Goal: Contribute content: Contribute content

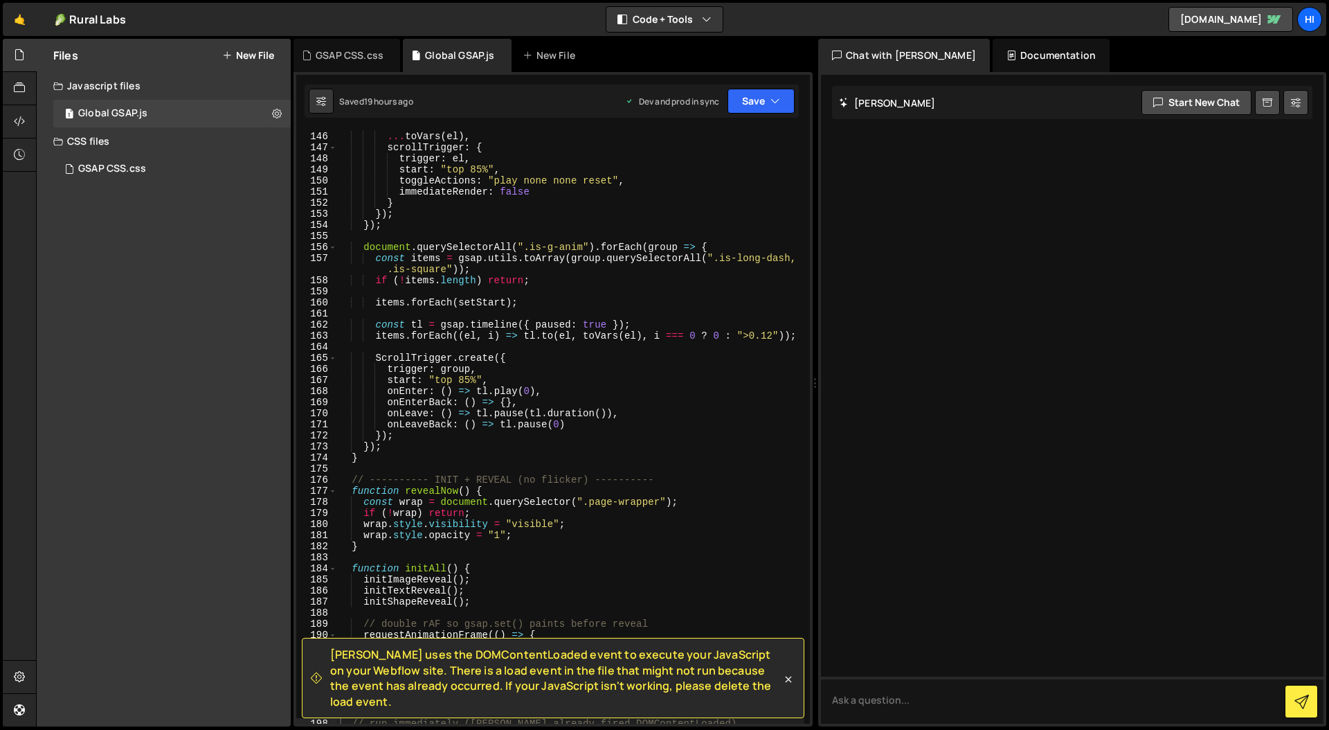
scroll to position [1706, 0]
click at [113, 168] on div "GSAP CSS.css" at bounding box center [112, 169] width 68 height 12
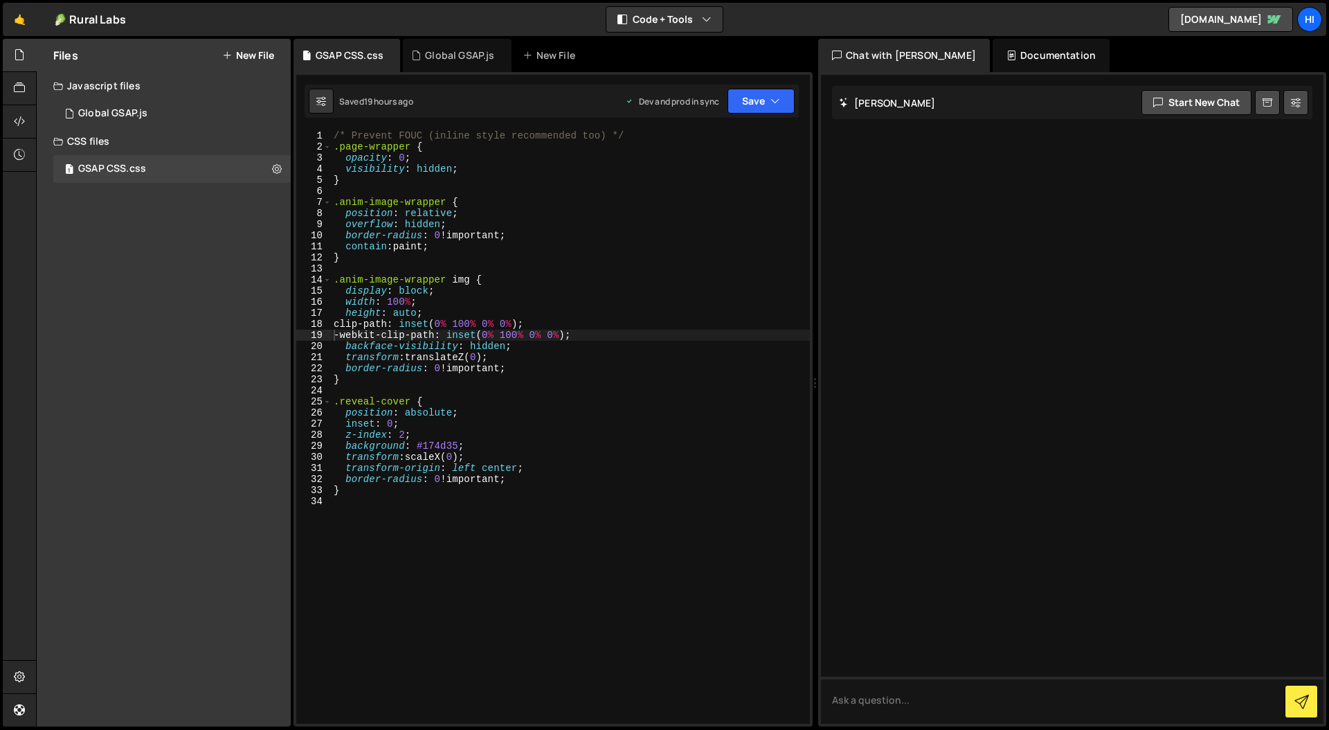
click at [428, 240] on div "/* Prevent FOUC (inline style recommended too) */ .page-wrapper { opacity : 0 ;…" at bounding box center [594, 476] width 526 height 692
type textarea "}"
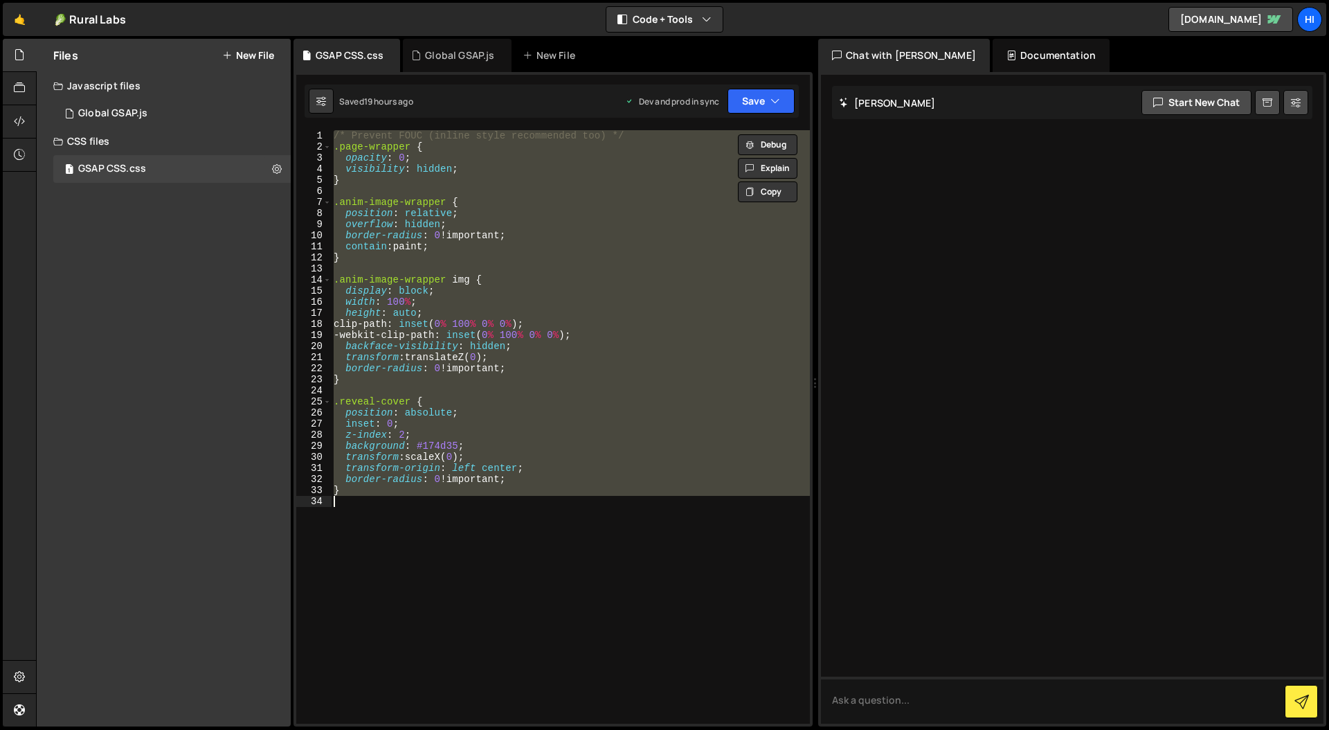
paste textarea
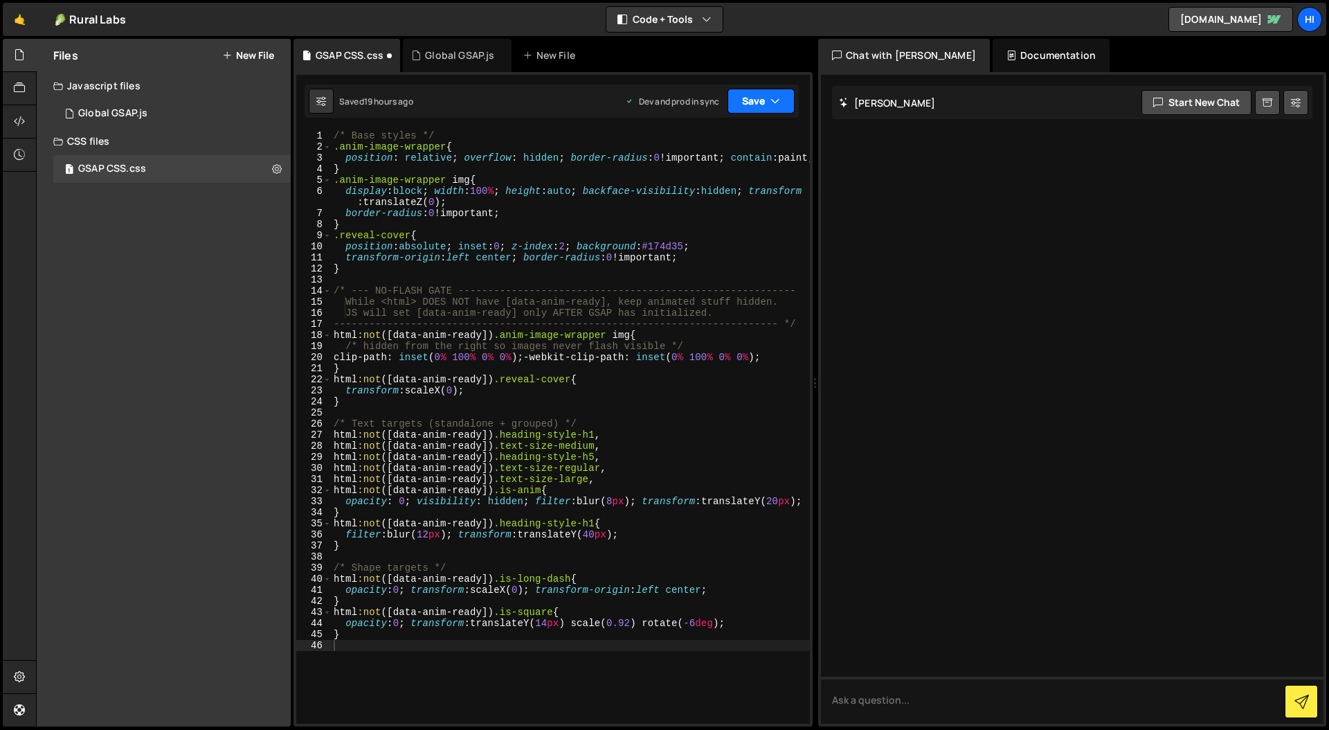
click at [757, 99] on button "Save" at bounding box center [761, 101] width 67 height 25
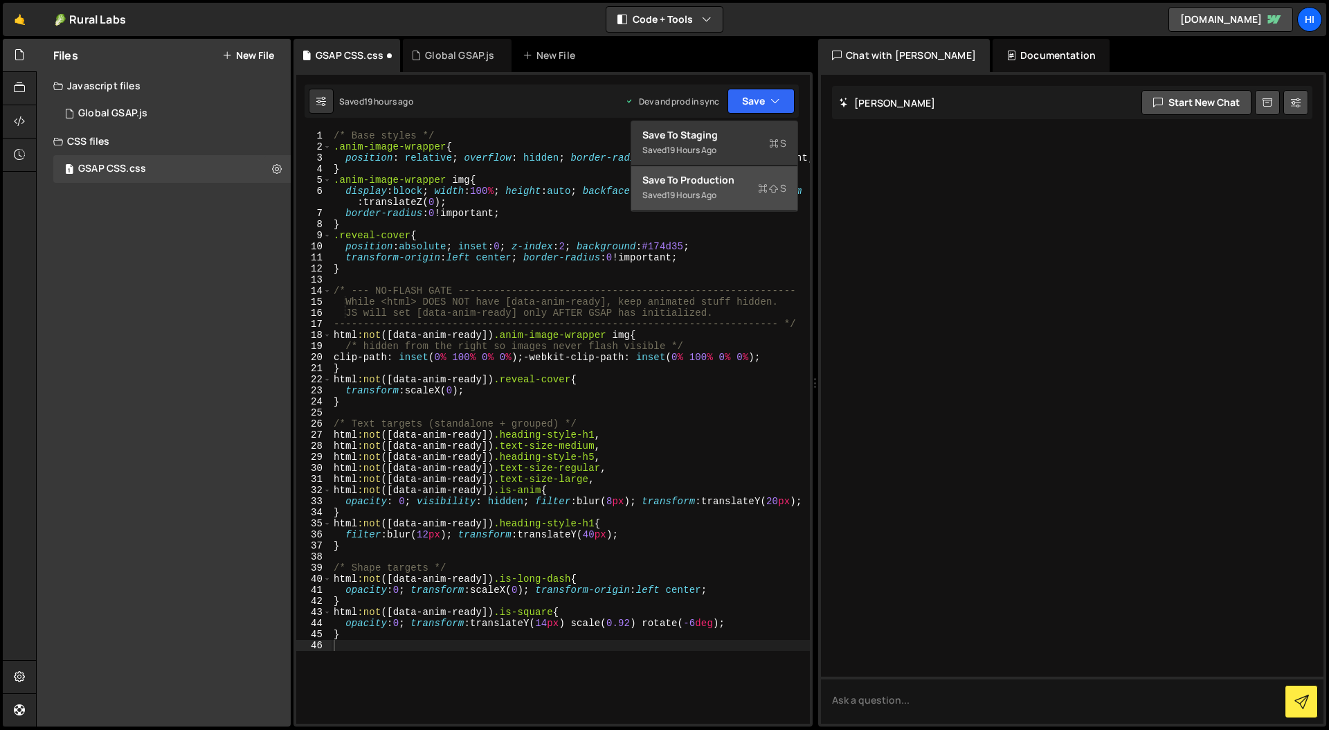
click at [728, 181] on div "Save to Production S" at bounding box center [715, 180] width 144 height 14
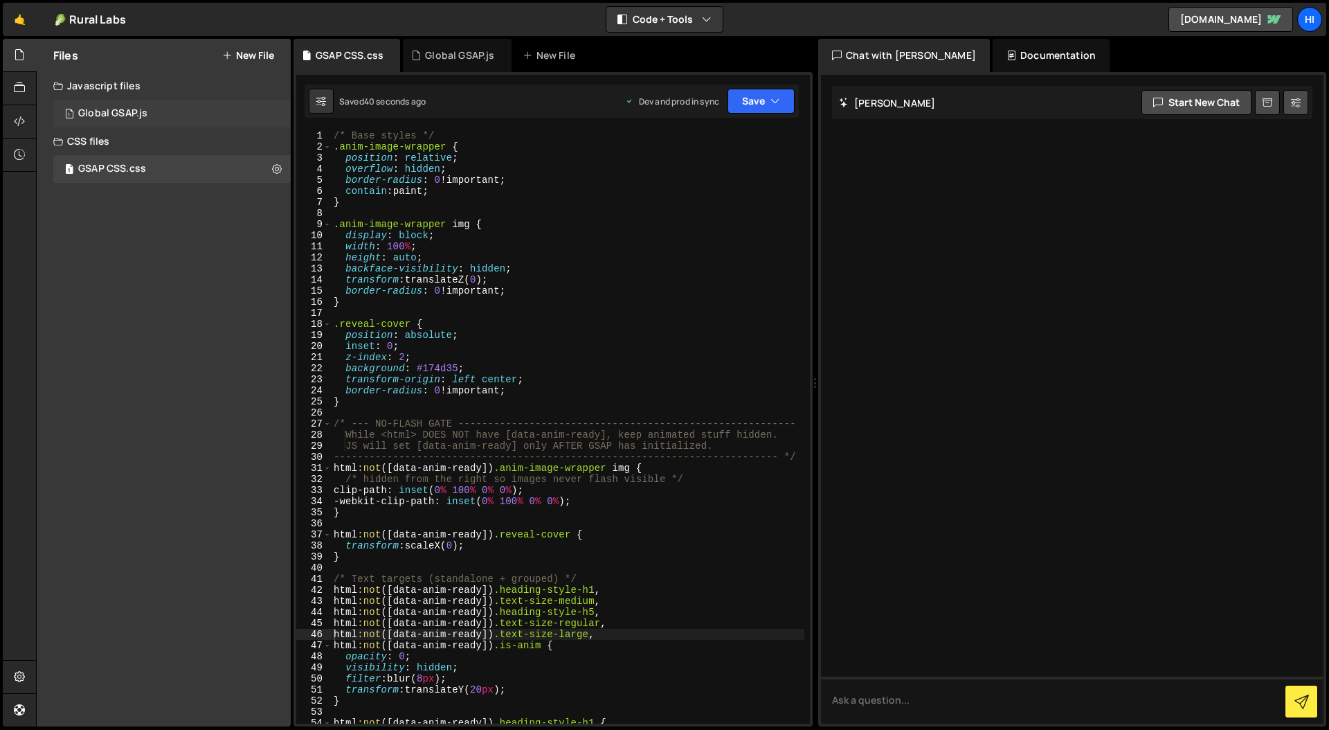
click at [109, 105] on div "1 Global GSAP.js 0" at bounding box center [171, 114] width 237 height 28
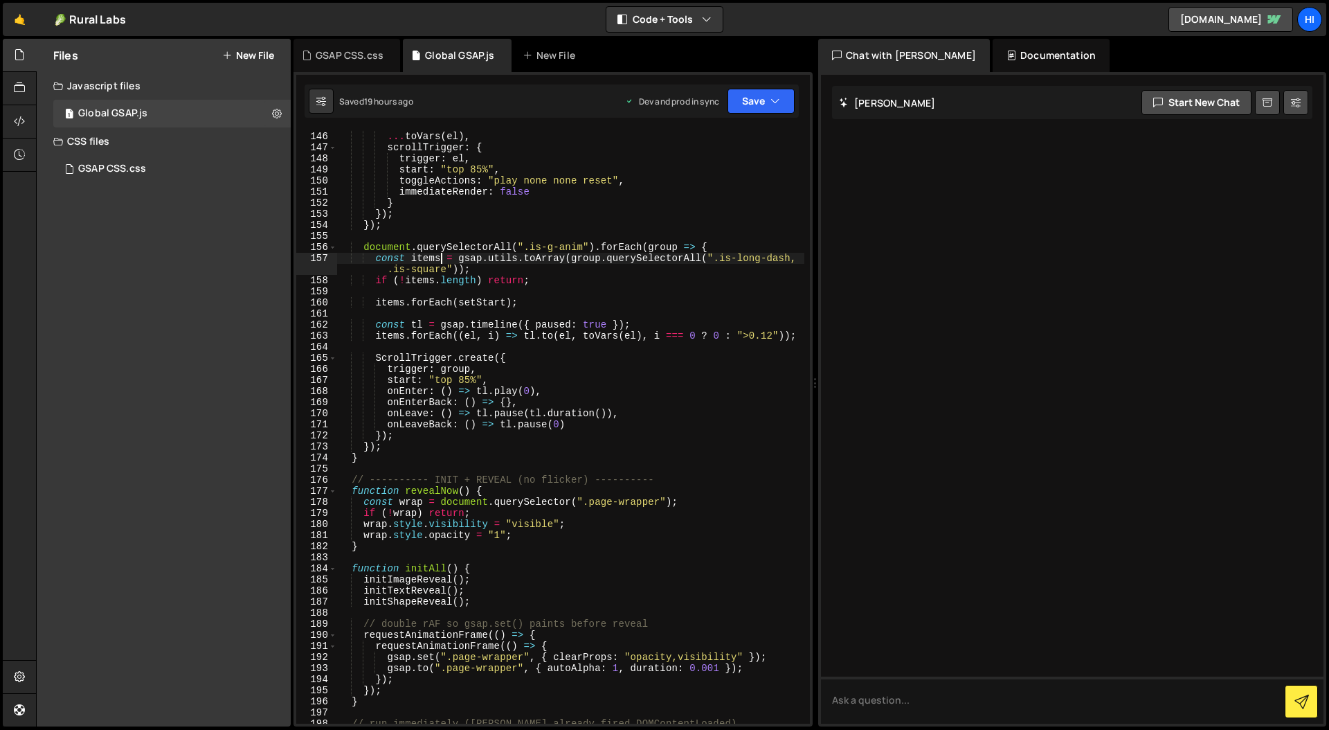
click at [442, 259] on div "gsap . fromTo ( el , from , { ... toVars ( el ) , scrollTrigger : { trigger : e…" at bounding box center [570, 428] width 467 height 616
type textarea "})();"
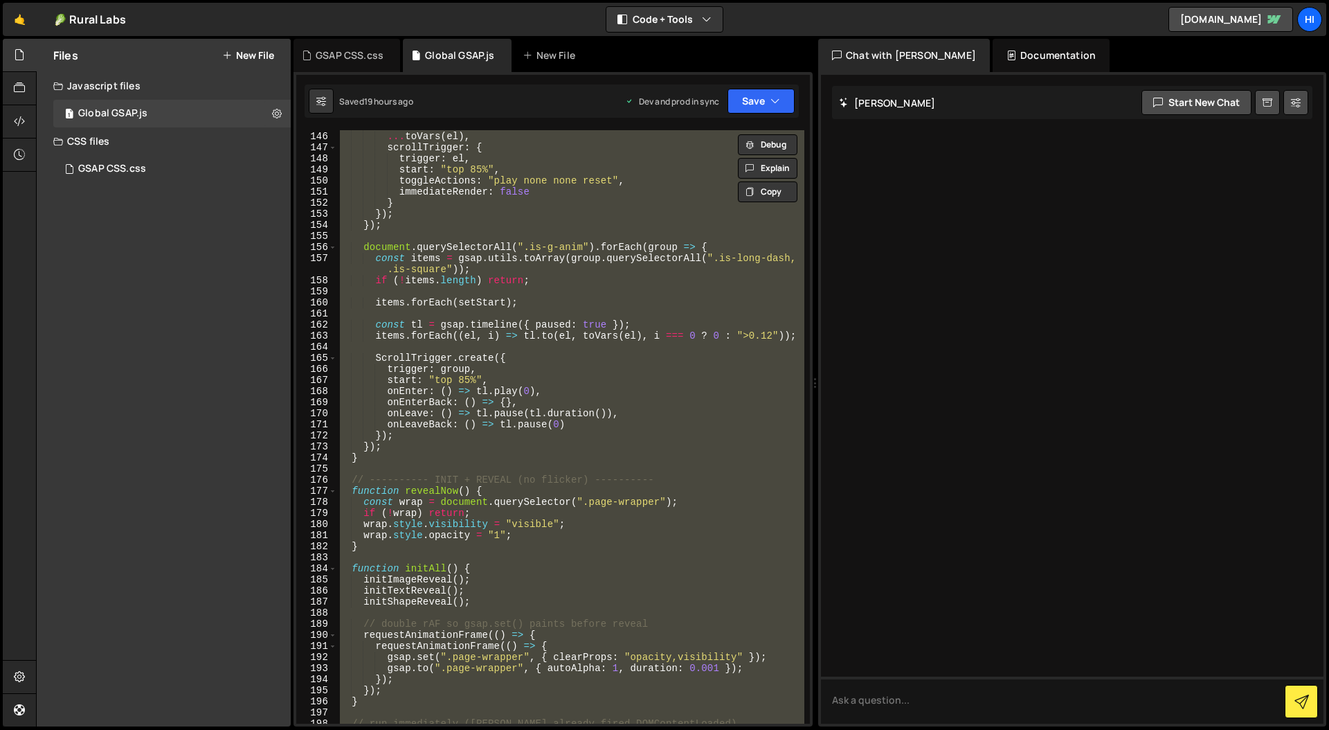
paste textarea
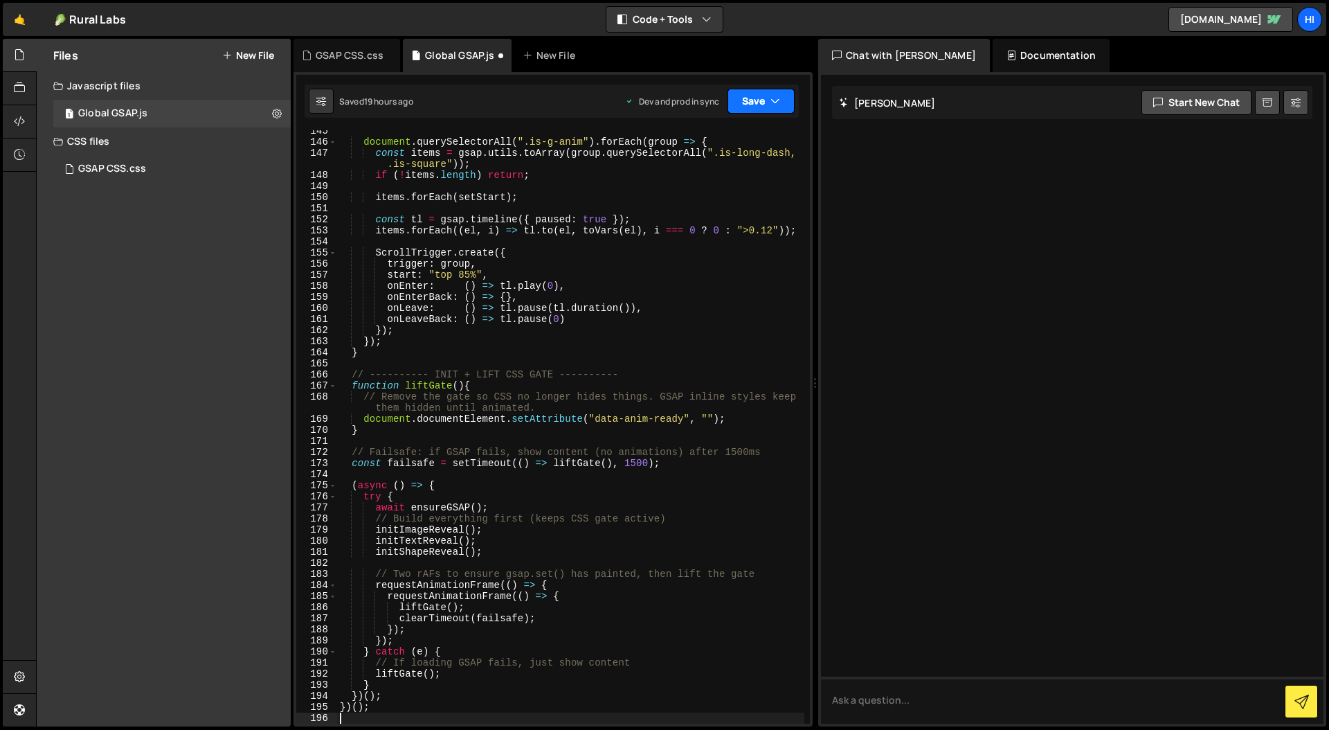
click at [773, 100] on icon "button" at bounding box center [776, 101] width 10 height 14
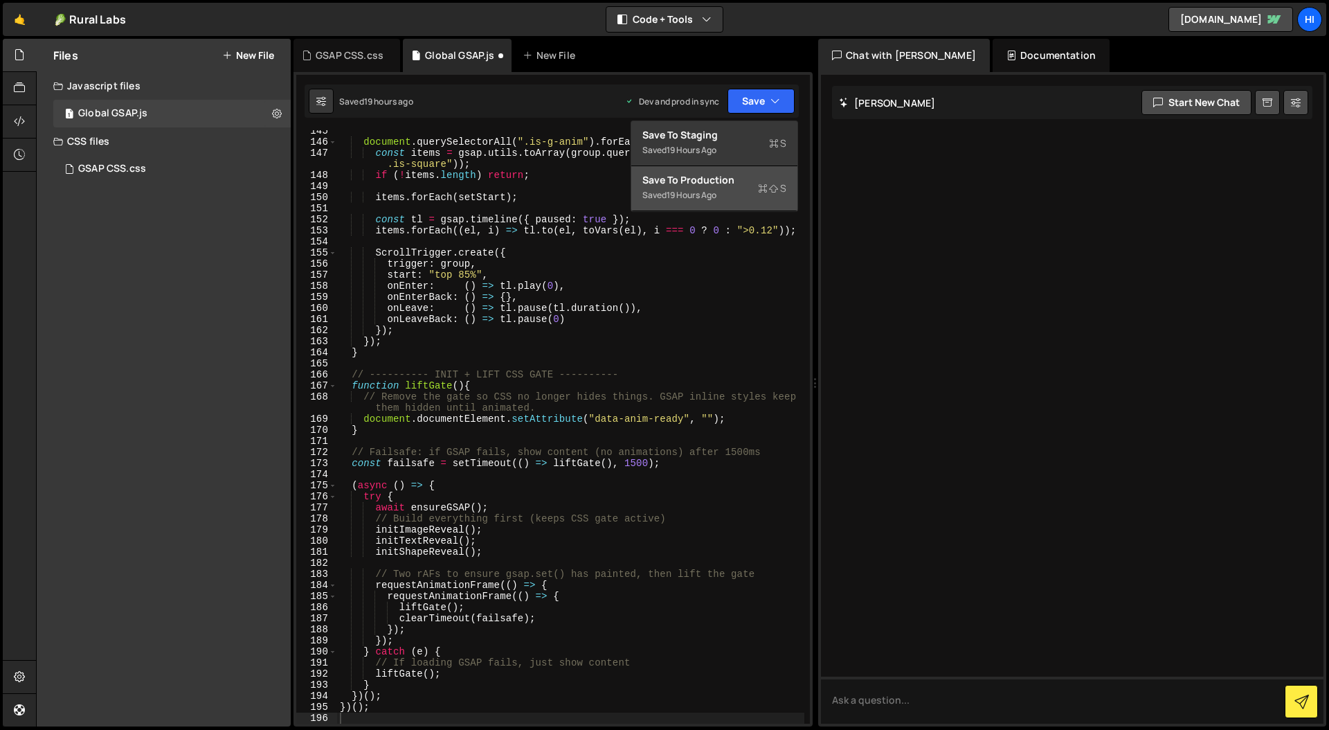
click at [708, 181] on div "Save to Production S" at bounding box center [715, 180] width 144 height 14
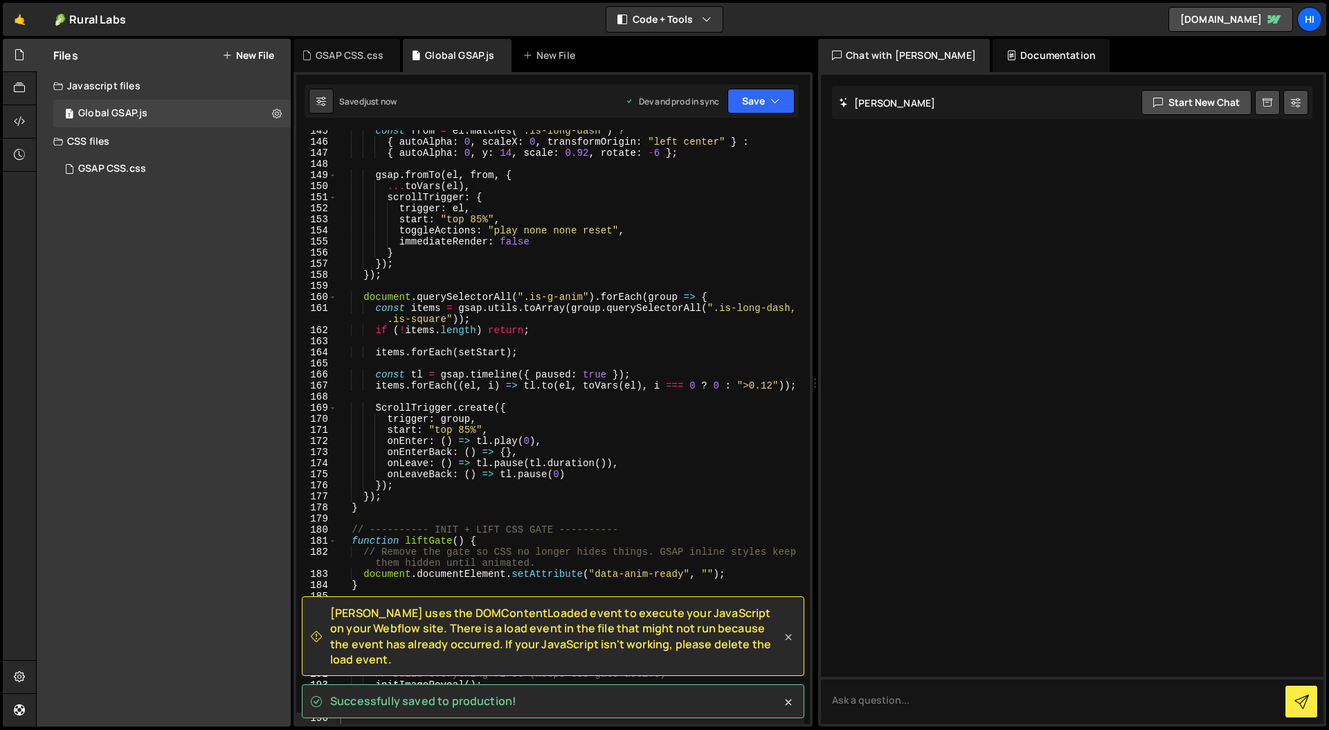
click at [791, 644] on icon at bounding box center [789, 637] width 14 height 14
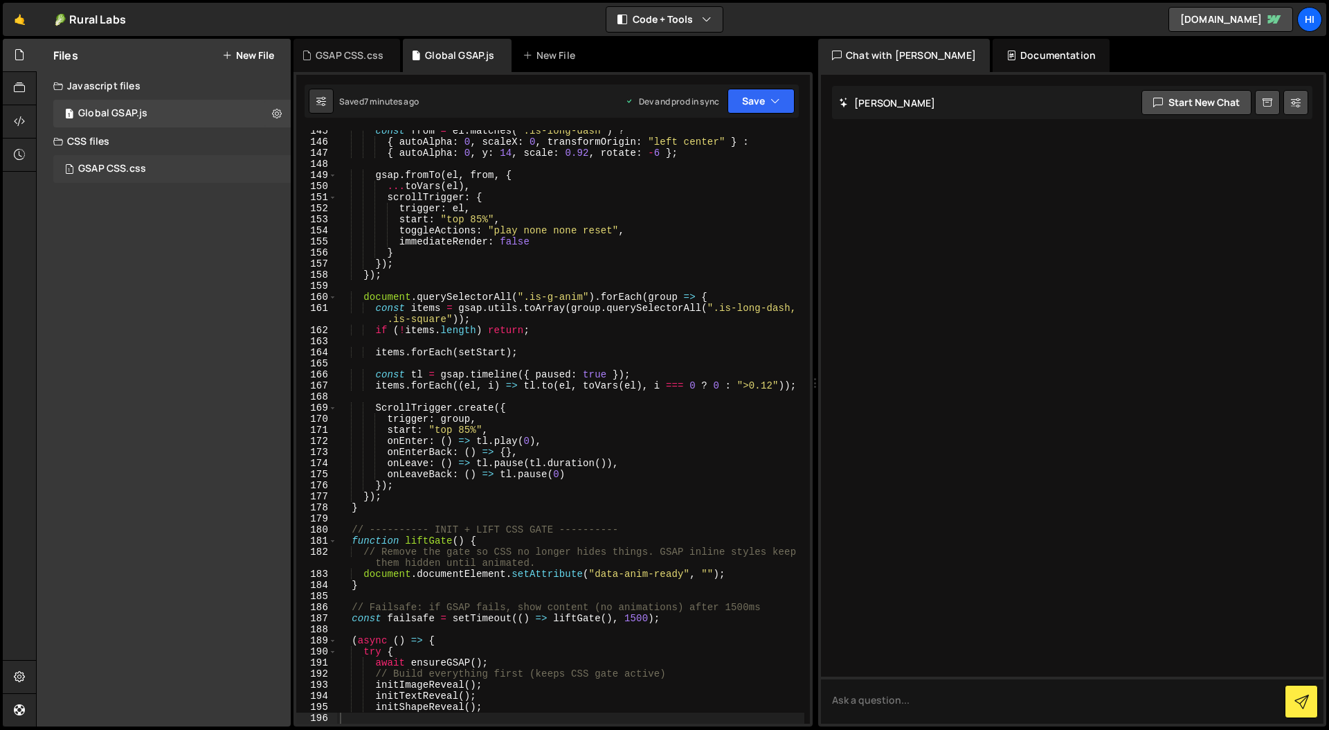
click at [115, 170] on div "GSAP CSS.css" at bounding box center [112, 169] width 68 height 12
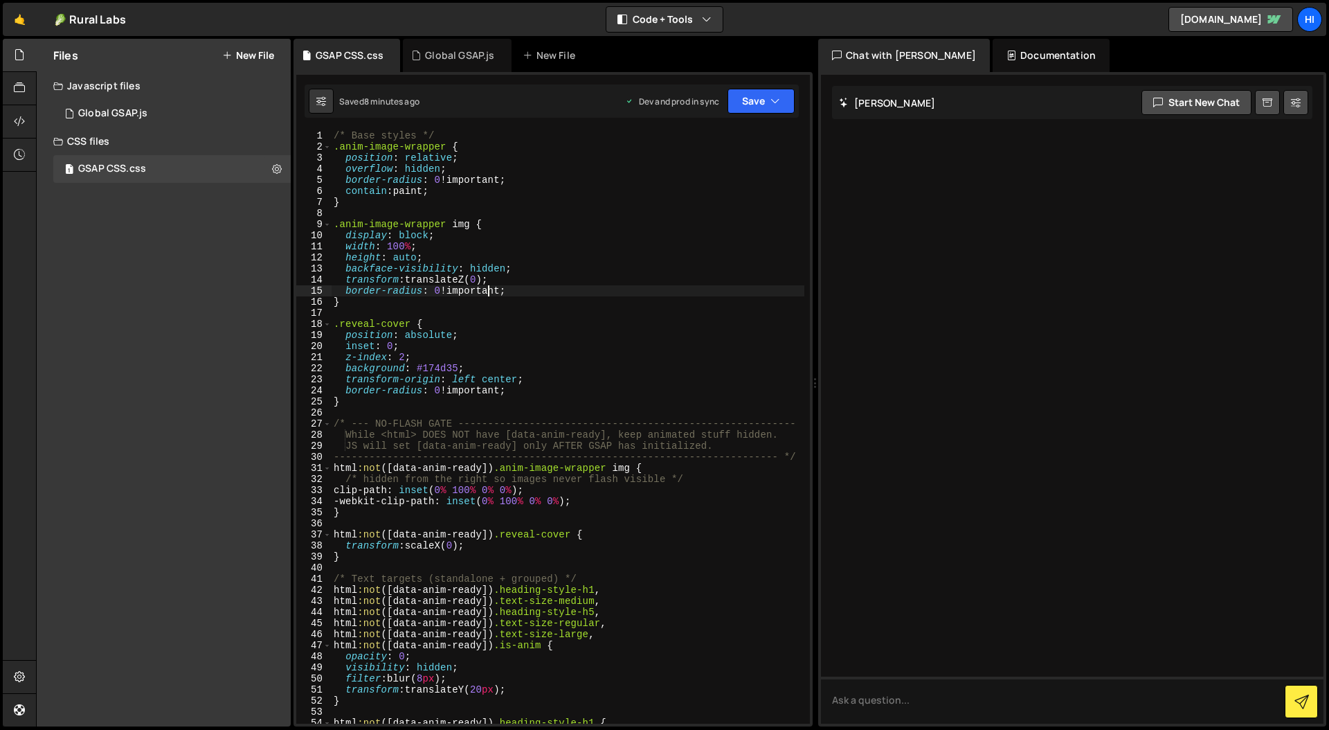
click at [486, 289] on div "/* Base styles */ .anim-image-wrapper { position : relative ; overflow : hidden…" at bounding box center [591, 476] width 521 height 692
type textarea "}"
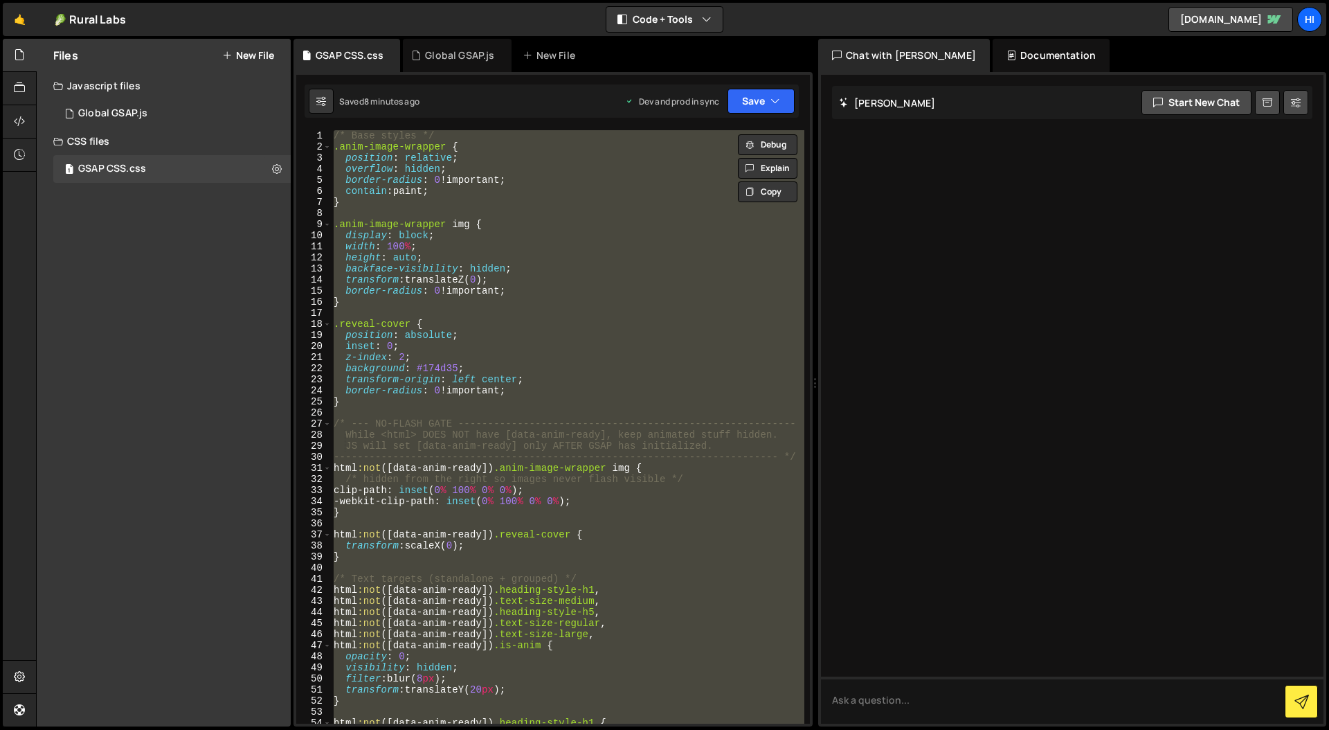
paste textarea
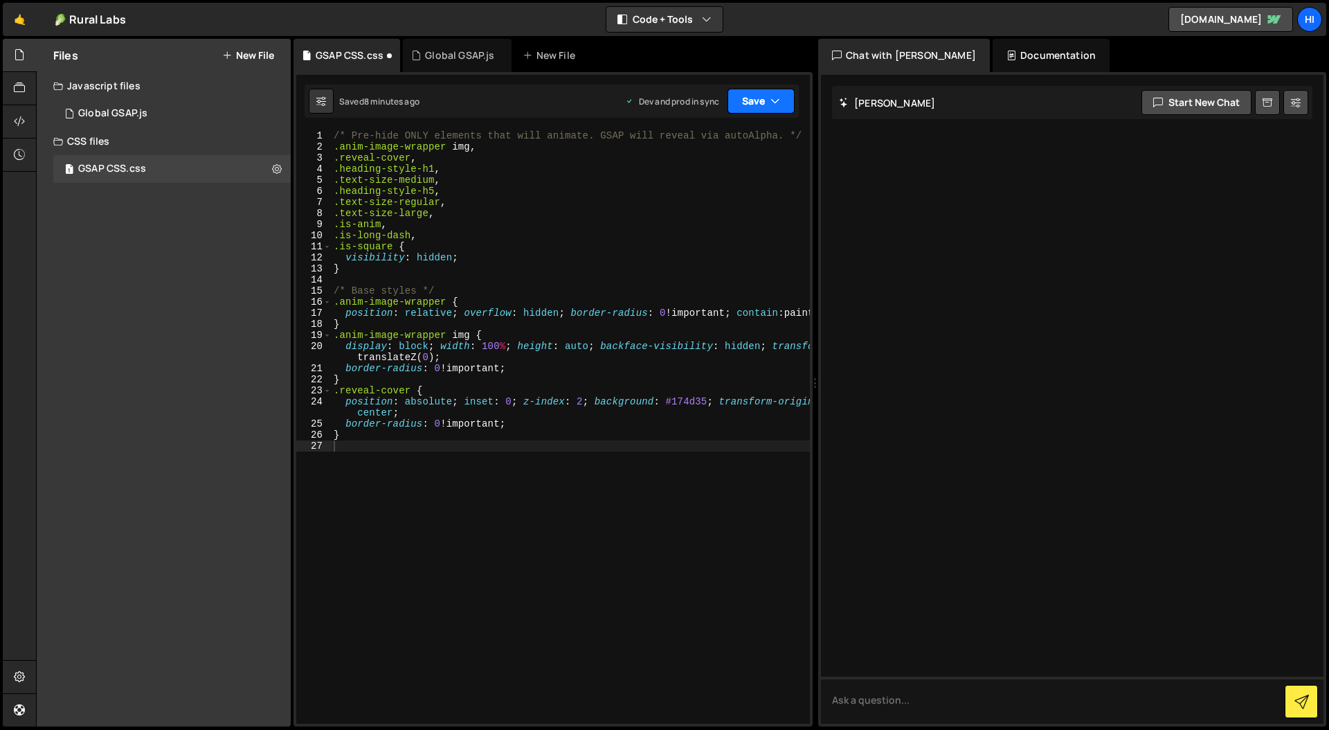
click at [765, 100] on button "Save" at bounding box center [761, 101] width 67 height 25
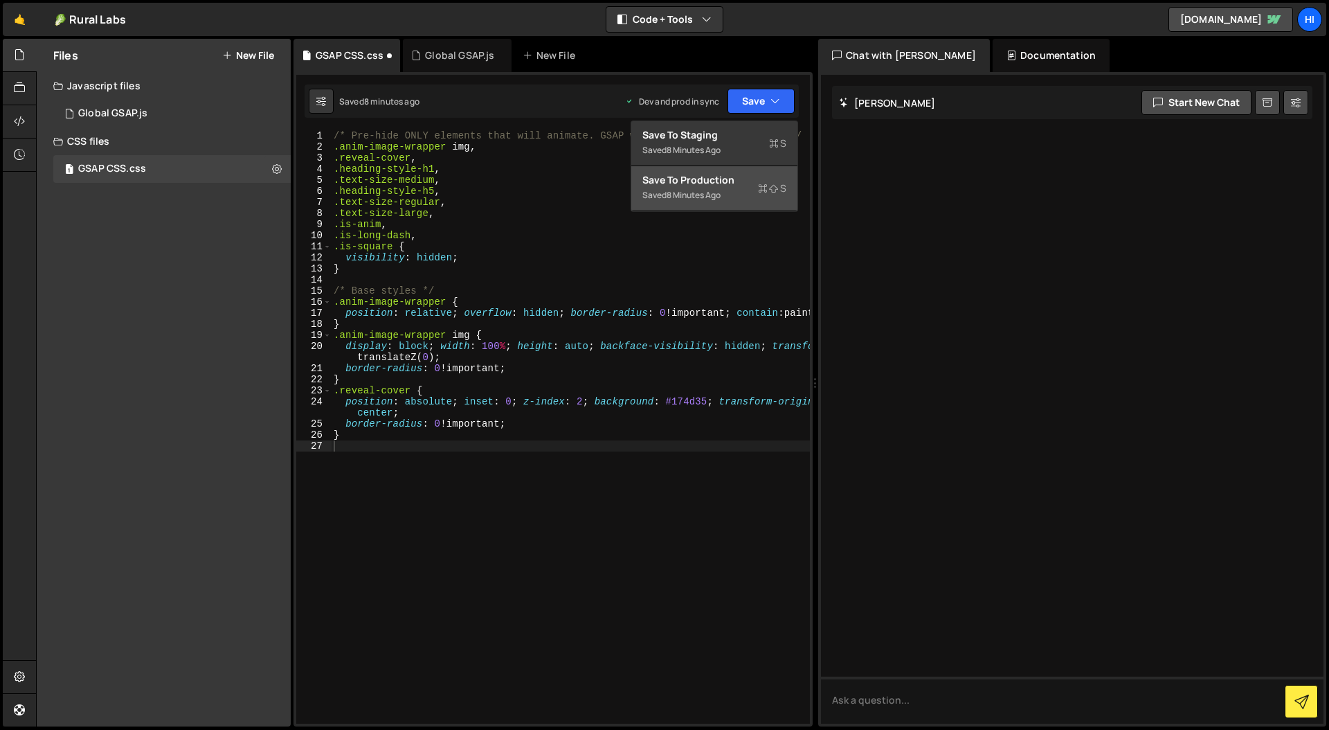
click at [703, 189] on div "8 minutes ago" at bounding box center [694, 195] width 54 height 12
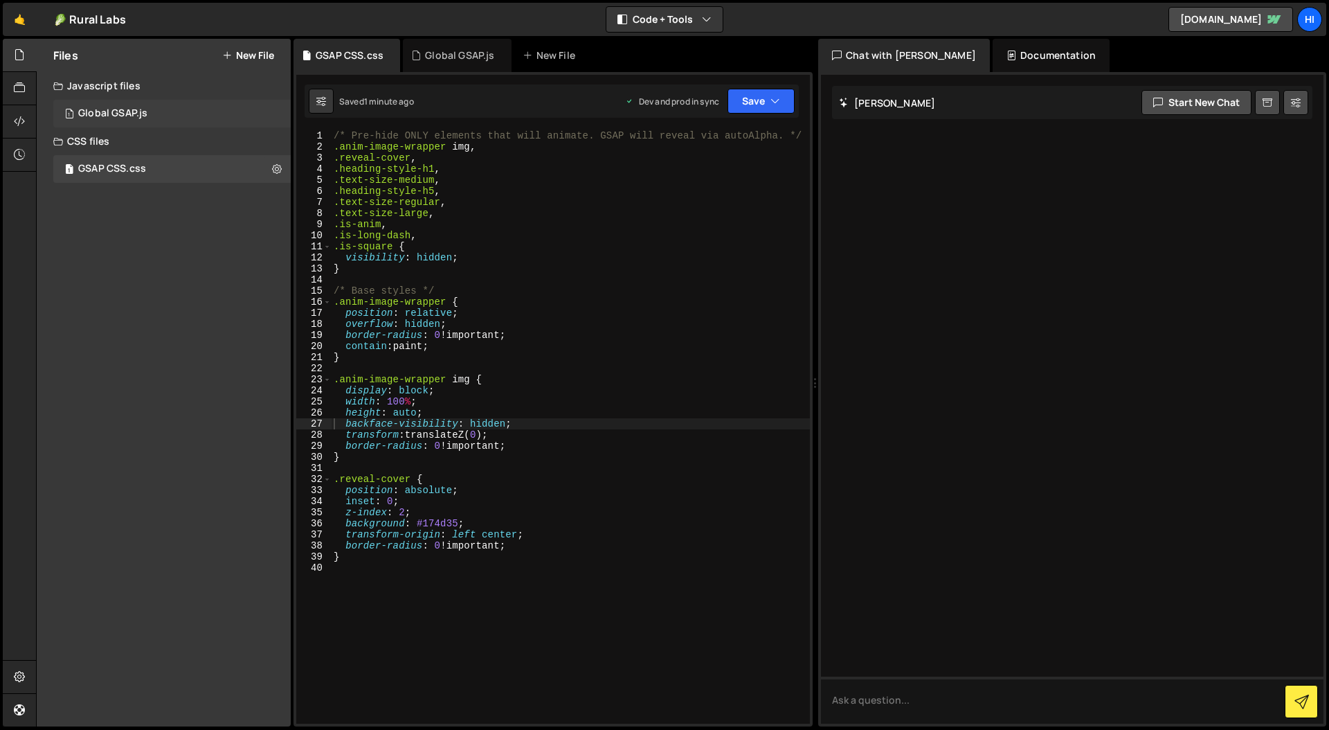
click at [130, 113] on div "Global GSAP.js" at bounding box center [112, 113] width 69 height 12
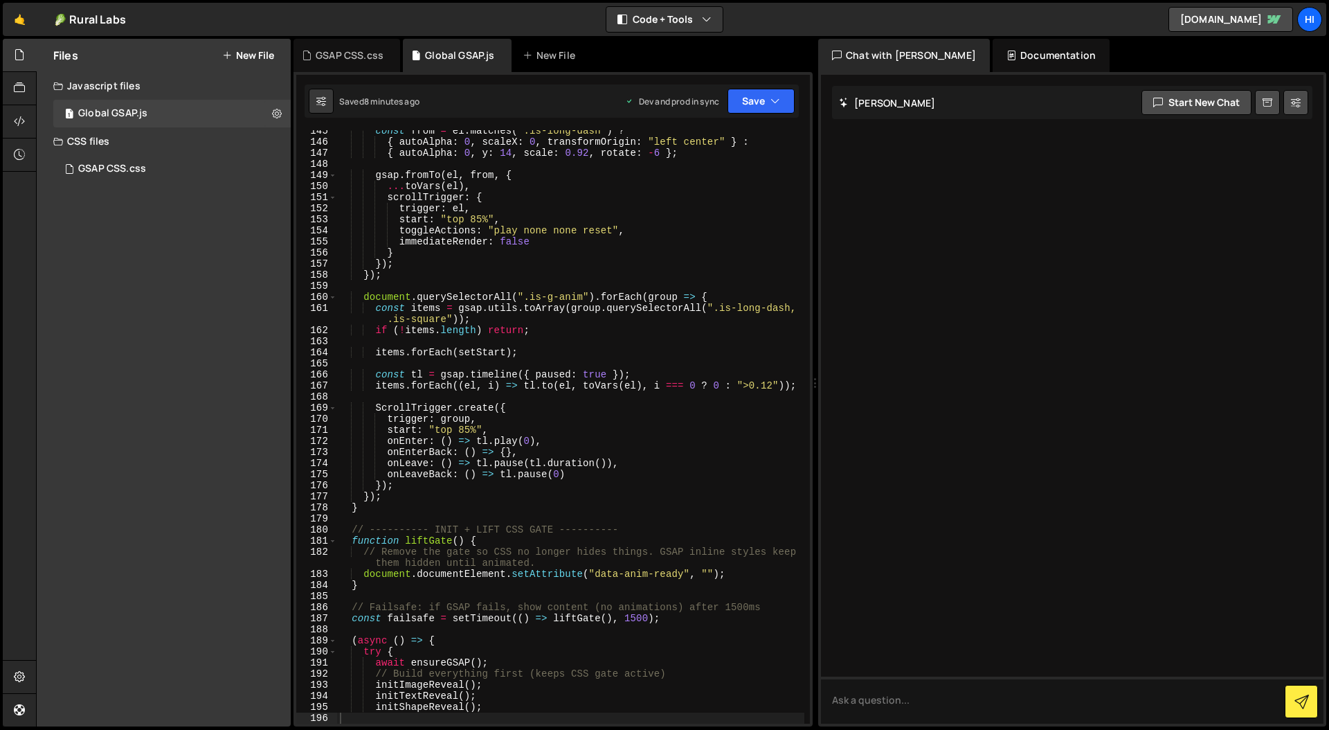
click at [564, 298] on div "const from = el . matches ( ".is-long-dash" ) ? { autoAlpha : 0 , scaleX : 0 , …" at bounding box center [570, 433] width 467 height 616
type textarea "})();"
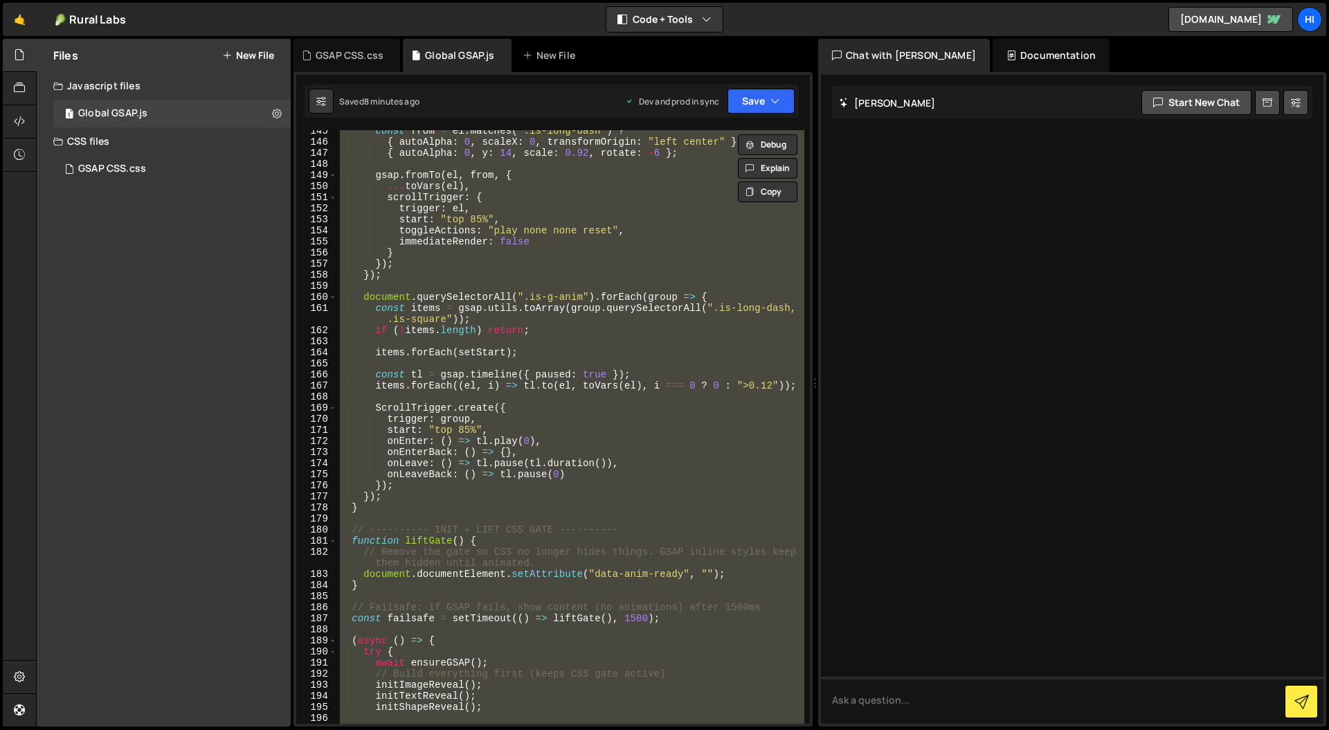
paste textarea
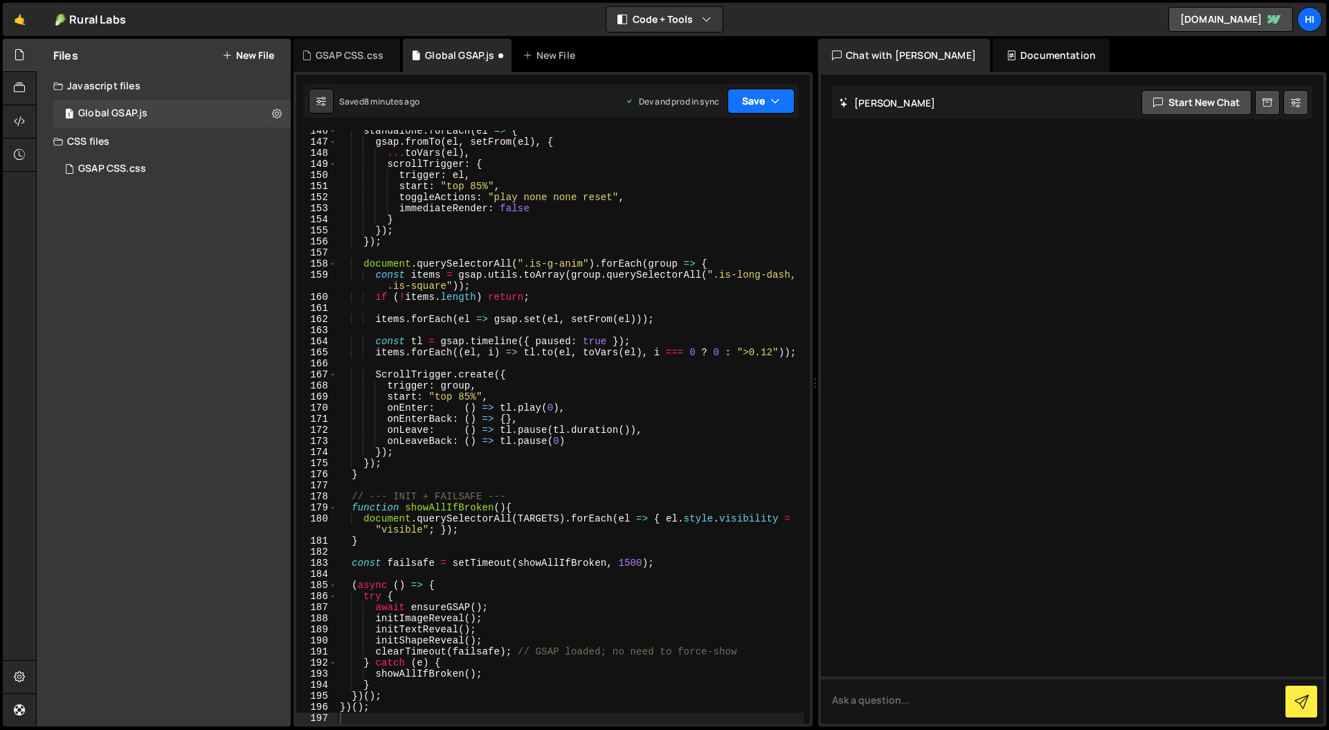
click at [759, 102] on button "Save" at bounding box center [761, 101] width 67 height 25
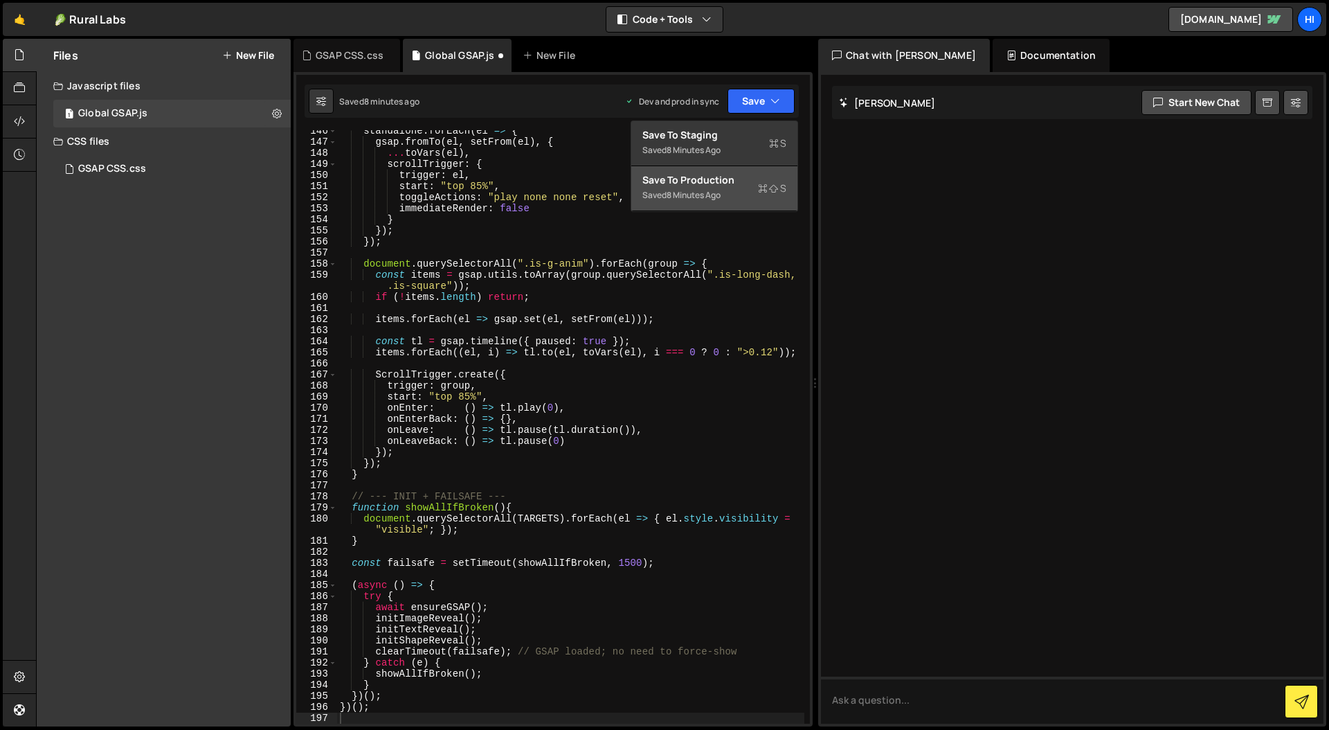
click at [709, 179] on div "Save to Production S" at bounding box center [715, 180] width 144 height 14
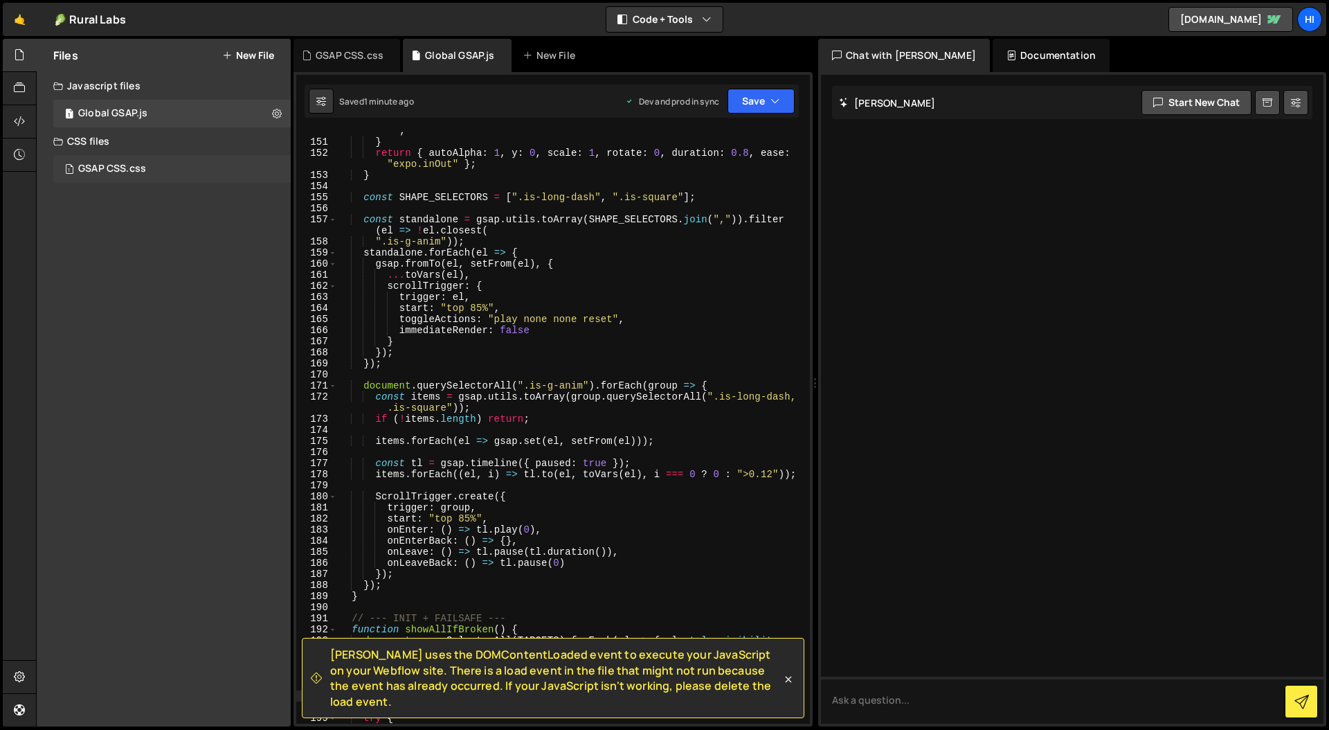
click at [135, 167] on div "GSAP CSS.css" at bounding box center [112, 169] width 68 height 12
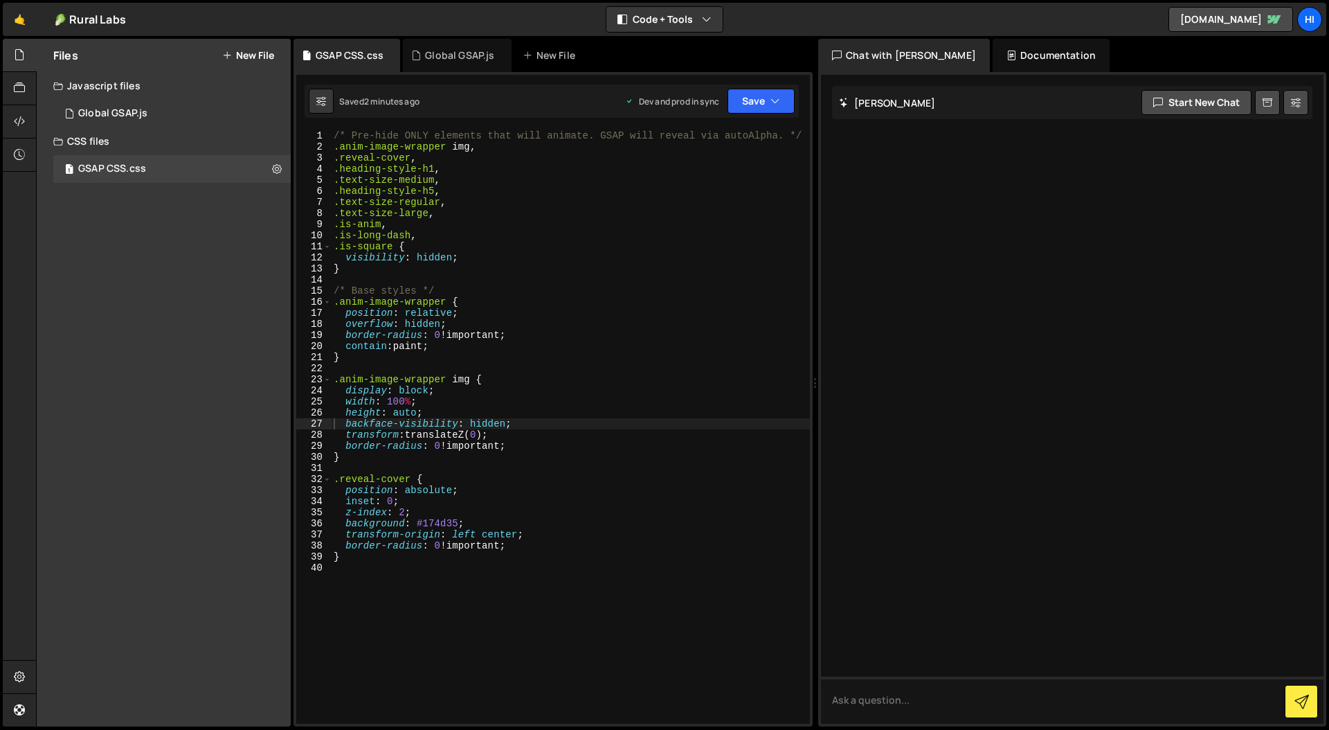
click at [534, 254] on div "/* Pre-hide ONLY elements that will animate. GSAP will reveal via autoAlpha. */…" at bounding box center [594, 476] width 526 height 692
type textarea "}"
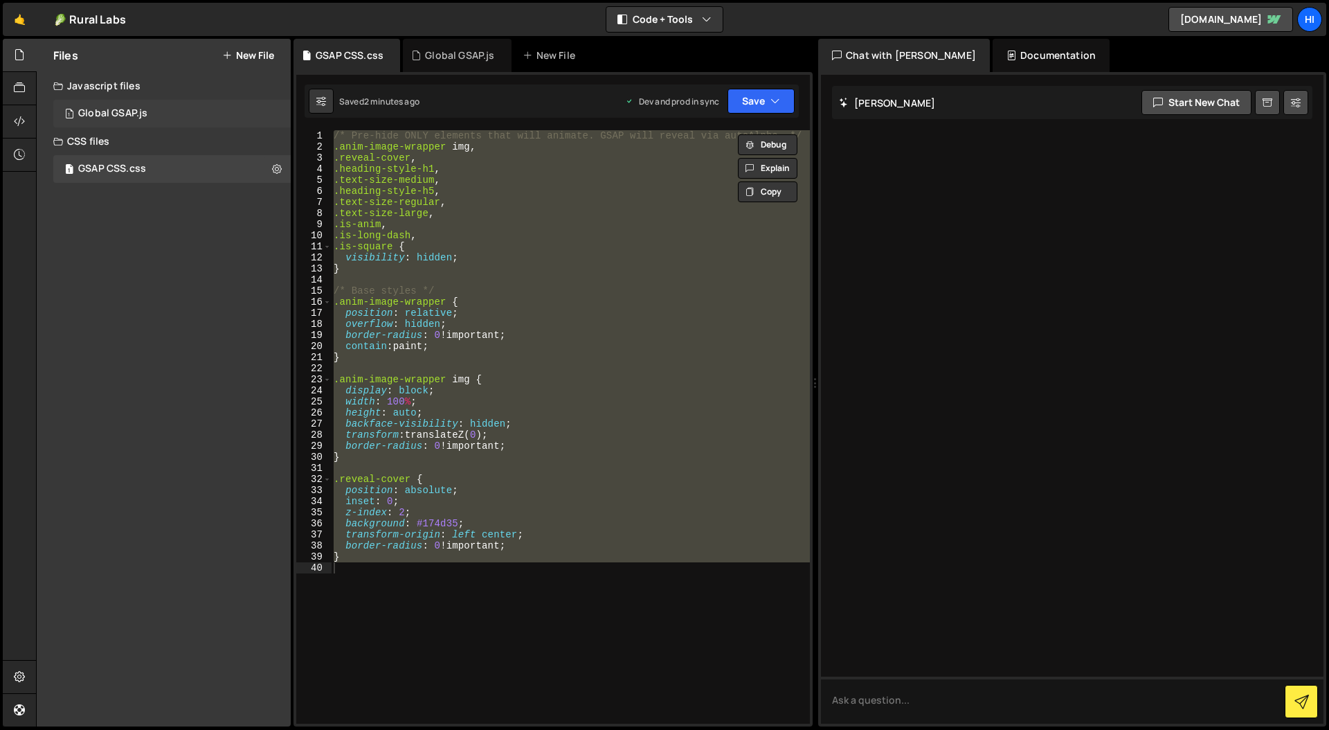
click at [145, 114] on div "Global GSAP.js" at bounding box center [112, 113] width 69 height 12
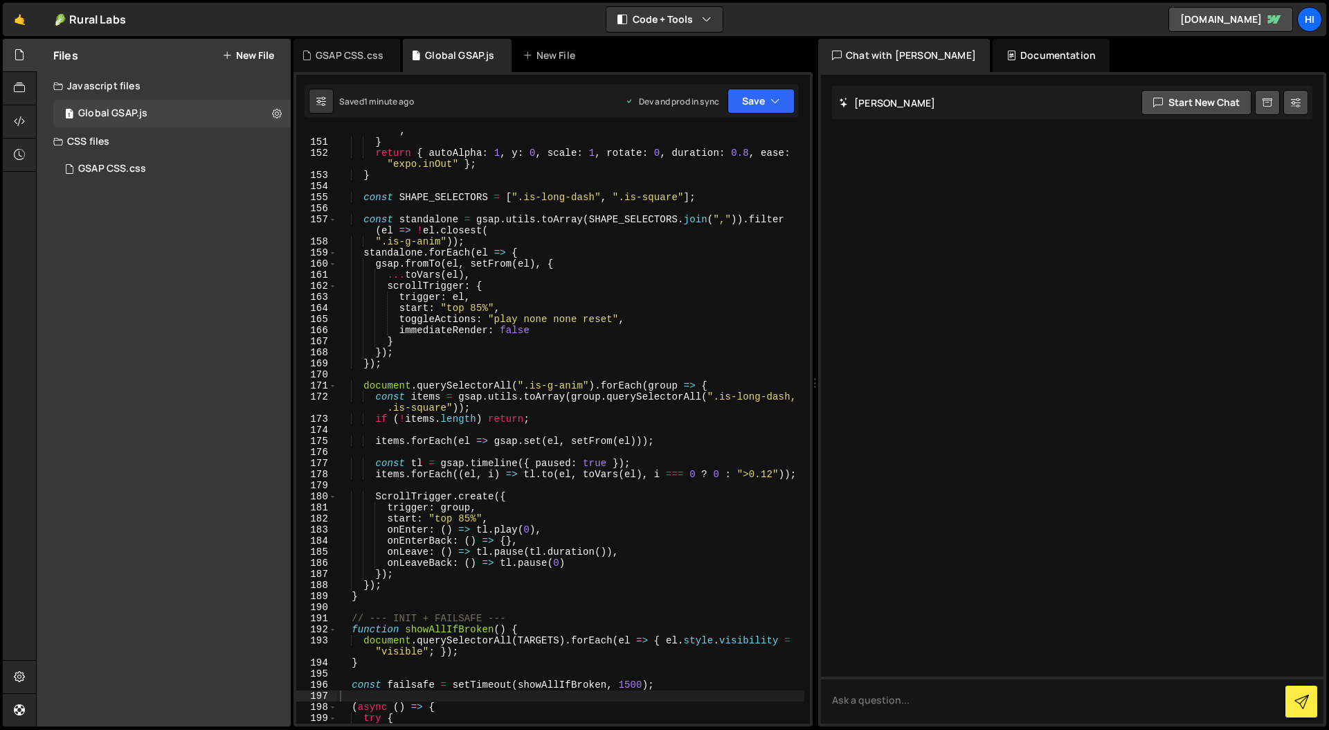
click at [593, 250] on div "return { autoAlpha : 1 , scaleX : 1 , duration : 0.9 , ease : "expo.inOut" } ; …" at bounding box center [570, 427] width 467 height 627
type textarea "})();"
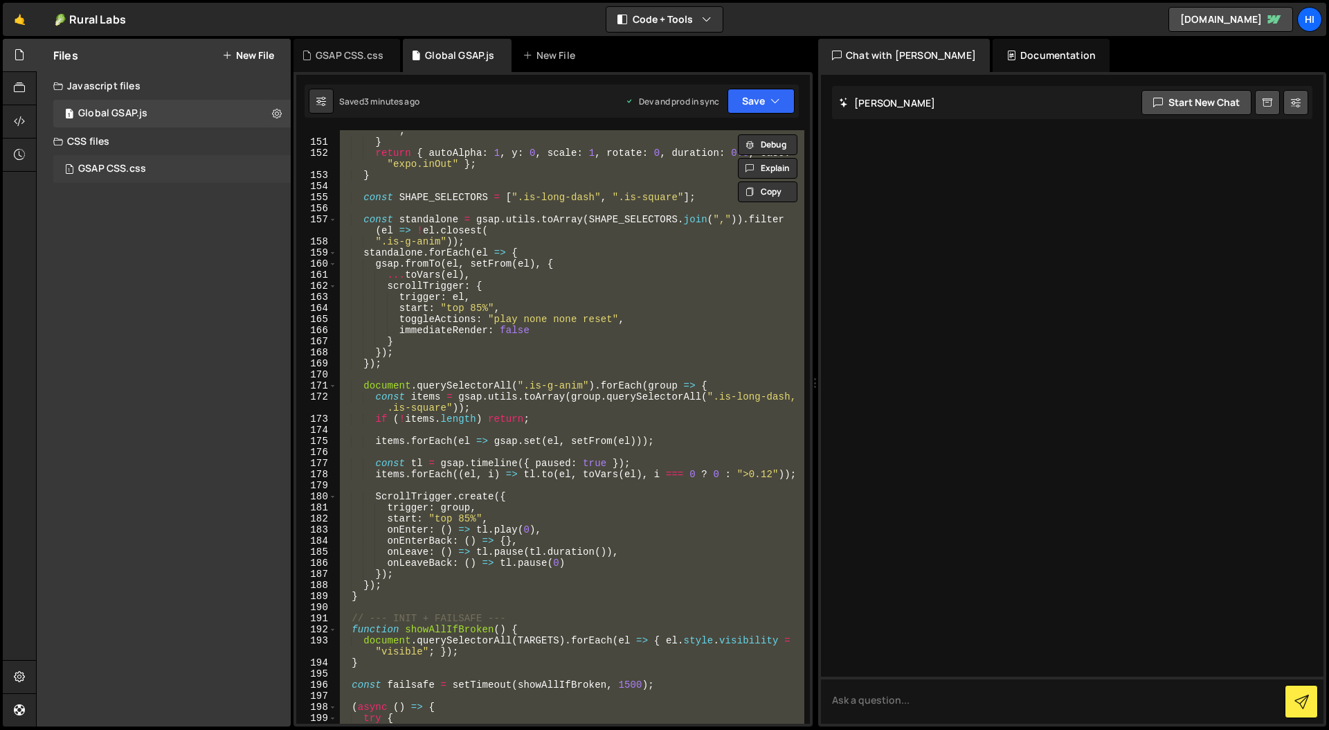
click at [105, 180] on div "1 GSAP CSS.css 0" at bounding box center [171, 169] width 237 height 28
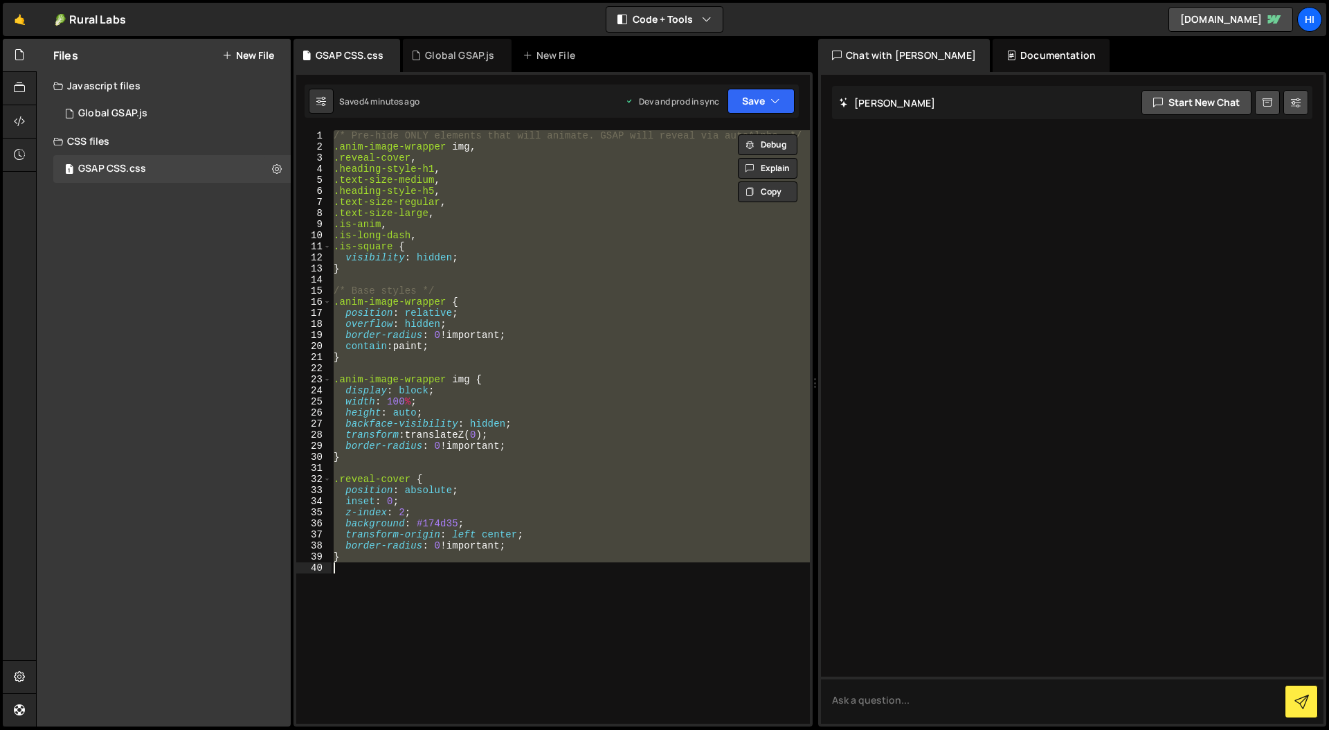
click at [510, 257] on div "/* Pre-hide ONLY elements that will animate. GSAP will reveal via autoAlpha. */…" at bounding box center [570, 426] width 479 height 593
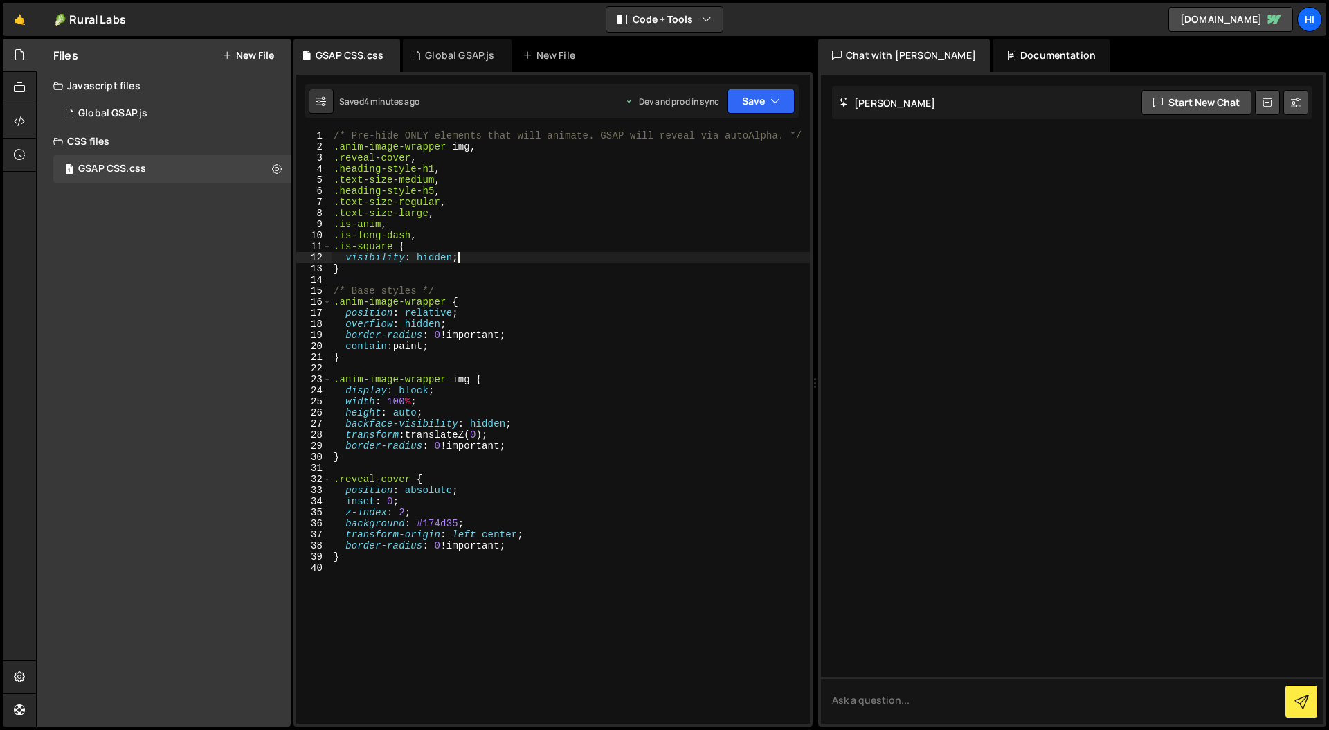
click at [500, 254] on div "/* Pre-hide ONLY elements that will animate. GSAP will reveal via autoAlpha. */…" at bounding box center [594, 476] width 526 height 692
type textarea "}"
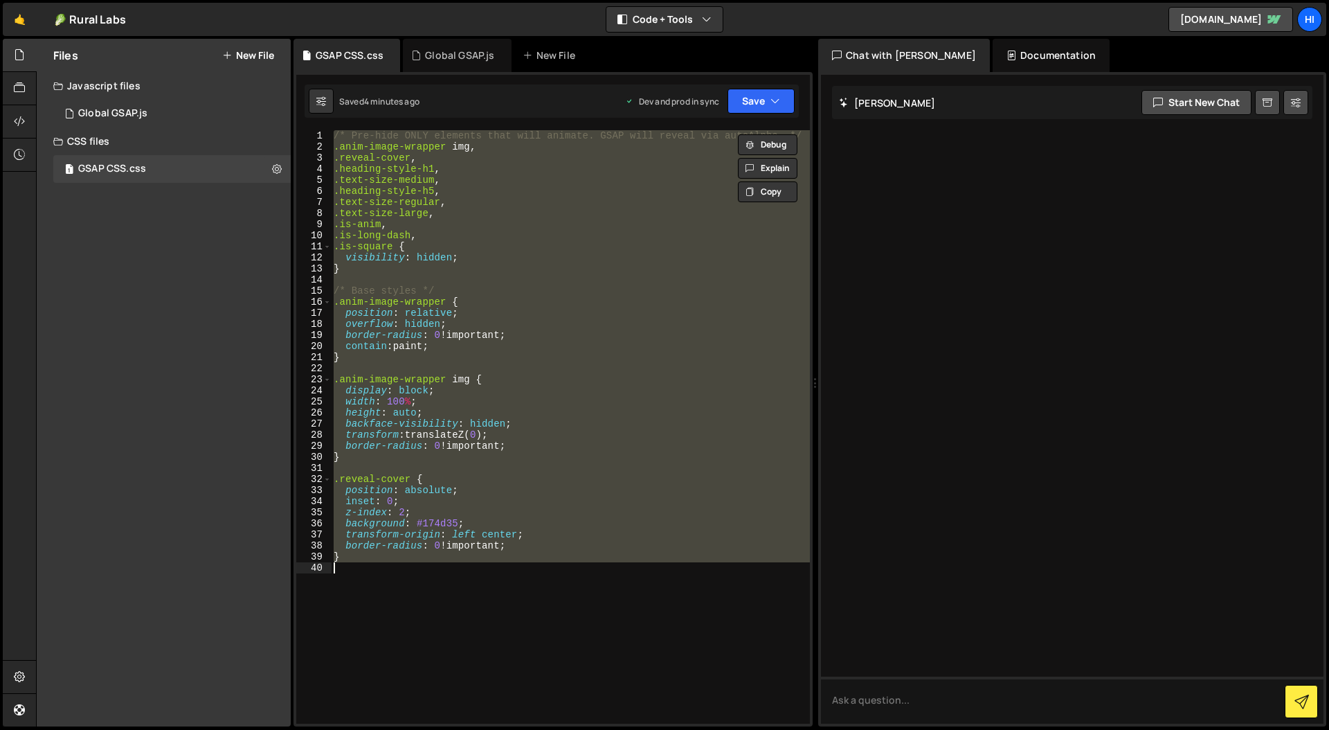
paste textarea
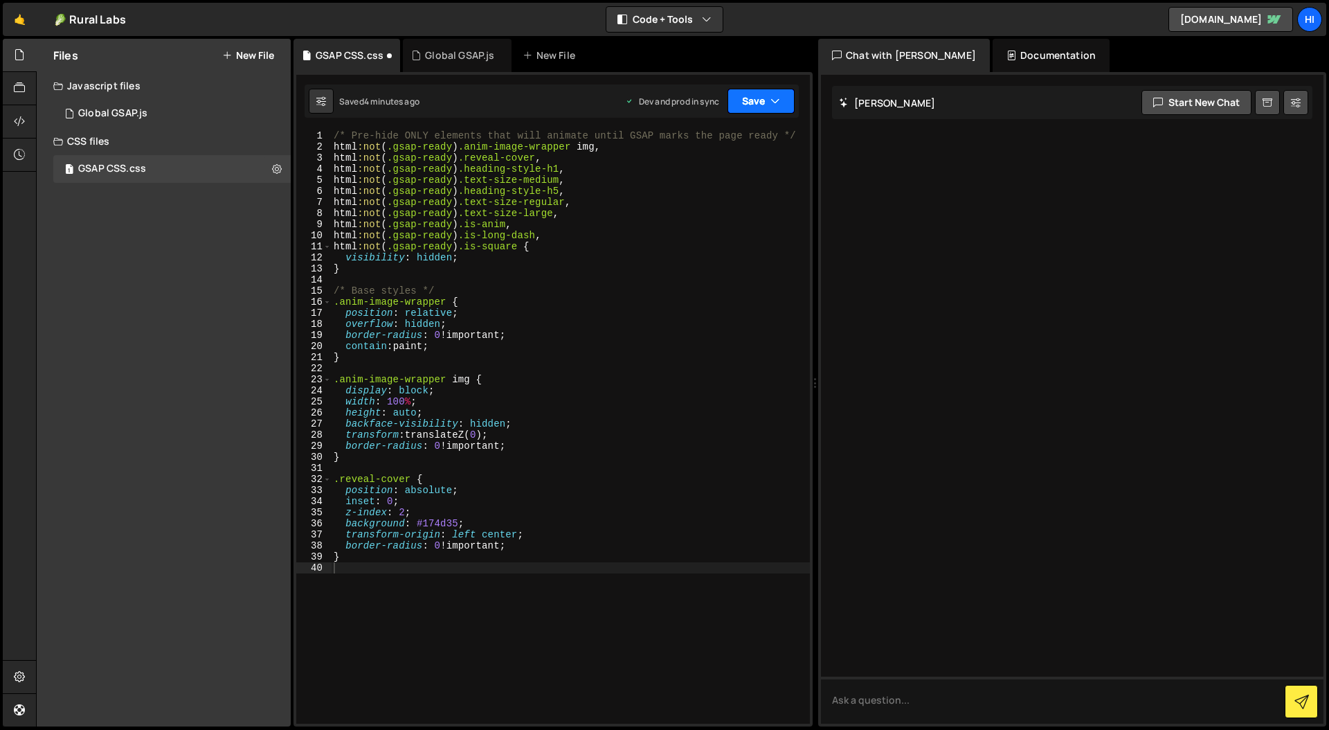
click at [760, 98] on button "Save" at bounding box center [761, 101] width 67 height 25
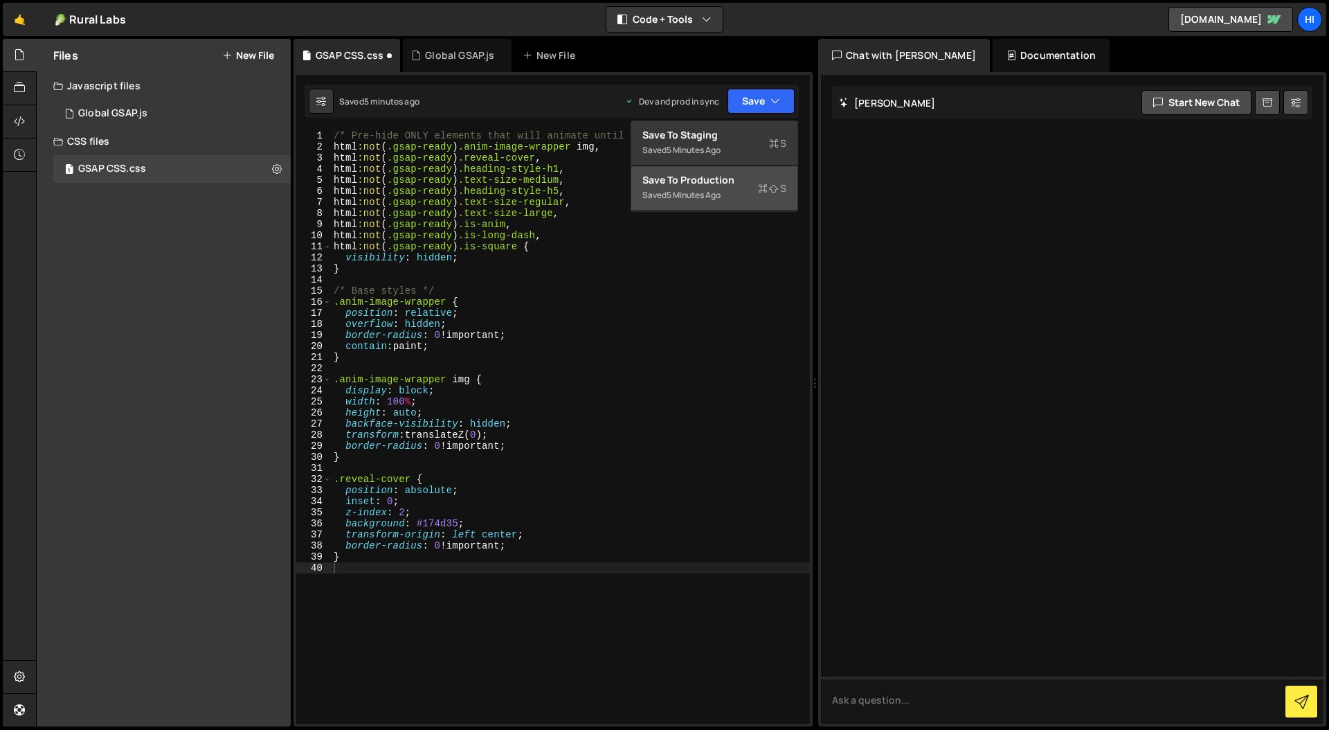
click at [708, 183] on div "Save to Production S" at bounding box center [715, 180] width 144 height 14
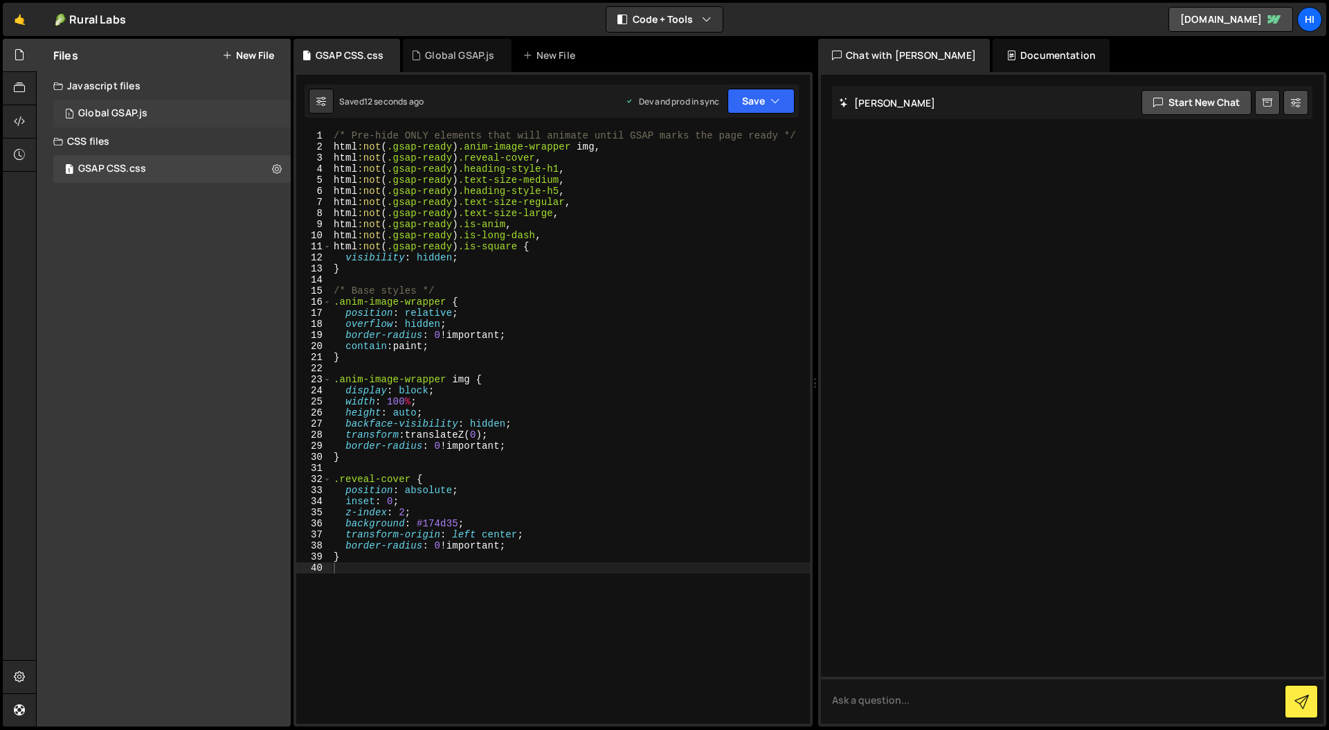
click at [133, 111] on div "Global GSAP.js" at bounding box center [112, 113] width 69 height 12
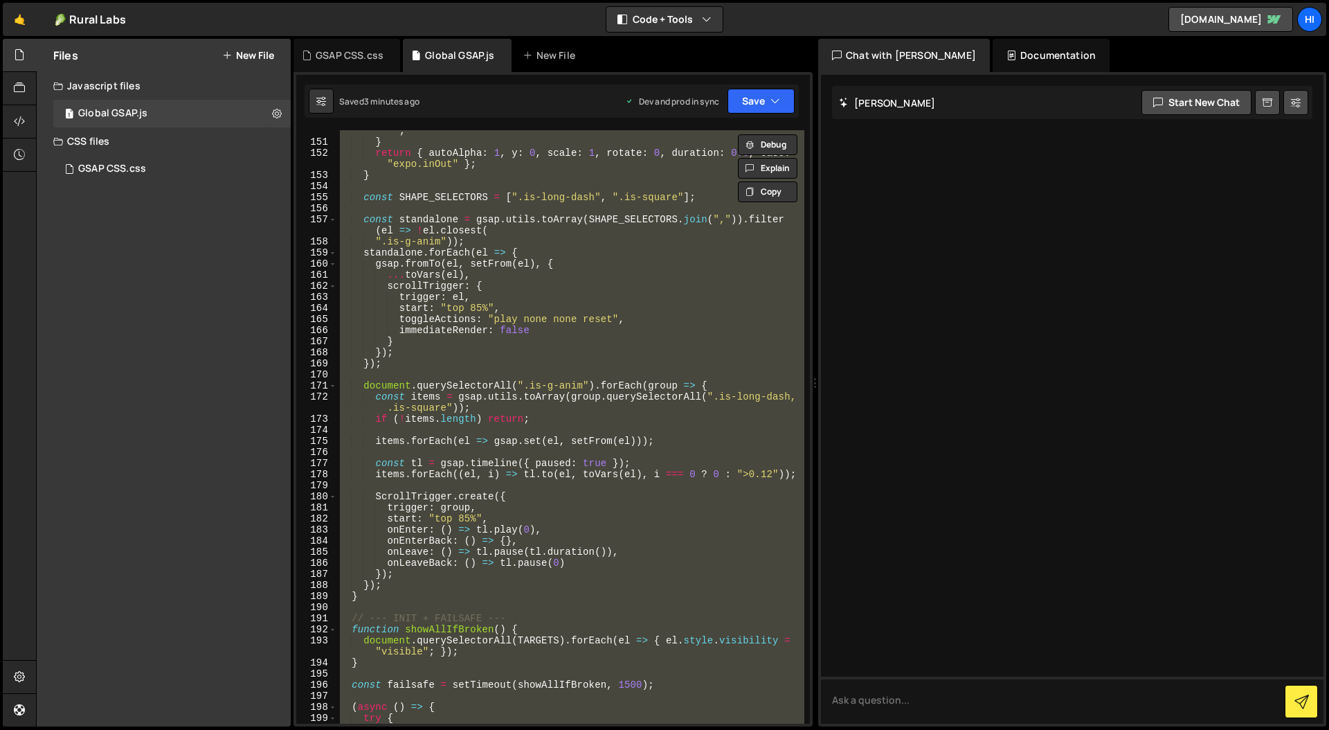
click at [519, 289] on div "return { autoAlpha : 1 , scaleX : 1 , duration : 0.9 , ease : "expo.inOut" } ; …" at bounding box center [570, 426] width 467 height 593
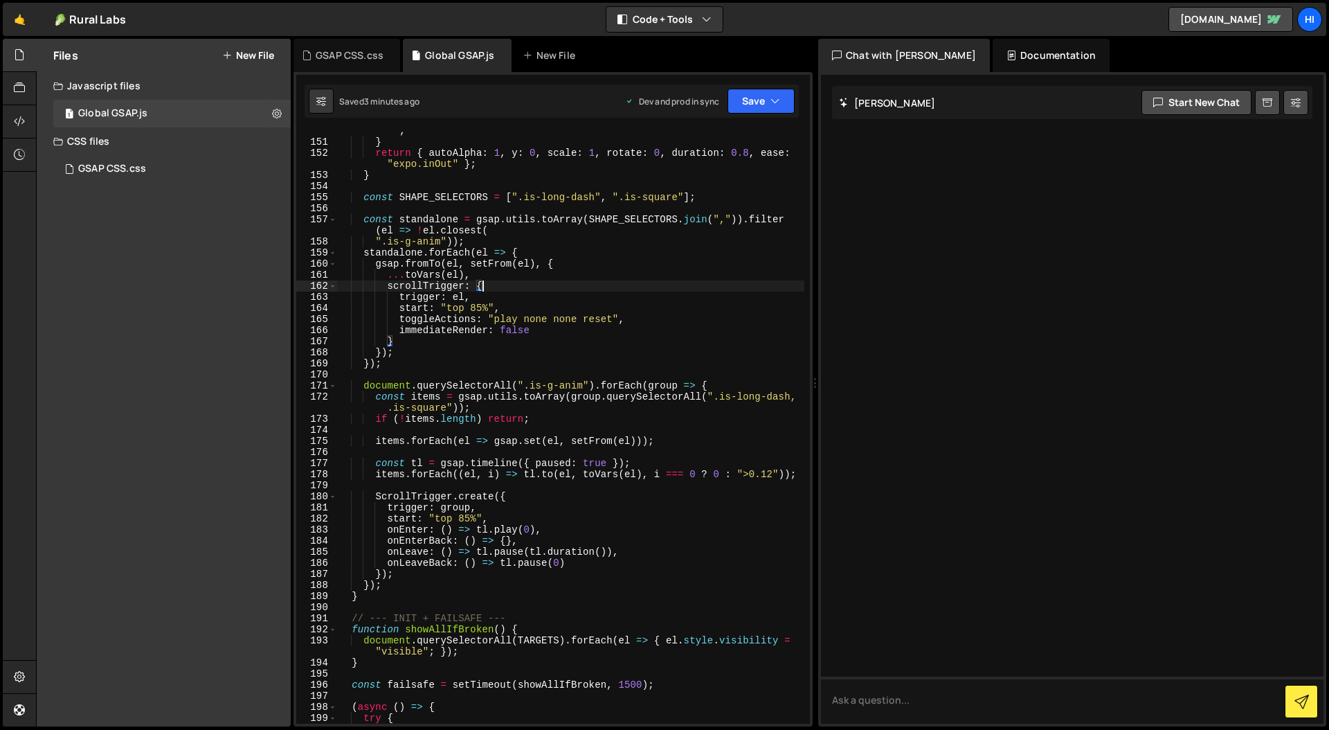
type textarea "})();"
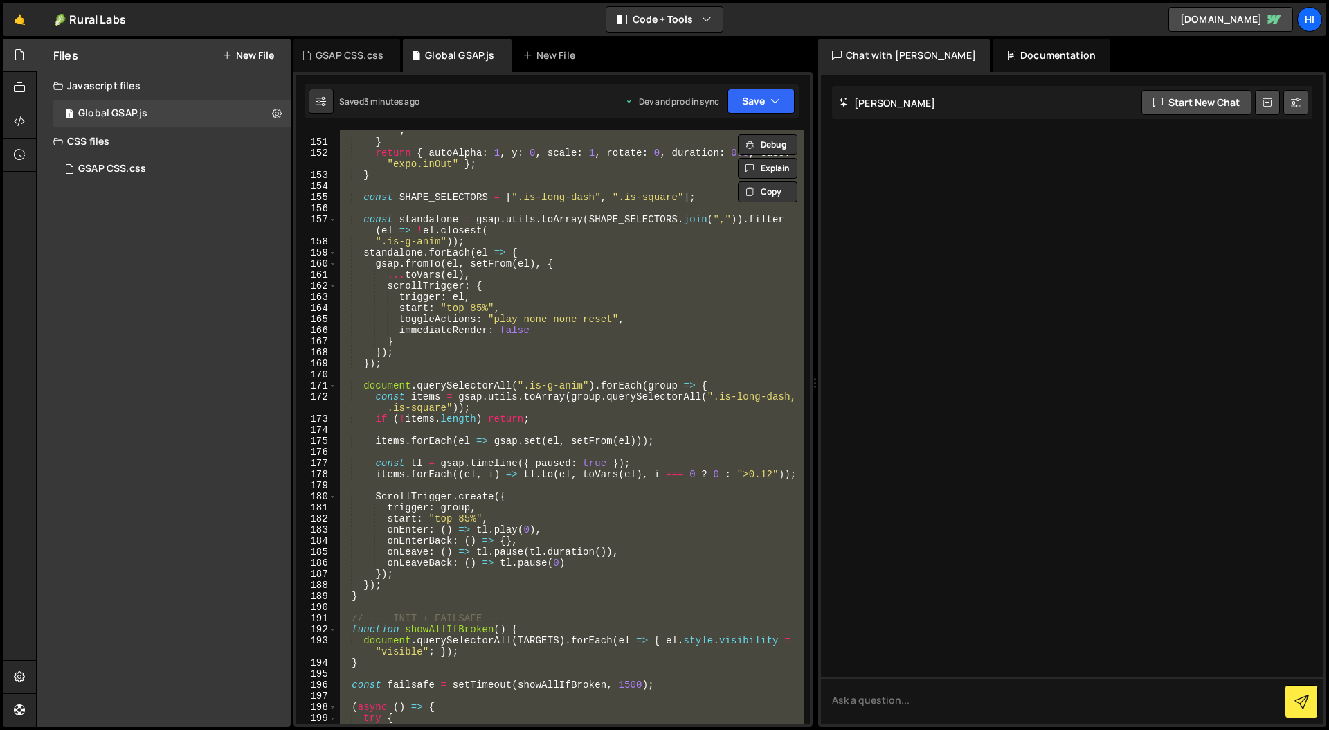
paste textarea
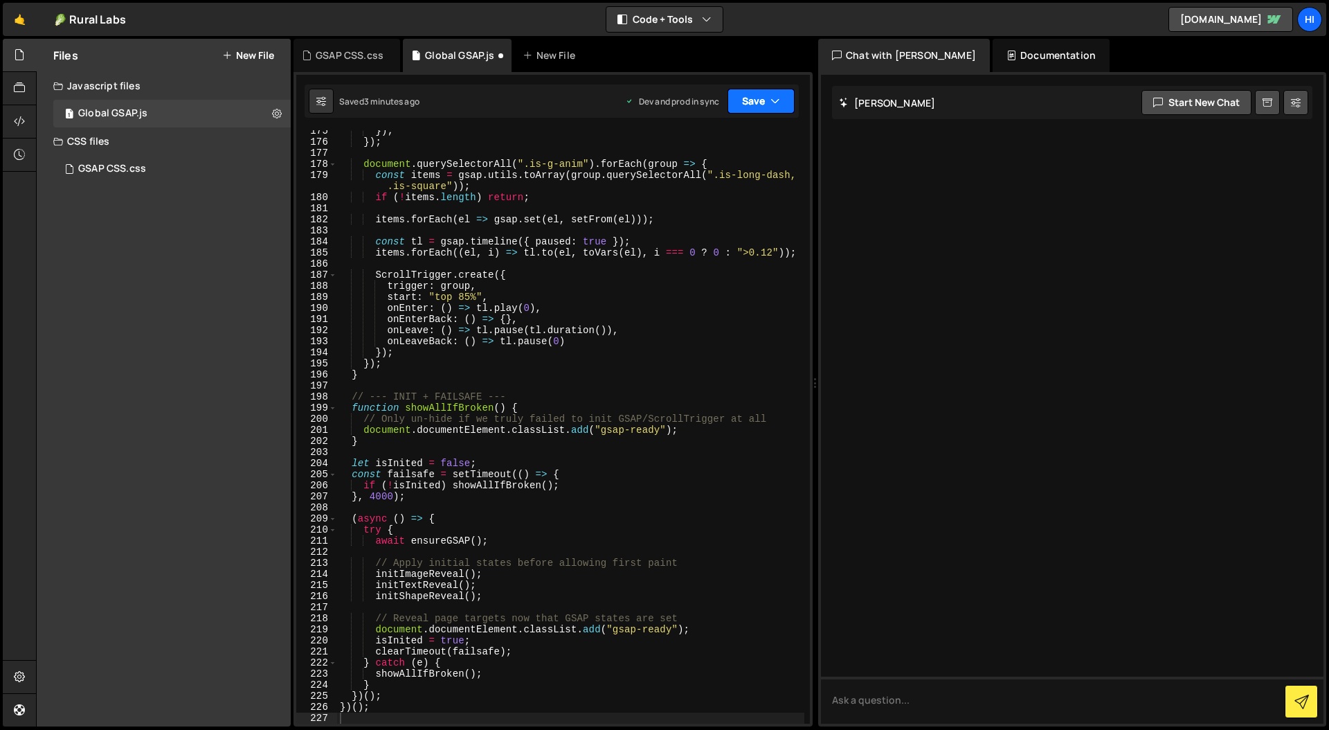
click at [785, 89] on button "Save" at bounding box center [761, 101] width 67 height 25
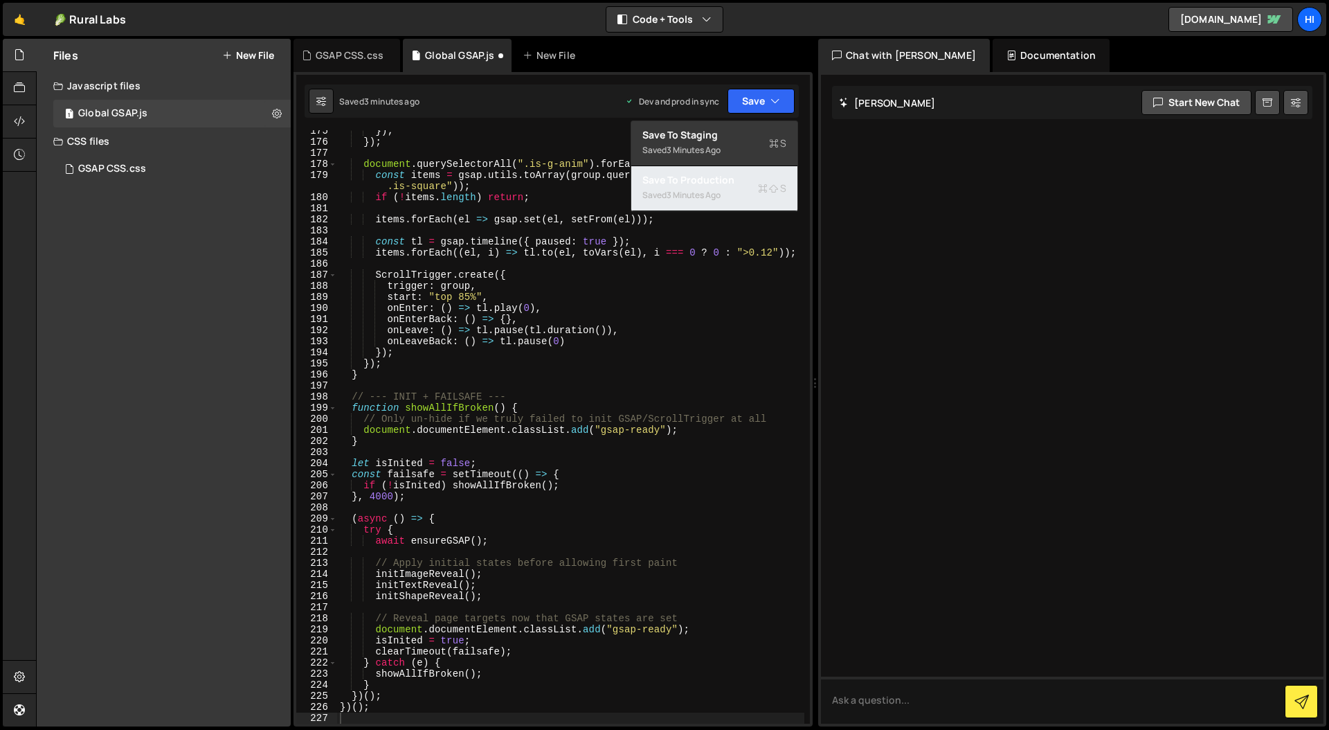
click at [724, 190] on div "Saved 3 minutes ago" at bounding box center [715, 195] width 144 height 17
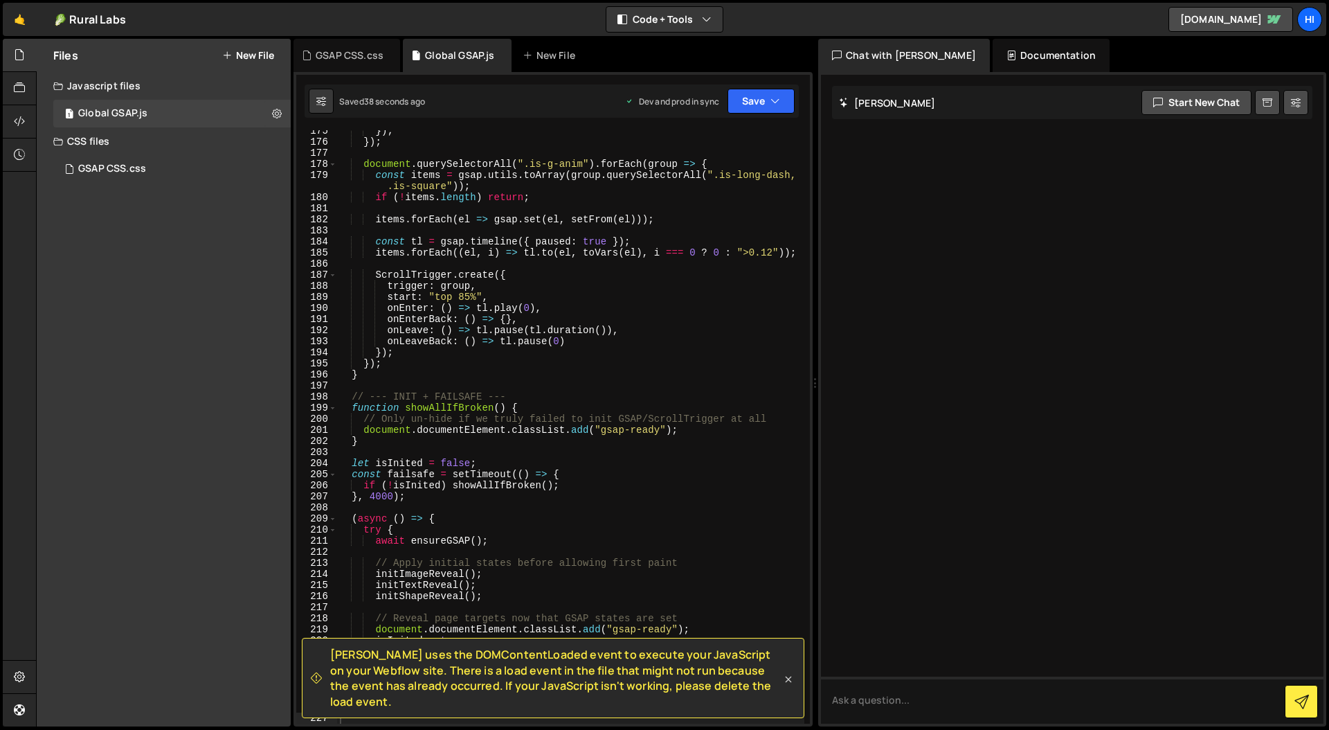
click at [790, 686] on icon at bounding box center [789, 679] width 14 height 14
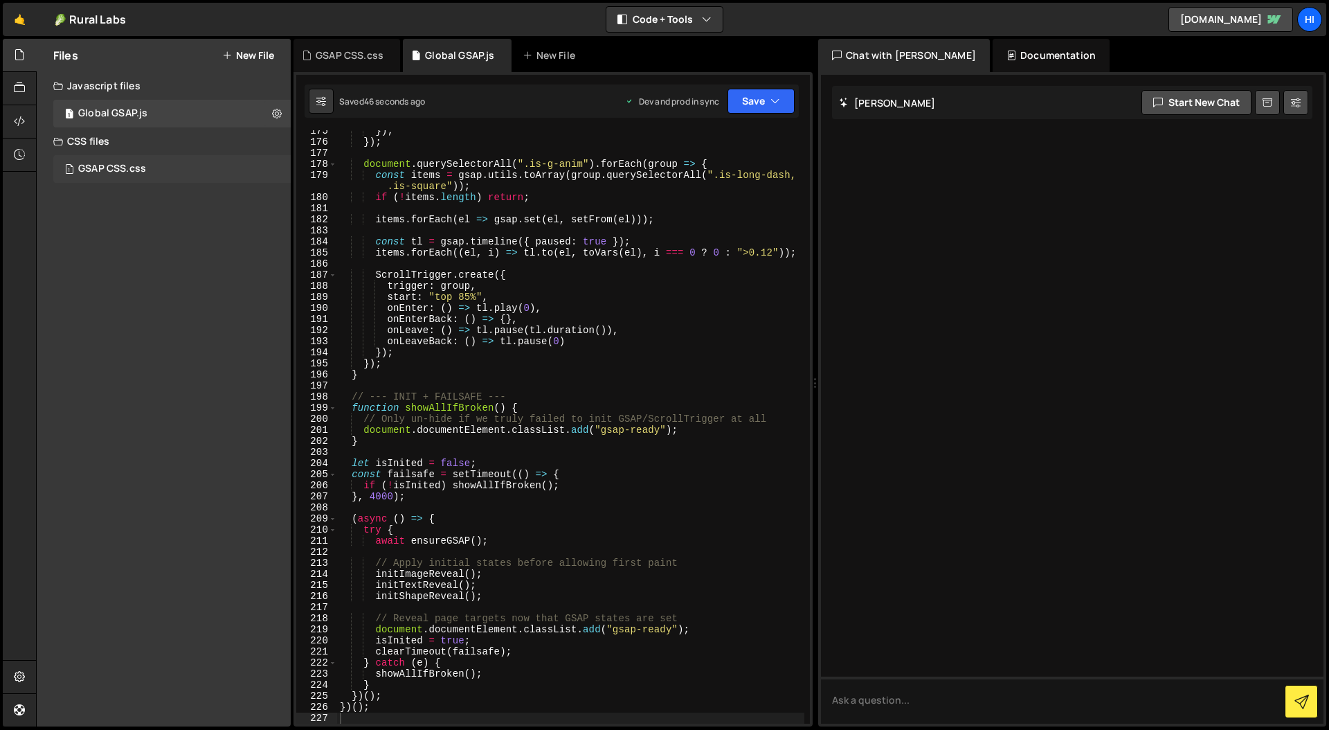
click at [96, 167] on div "GSAP CSS.css" at bounding box center [112, 169] width 68 height 12
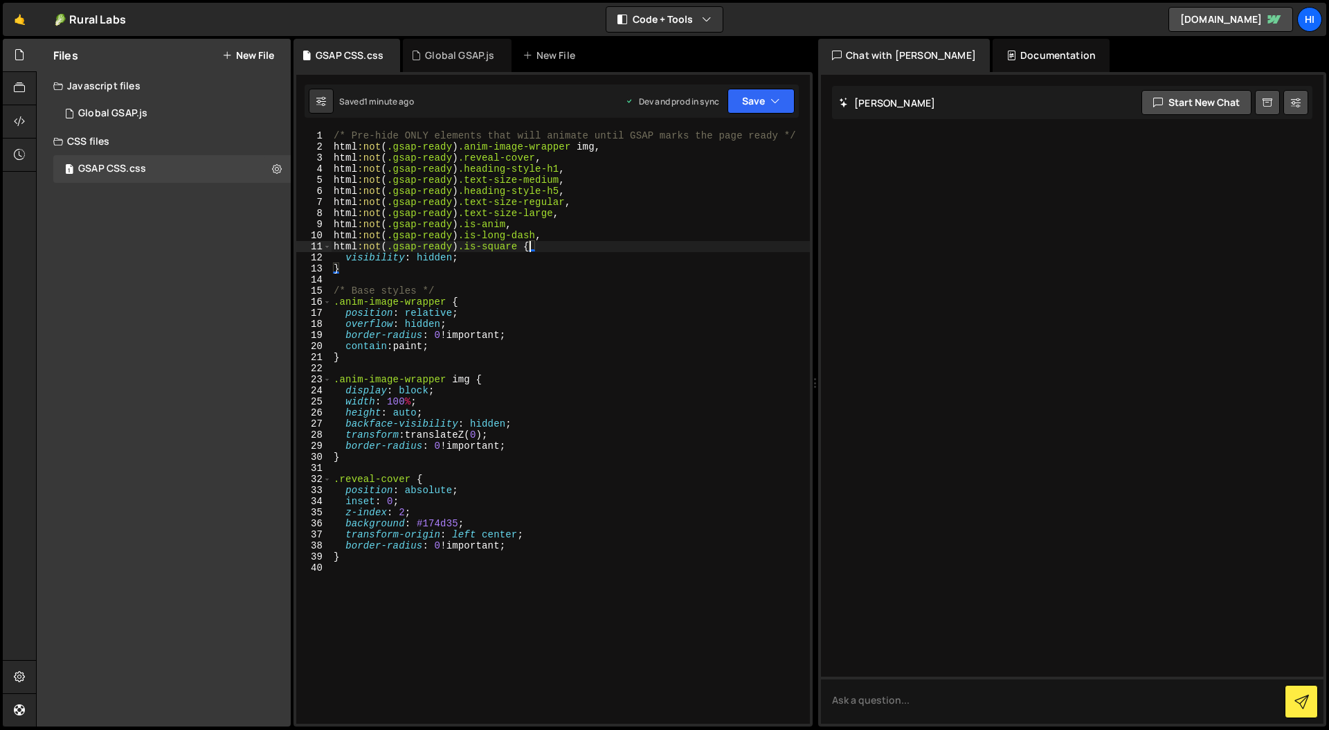
click at [532, 242] on div "/* Pre-hide ONLY elements that will animate until GSAP marks the page ready */ …" at bounding box center [594, 476] width 526 height 692
type textarea "}"
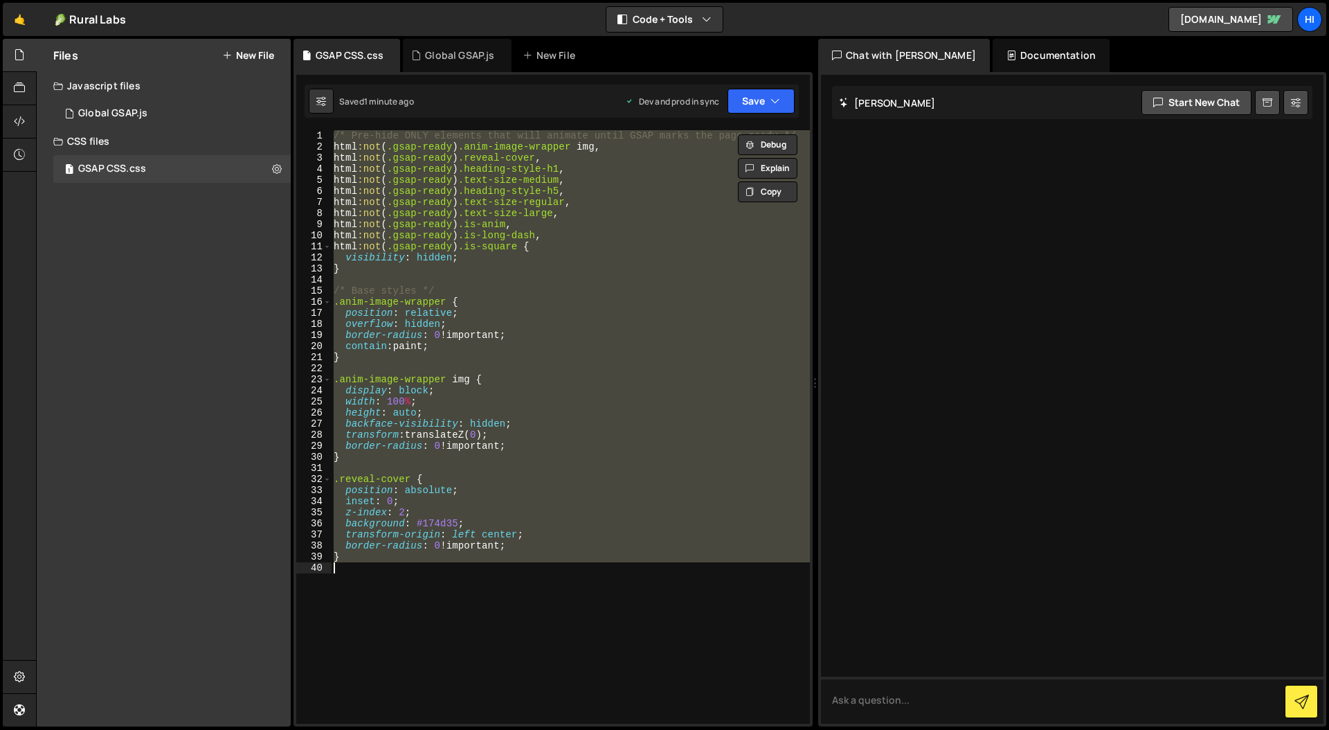
paste textarea
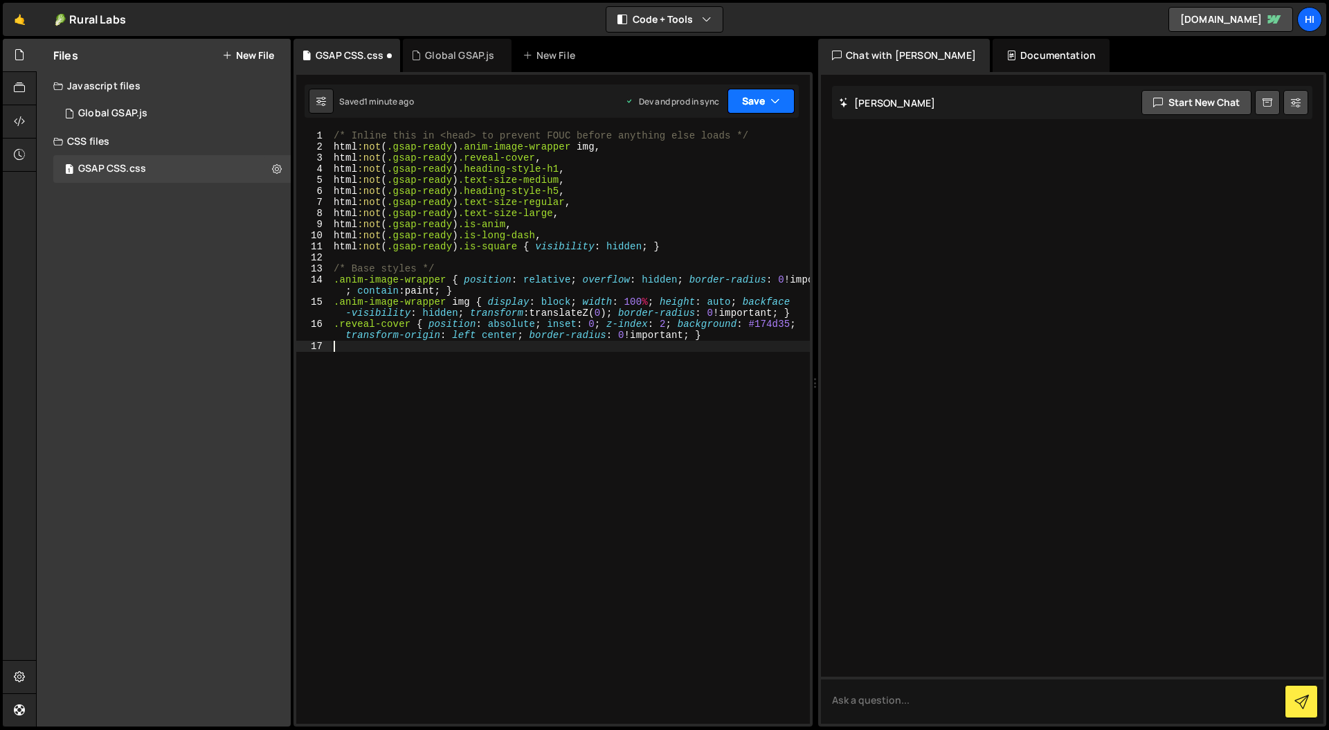
click at [786, 100] on button "Save" at bounding box center [761, 101] width 67 height 25
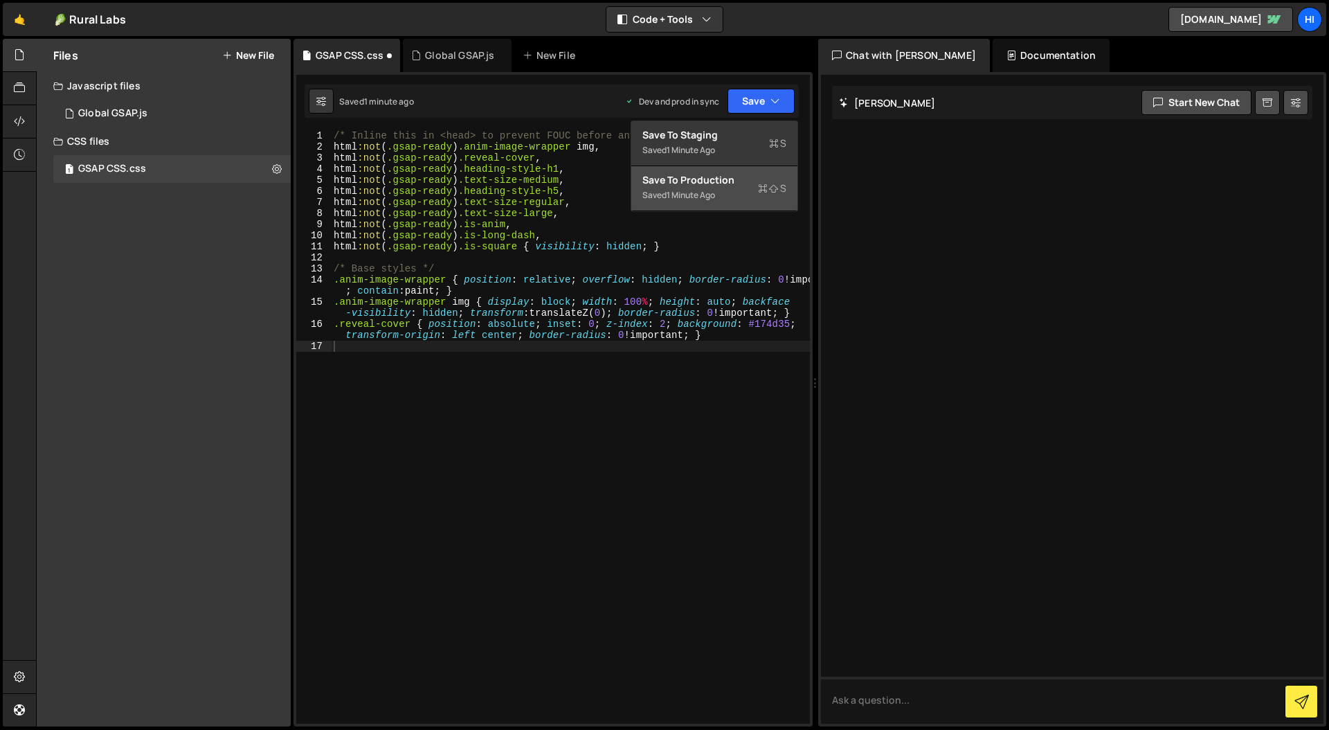
click at [720, 183] on div "Save to Production S" at bounding box center [715, 180] width 144 height 14
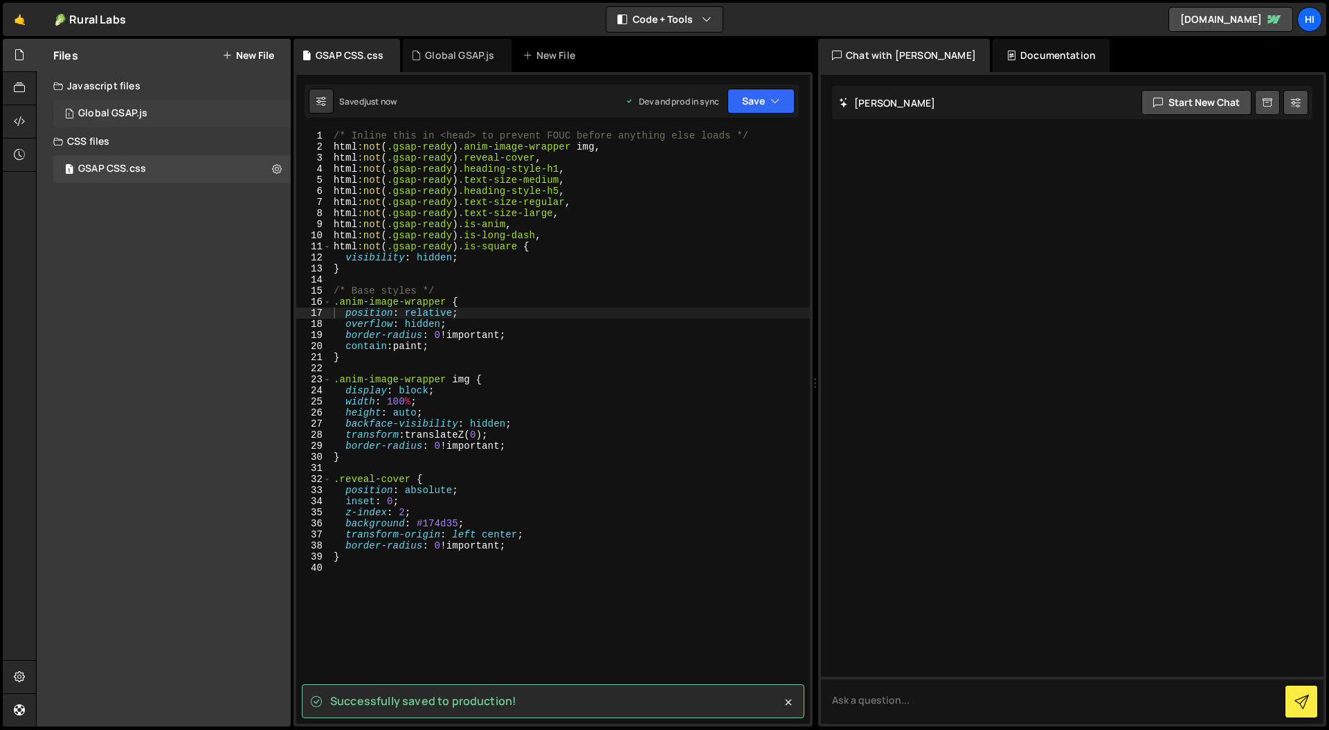
click at [156, 117] on div "1 Global GSAP.js 0" at bounding box center [171, 114] width 237 height 28
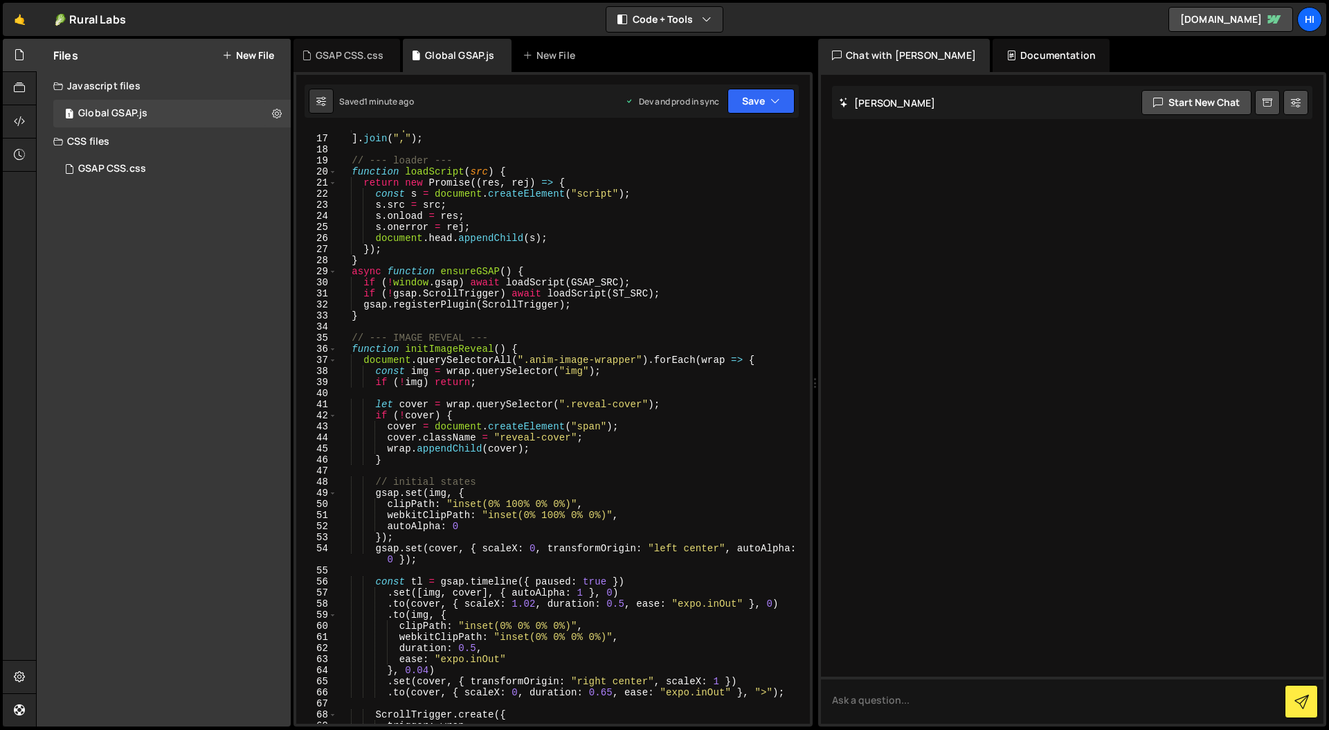
scroll to position [0, 0]
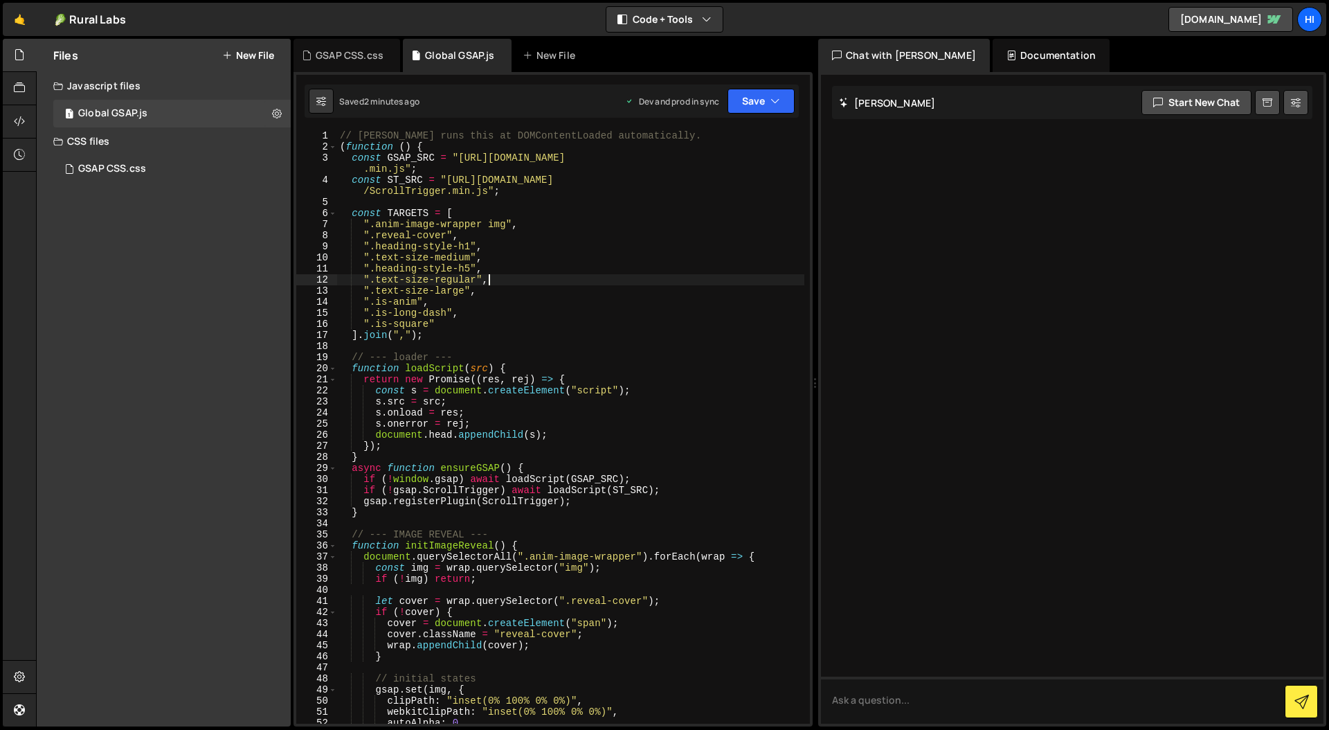
click at [523, 284] on div "// [PERSON_NAME] runs this at DOMContentLoaded automatically. ( function ( ) { …" at bounding box center [570, 438] width 467 height 616
type textarea "})();"
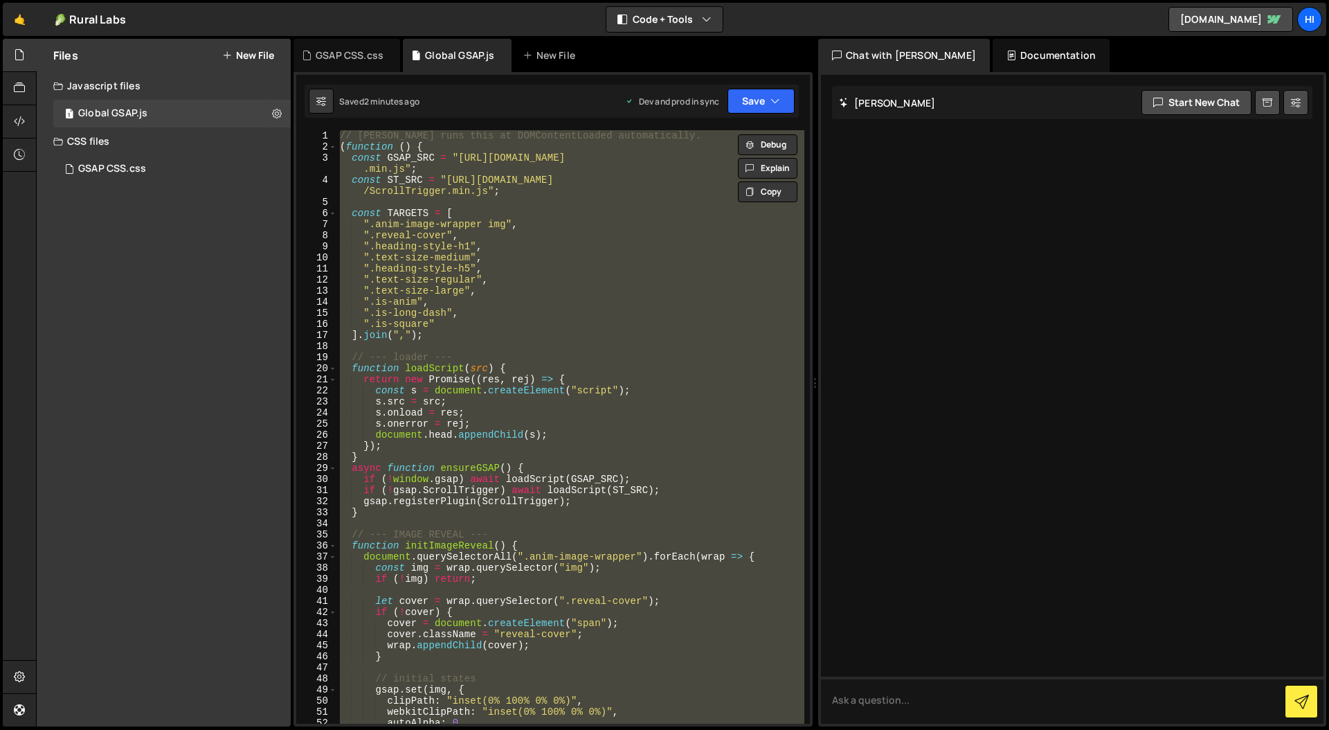
paste textarea
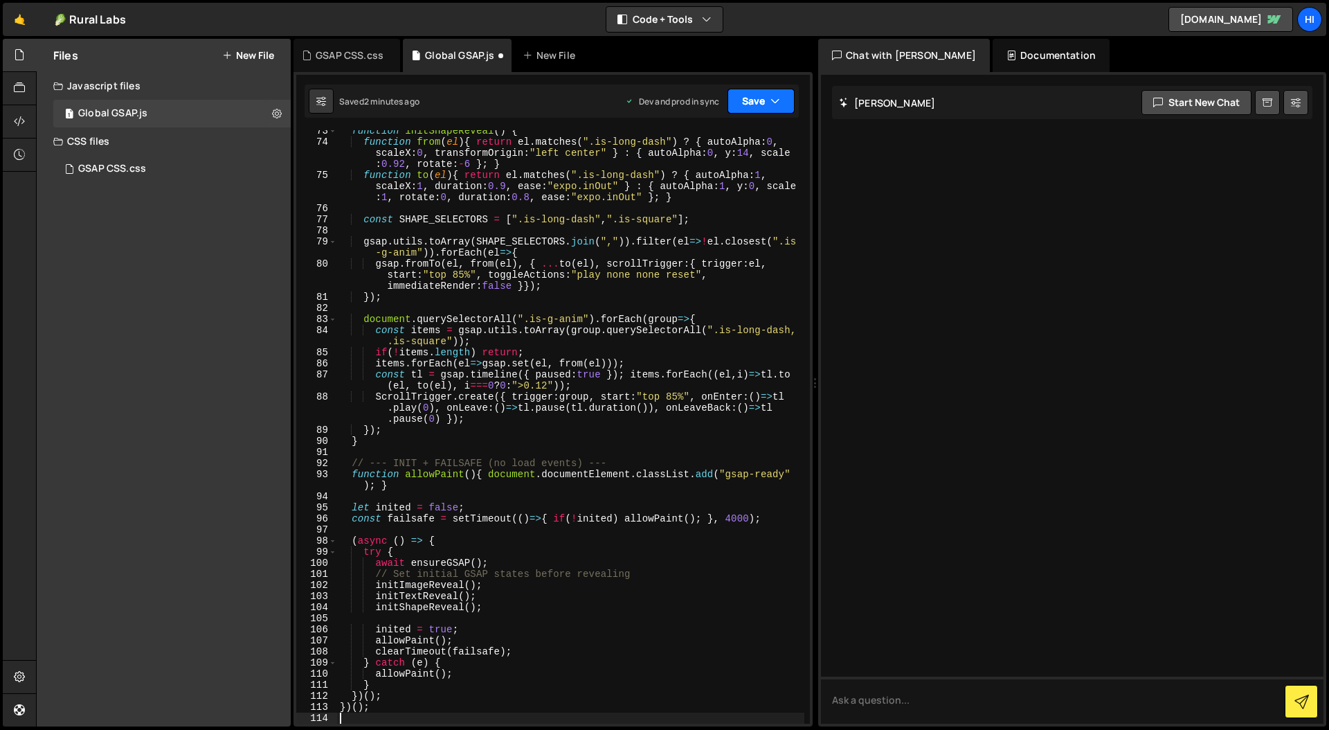
click at [782, 105] on button "Save" at bounding box center [761, 101] width 67 height 25
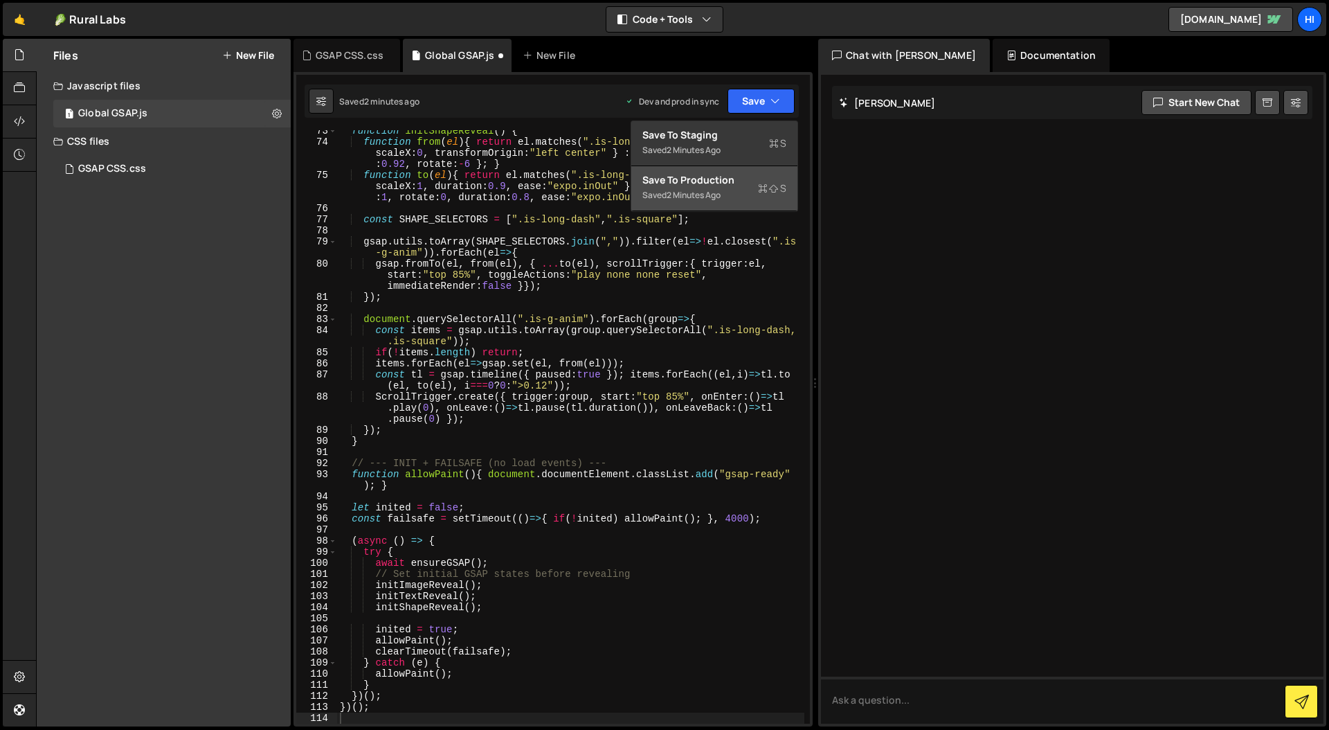
click at [728, 181] on div "Save to Production S" at bounding box center [715, 180] width 144 height 14
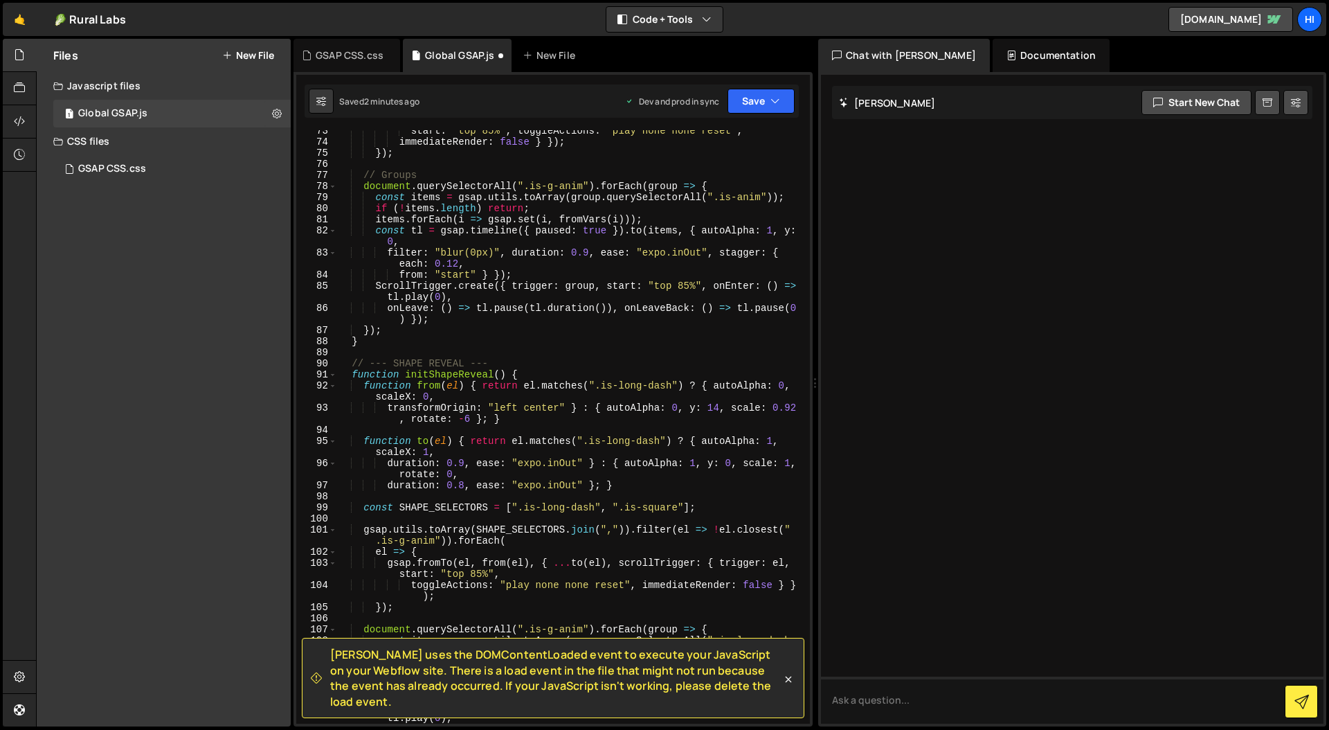
scroll to position [913, 0]
click at [753, 94] on button "Save" at bounding box center [761, 101] width 67 height 25
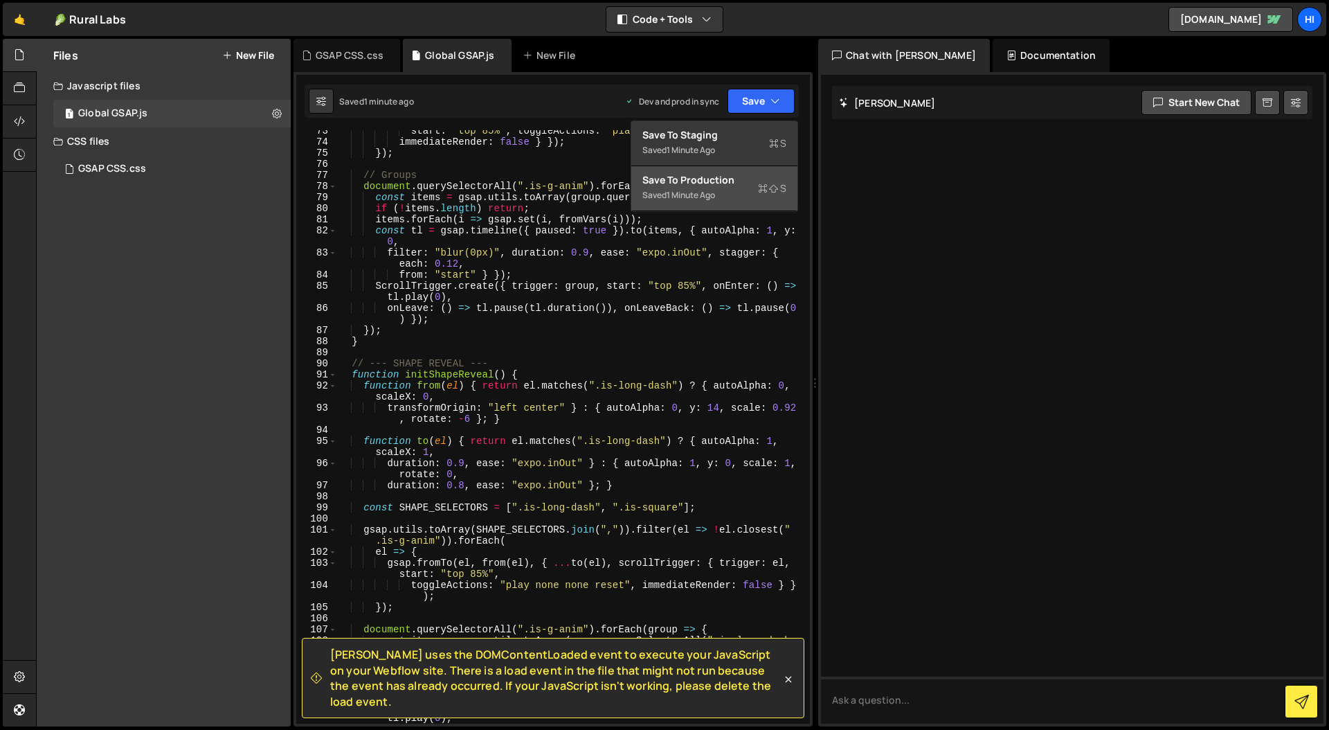
click at [729, 181] on div "Save to Production S" at bounding box center [715, 180] width 144 height 14
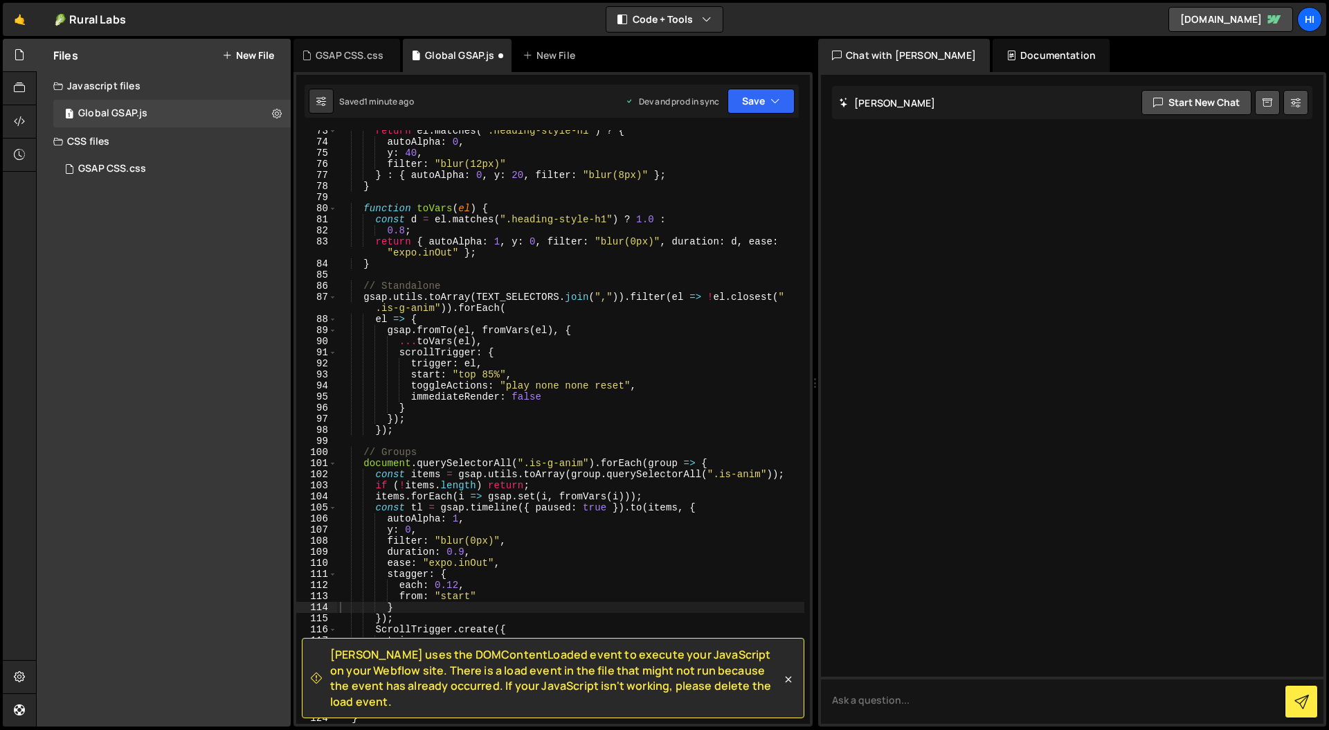
scroll to position [847, 0]
drag, startPoint x: 778, startPoint y: 706, endPoint x: 310, endPoint y: 680, distance: 469.5
click at [310, 680] on div "[PERSON_NAME] uses the DOMContentLoaded event to execute your JavaScript on you…" at bounding box center [553, 678] width 503 height 80
copy span "[PERSON_NAME] uses the DOMContentLoaded event to execute your JavaScript on you…"
click at [129, 173] on div "GSAP CSS.css" at bounding box center [112, 169] width 68 height 12
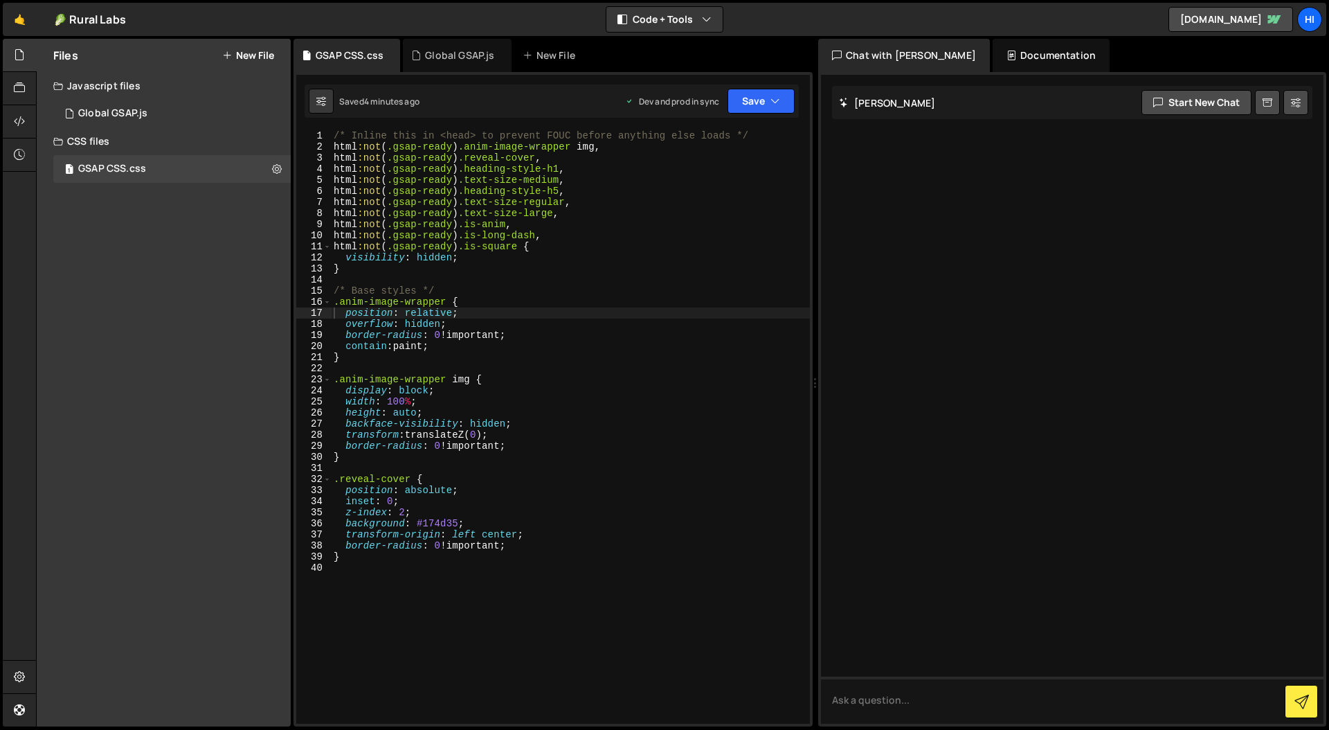
click at [574, 258] on div "/* Inline this in <head> to prevent FOUC before anything else loads */ html :no…" at bounding box center [594, 476] width 526 height 692
type textarea "}"
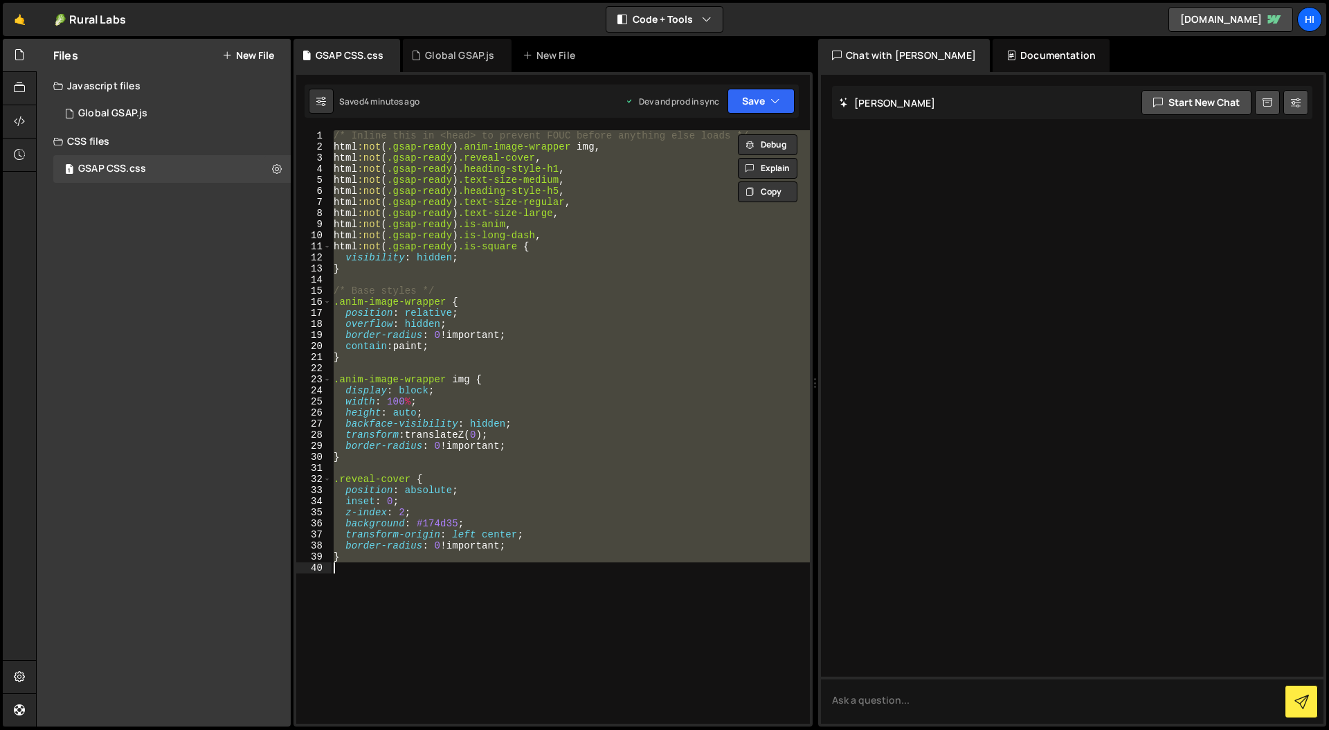
paste textarea
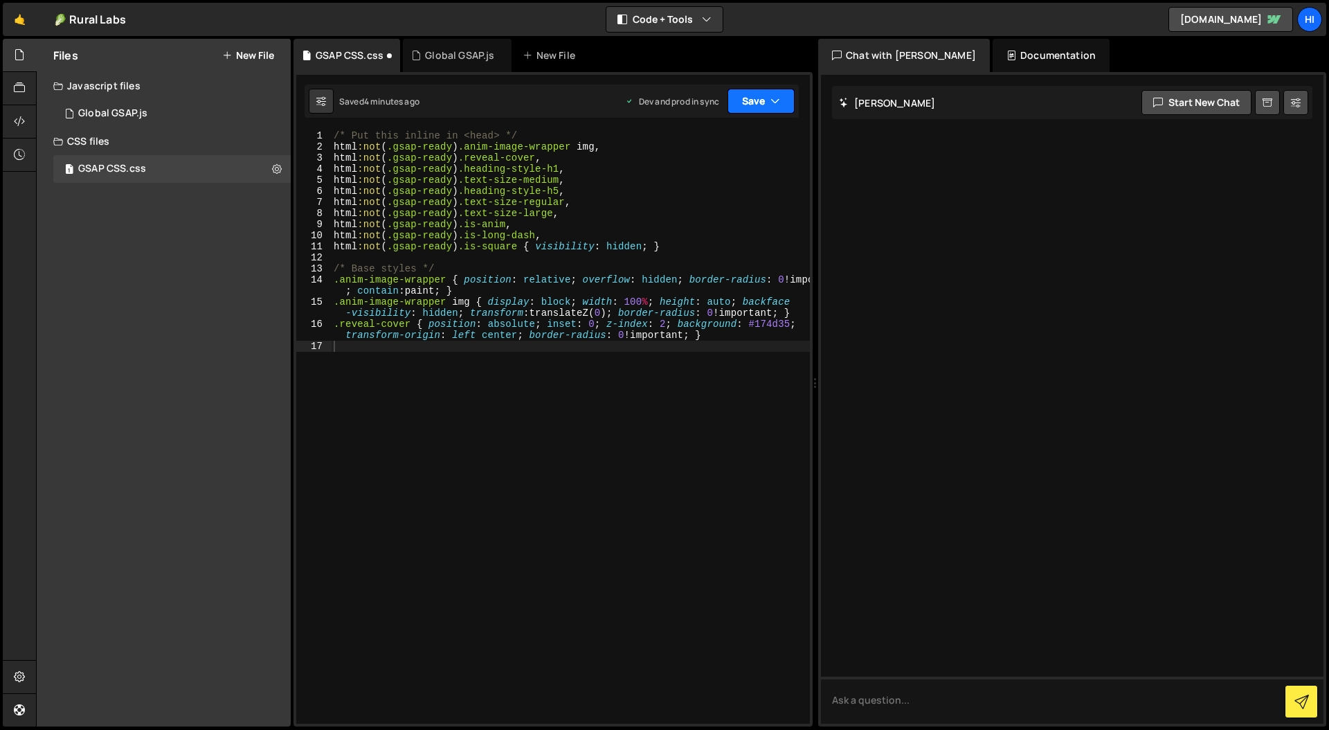
click at [769, 101] on button "Save" at bounding box center [761, 101] width 67 height 25
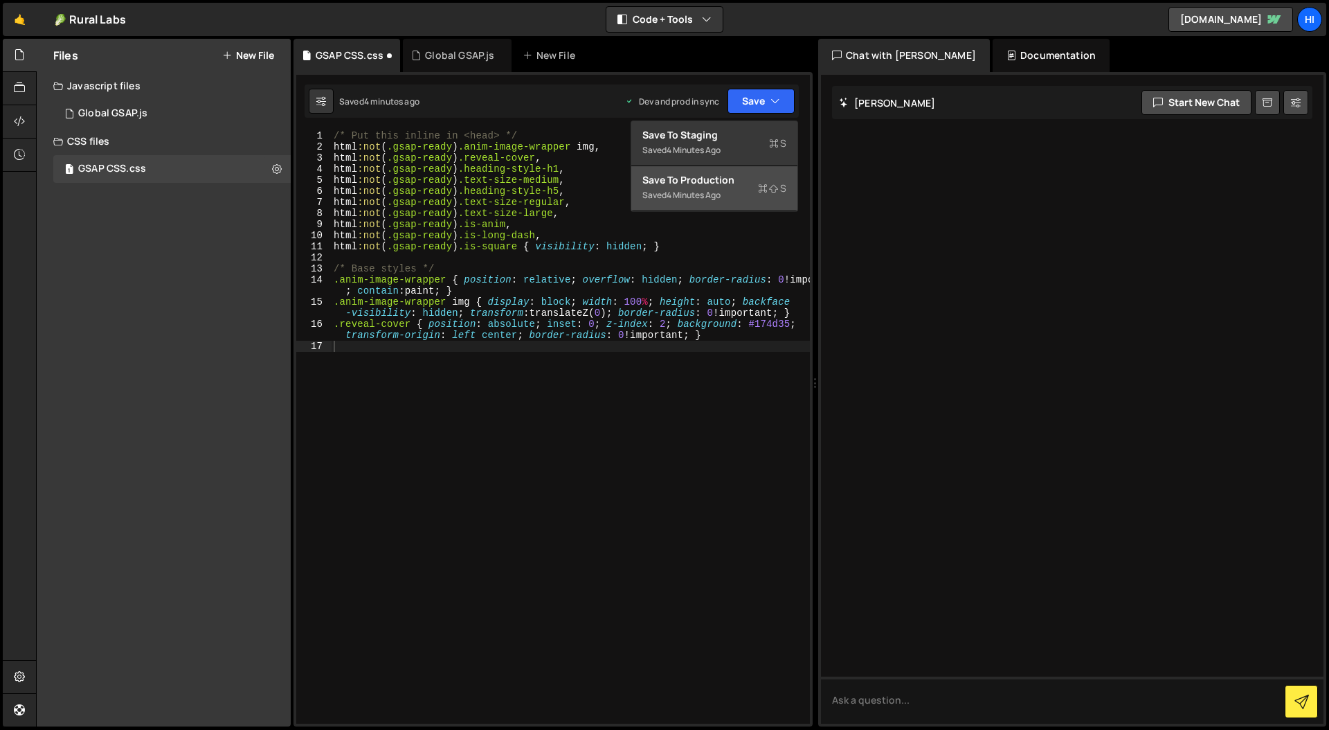
click at [732, 182] on div "Save to Production S" at bounding box center [715, 180] width 144 height 14
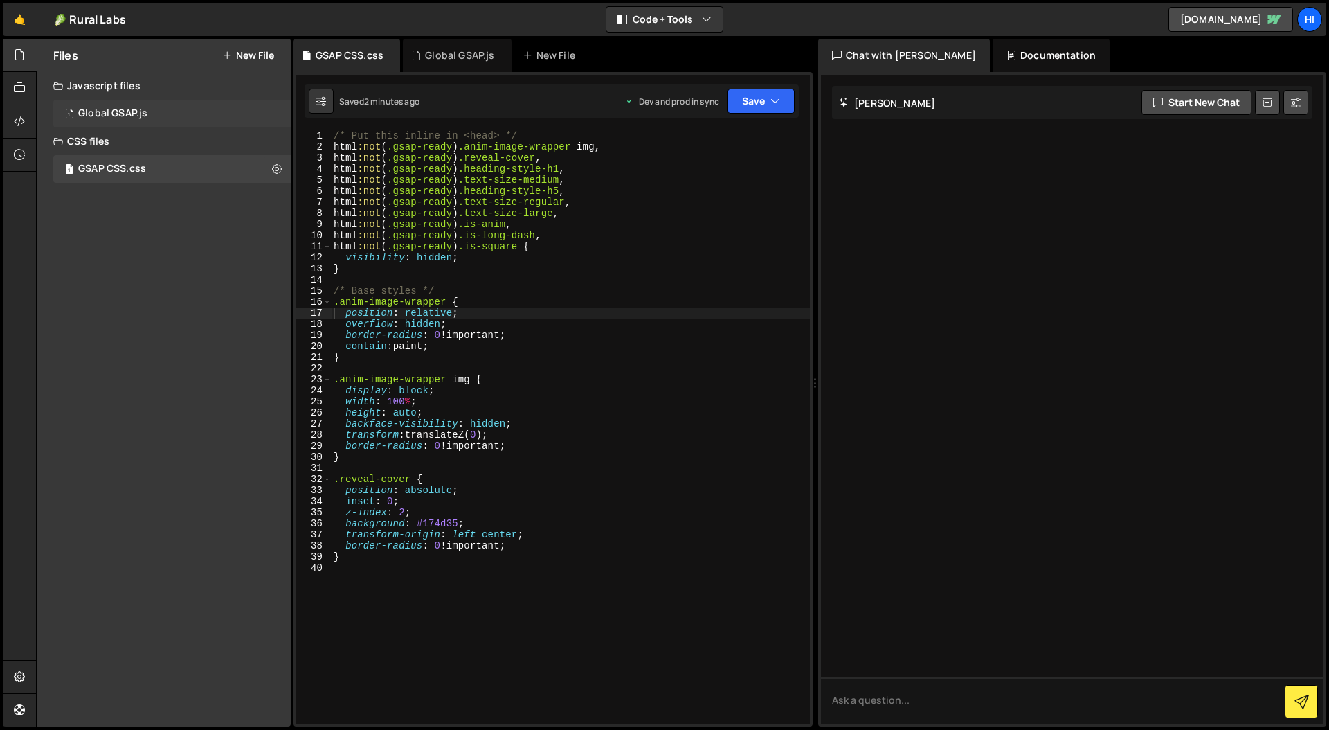
click at [113, 111] on div "Global GSAP.js" at bounding box center [112, 113] width 69 height 12
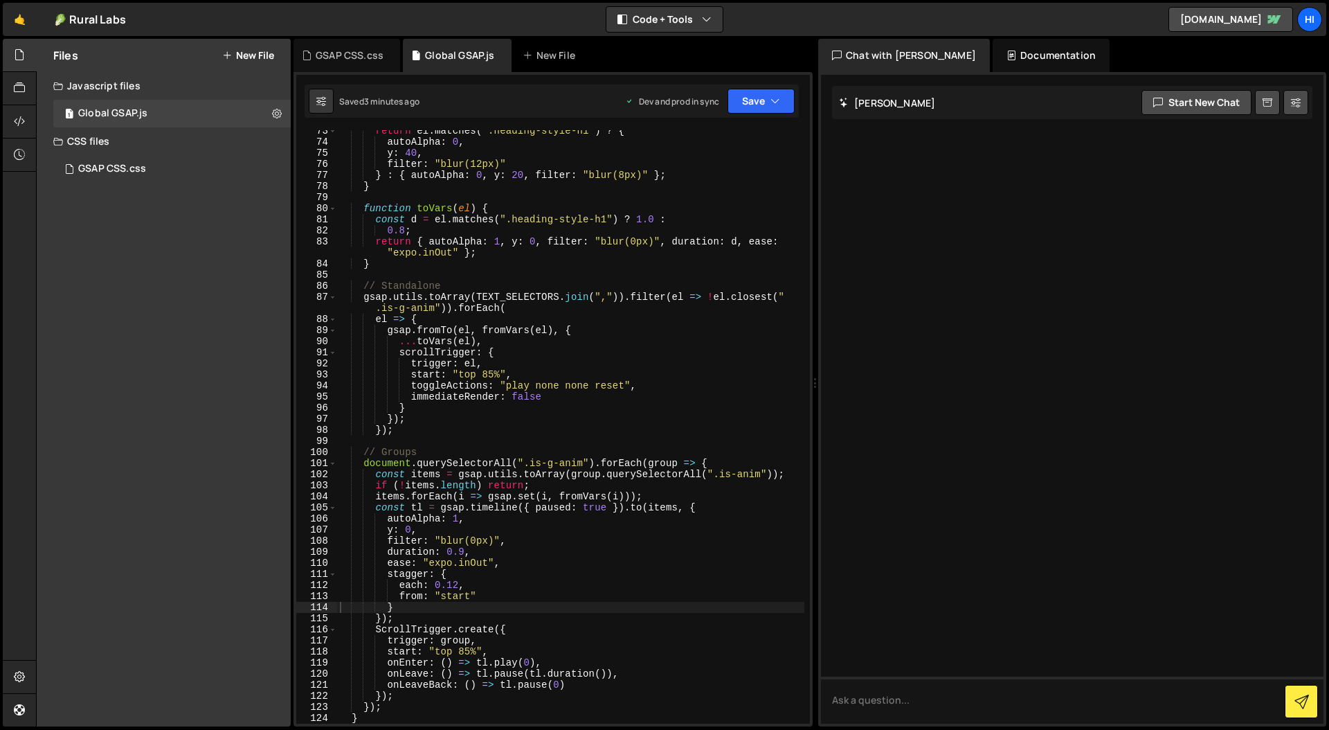
click at [541, 263] on div "return el . matches ( ".heading-style-h1" ) ? { autoAlpha : 0 , y : 40 , filter…" at bounding box center [570, 433] width 467 height 616
type textarea "})();"
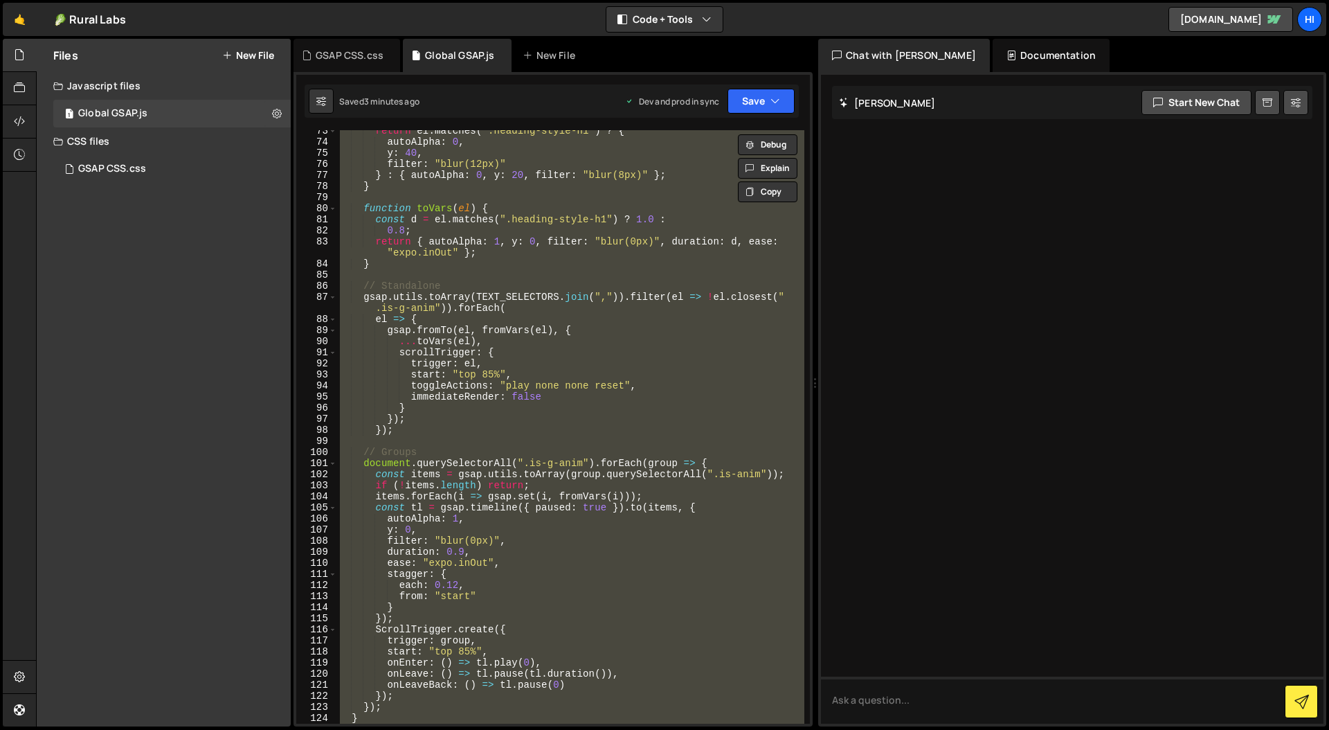
paste textarea
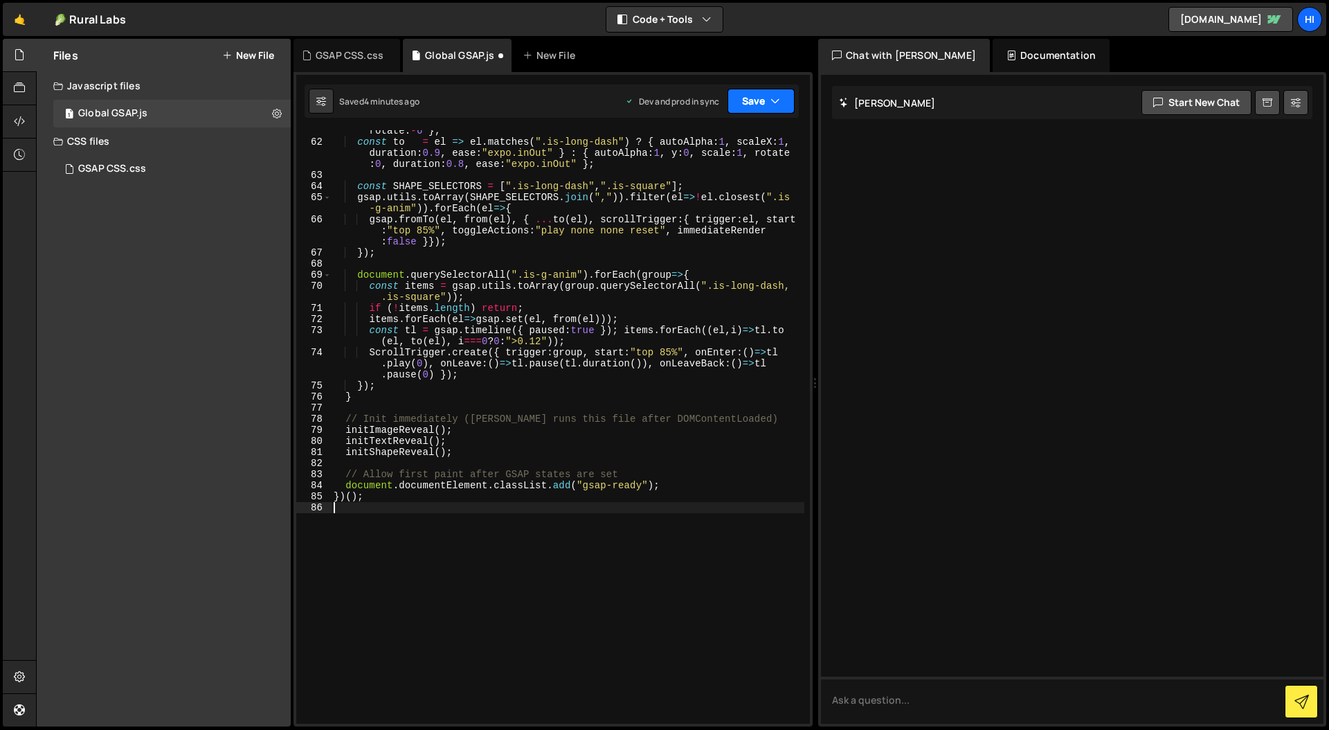
click at [769, 98] on button "Save" at bounding box center [761, 101] width 67 height 25
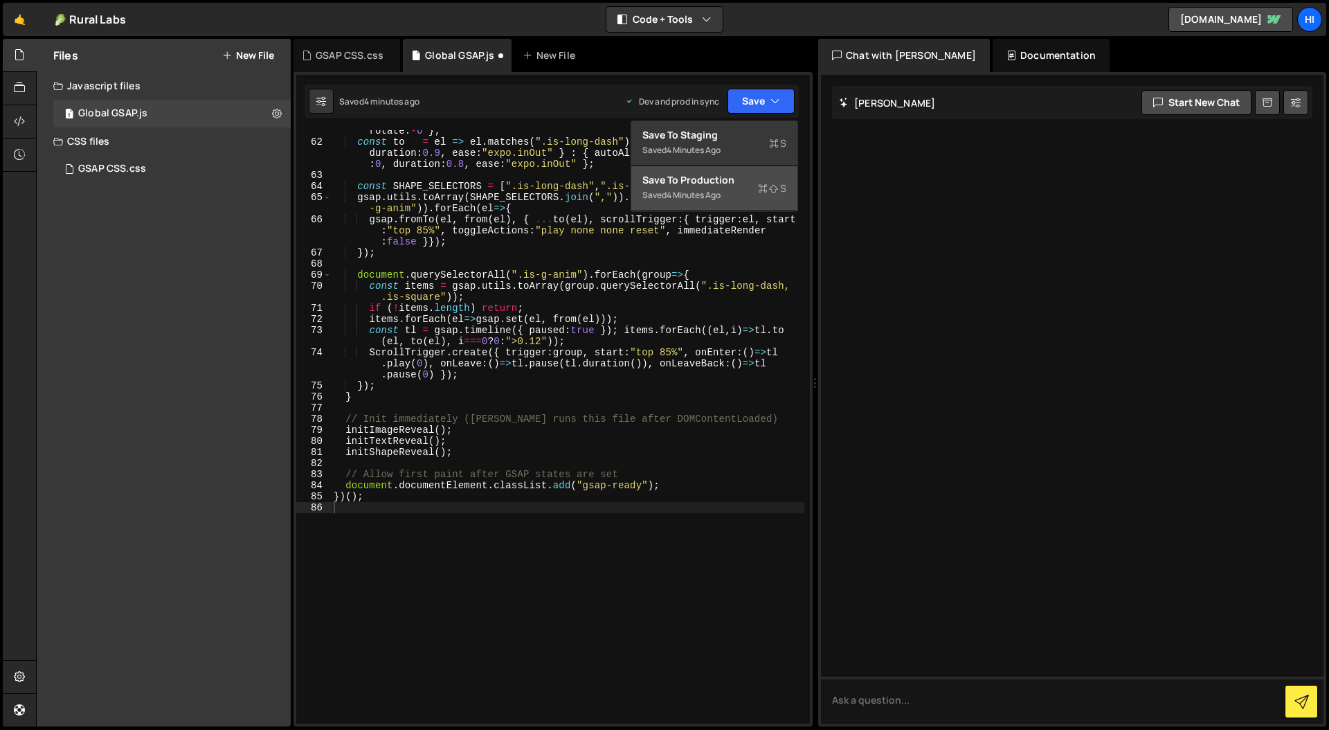
click at [733, 179] on div "Save to Production S" at bounding box center [715, 180] width 144 height 14
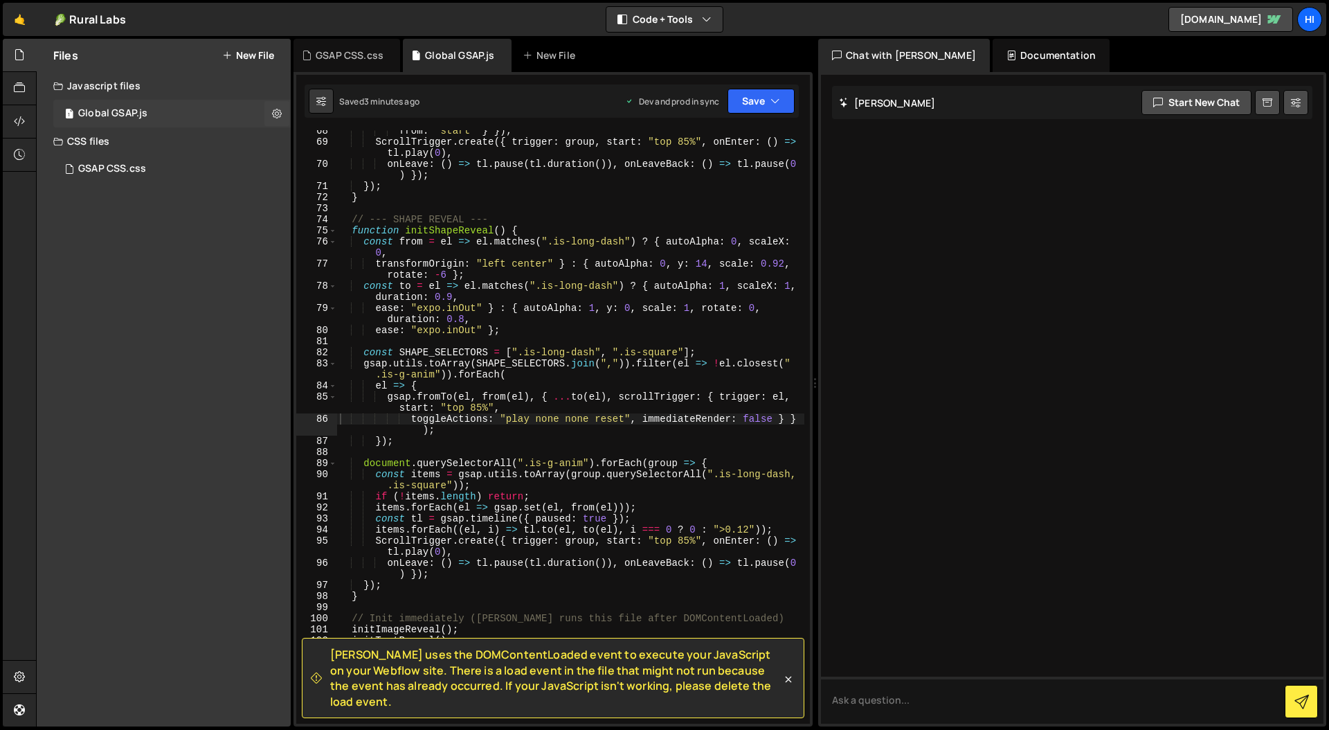
click at [168, 111] on div "1 Global GSAP.js 0" at bounding box center [171, 114] width 237 height 28
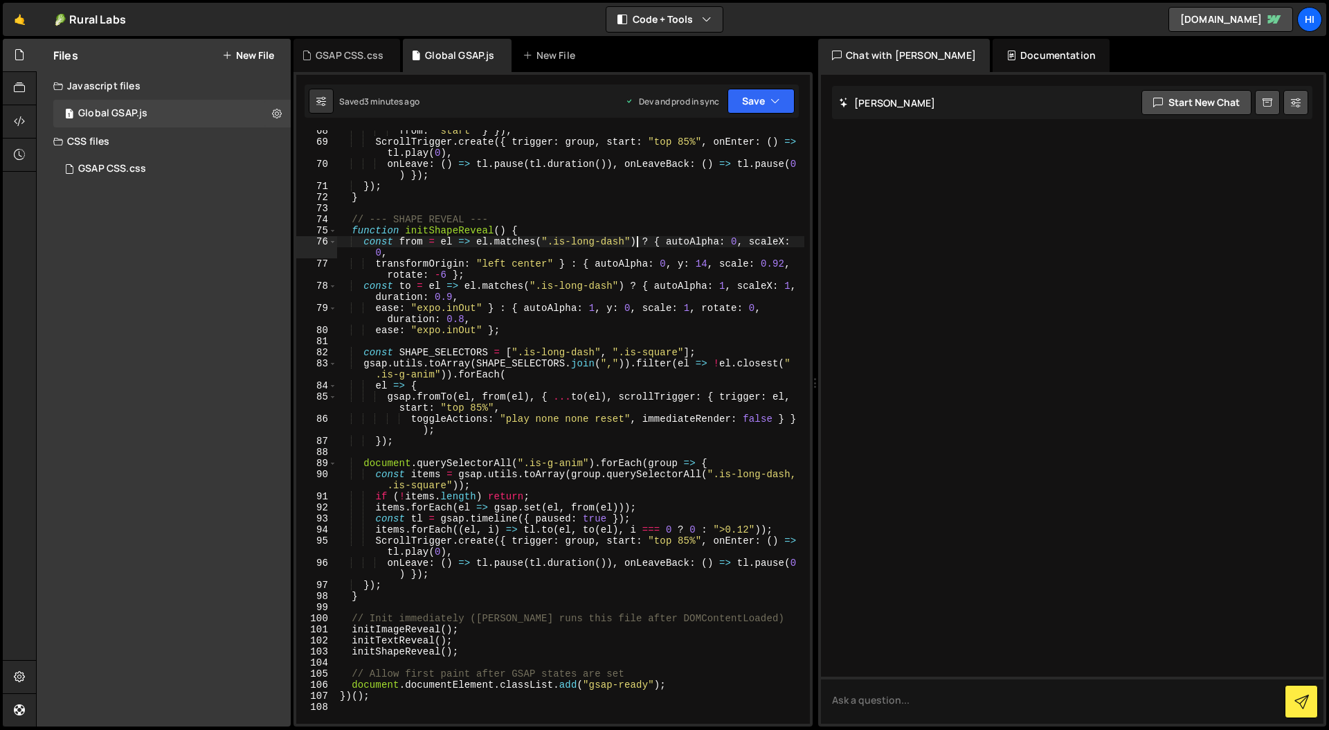
click at [638, 236] on div "from : "start" } }) ; ScrollTrigger . create ({ trigger : group , start : "top …" at bounding box center [570, 433] width 467 height 616
type textarea "})();"
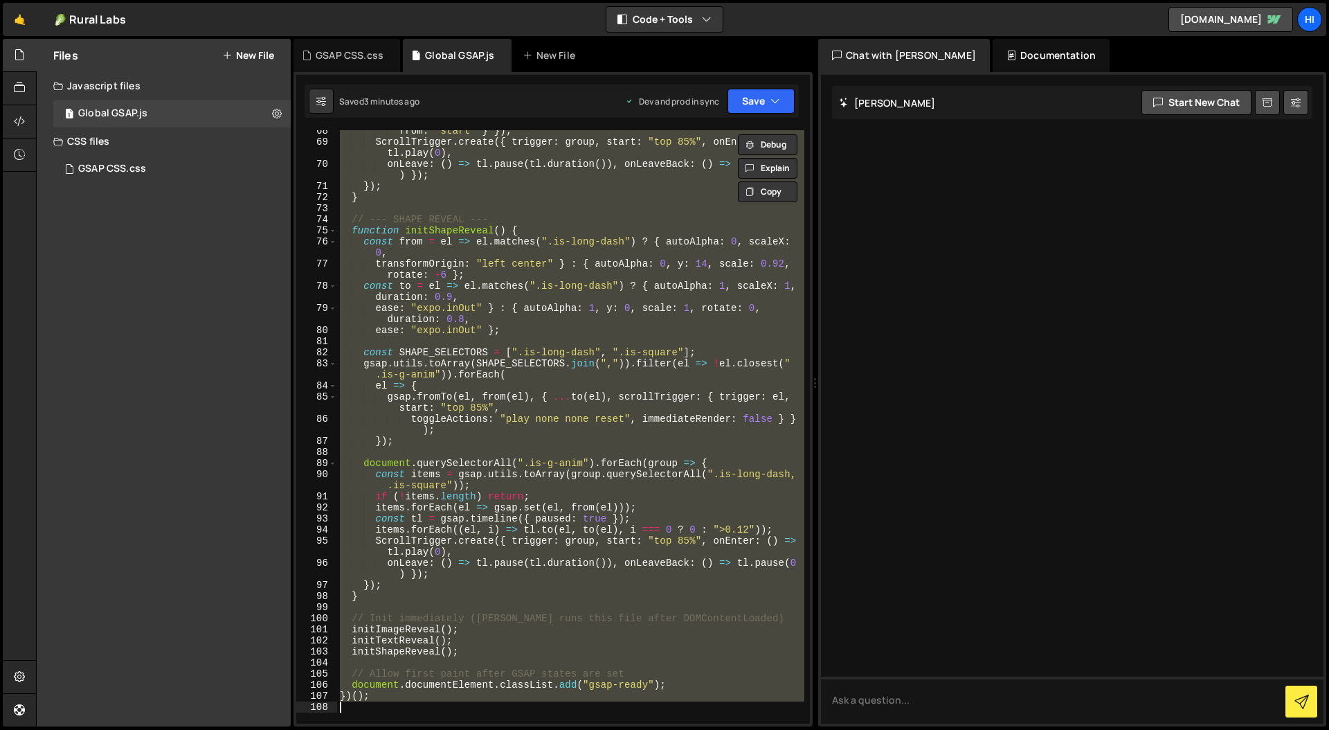
paste textarea
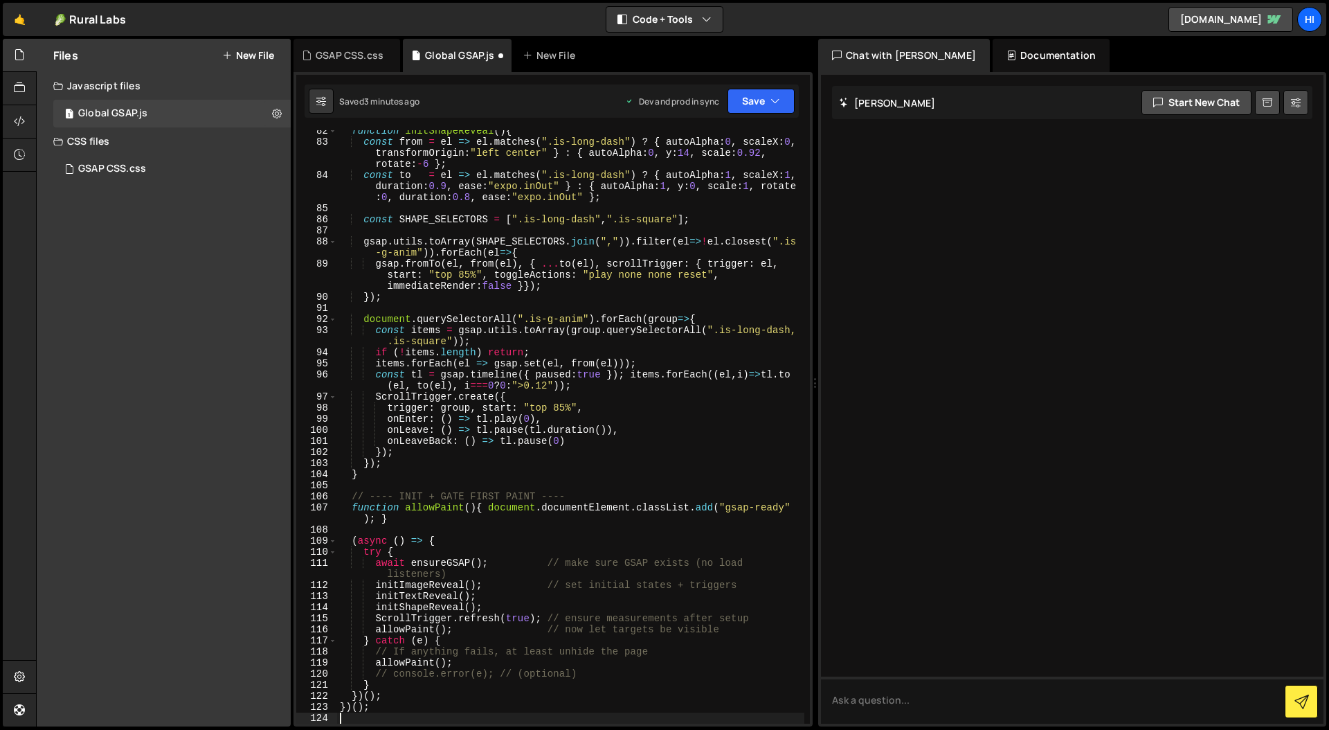
scroll to position [1035, 0]
click at [778, 98] on icon "button" at bounding box center [776, 101] width 10 height 14
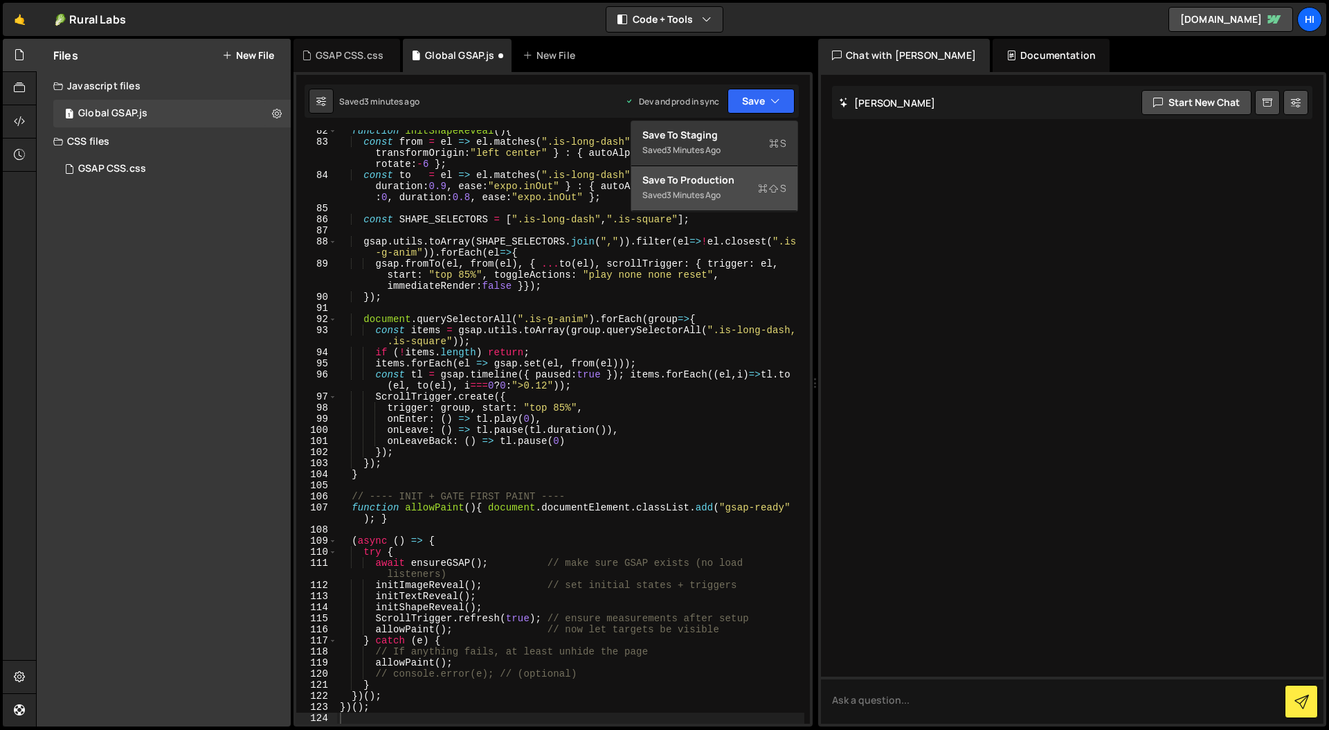
click at [735, 189] on div "Saved 3 minutes ago" at bounding box center [715, 195] width 144 height 17
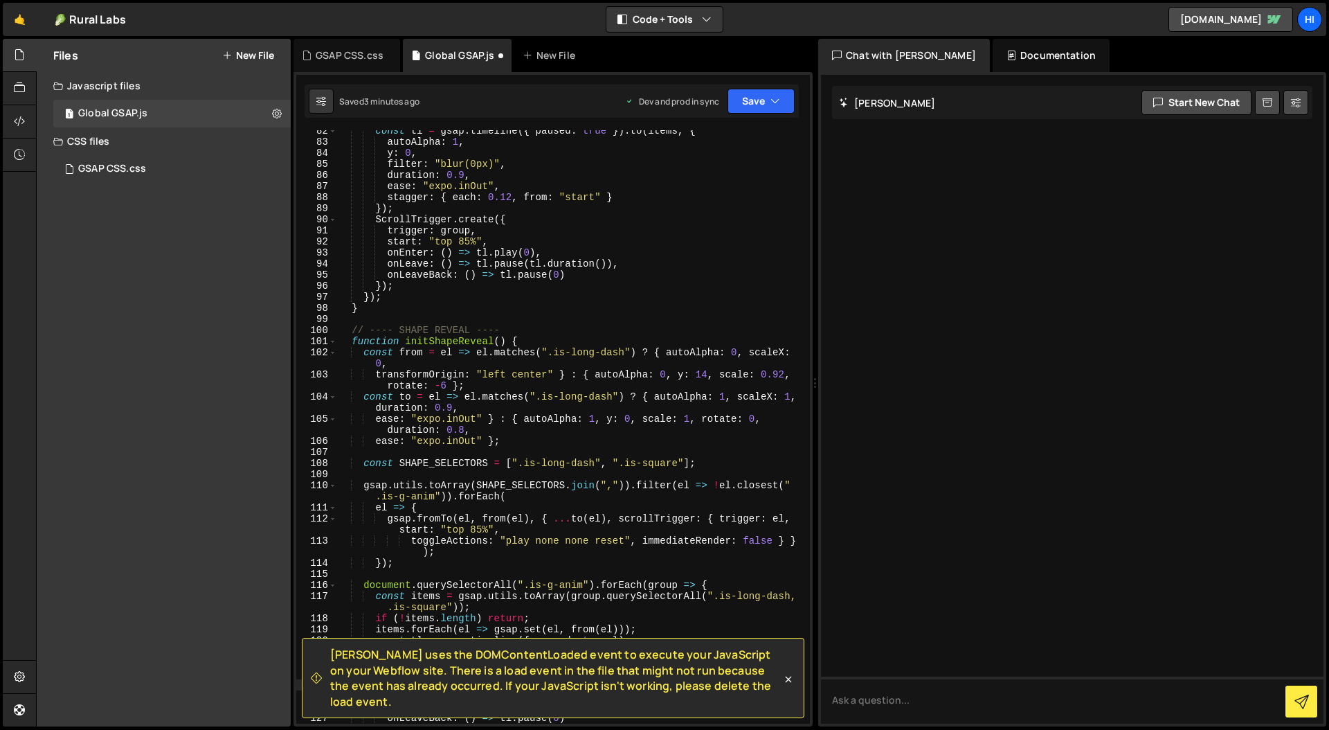
scroll to position [991, 0]
click at [169, 163] on div "1 GSAP CSS.css 0" at bounding box center [171, 169] width 237 height 28
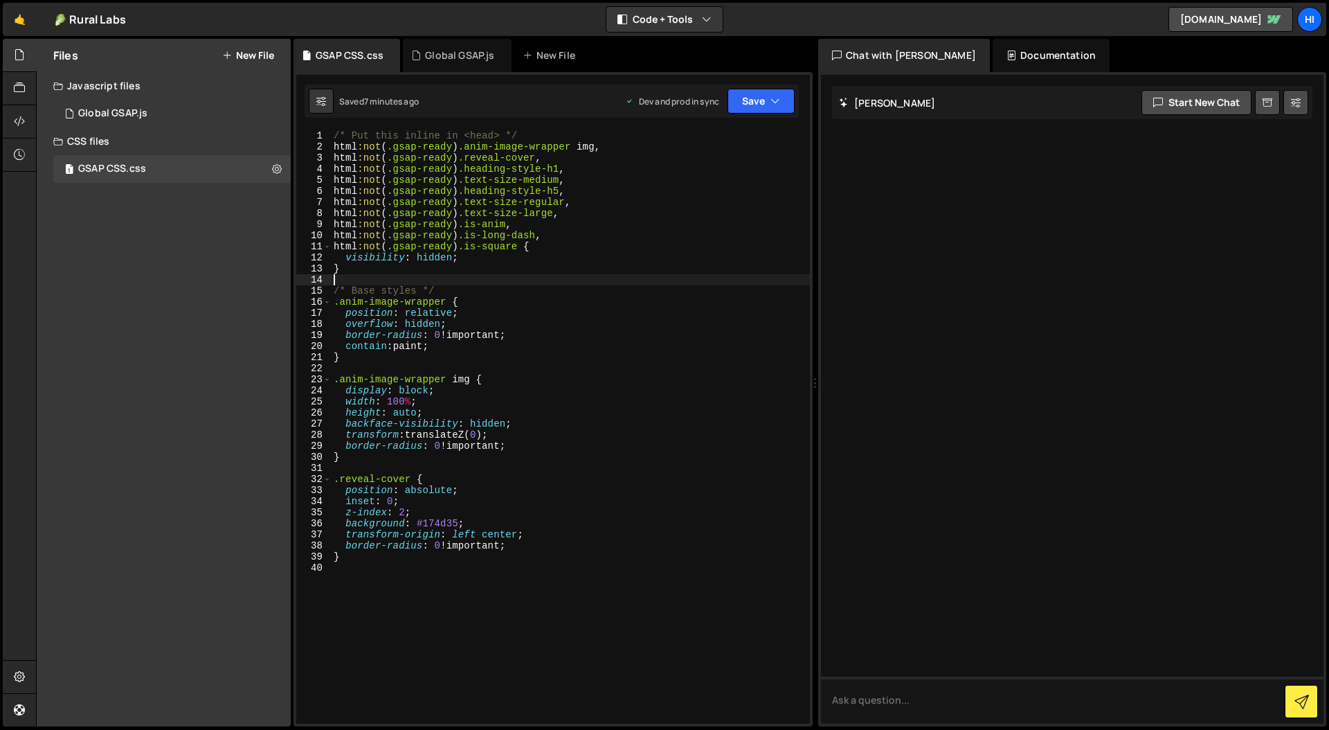
click at [526, 274] on div "/* Put this inline in <head> */ html :not ( .gsap-ready ) .anim-image-wrapper i…" at bounding box center [594, 476] width 526 height 692
type textarea "}"
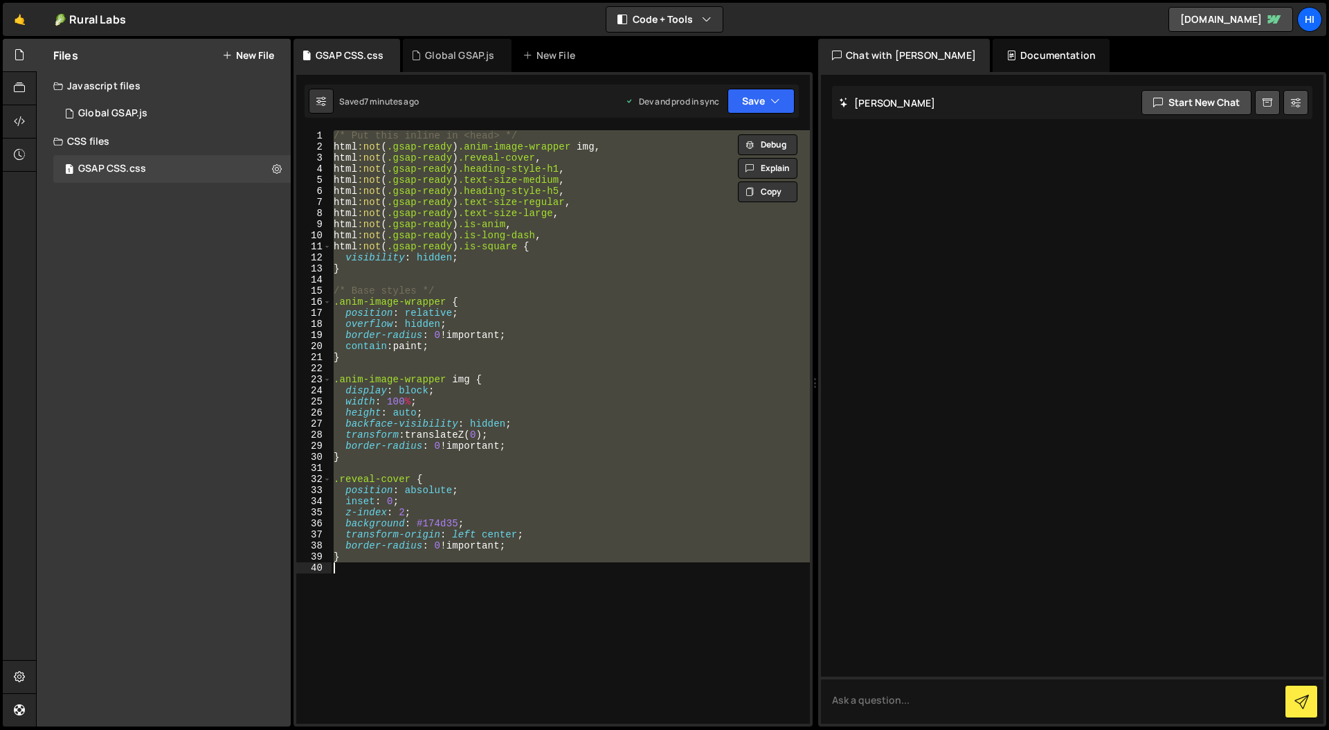
paste textarea
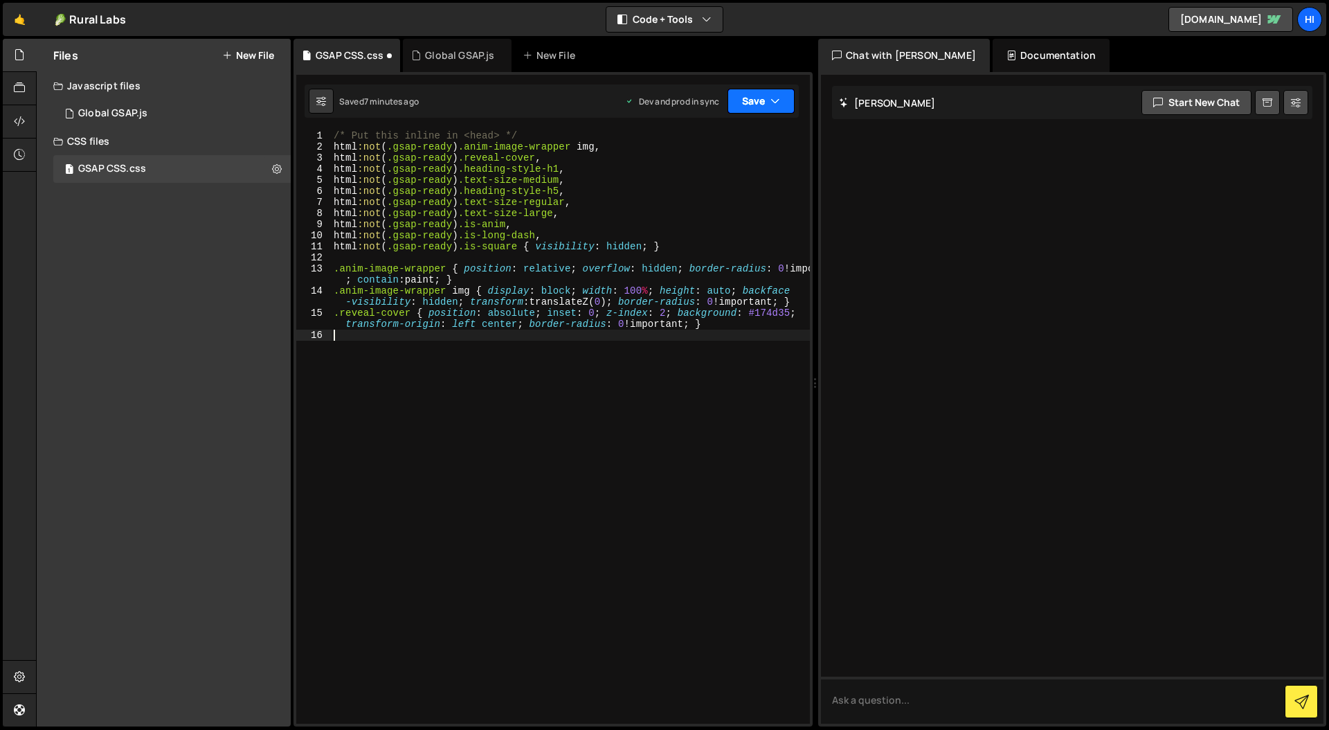
click at [760, 101] on button "Save" at bounding box center [761, 101] width 67 height 25
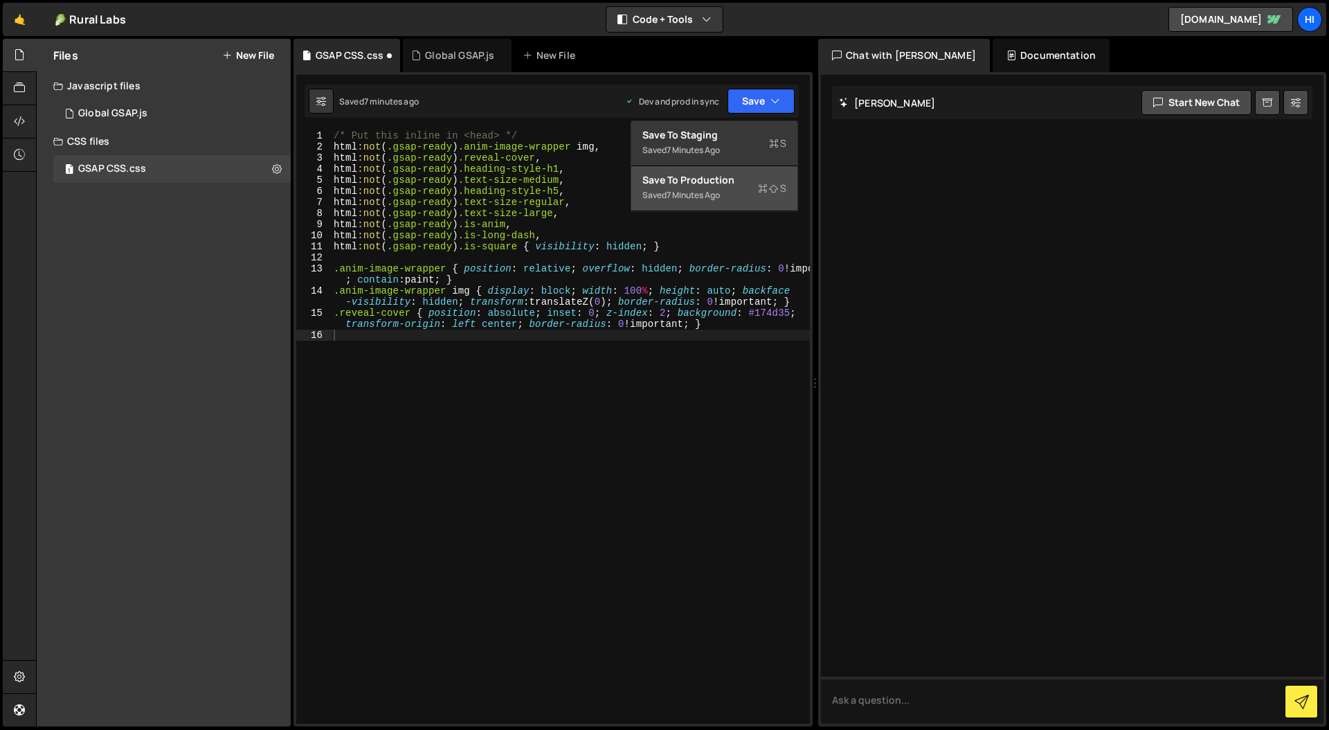
click at [735, 180] on div "Save to Production S" at bounding box center [715, 180] width 144 height 14
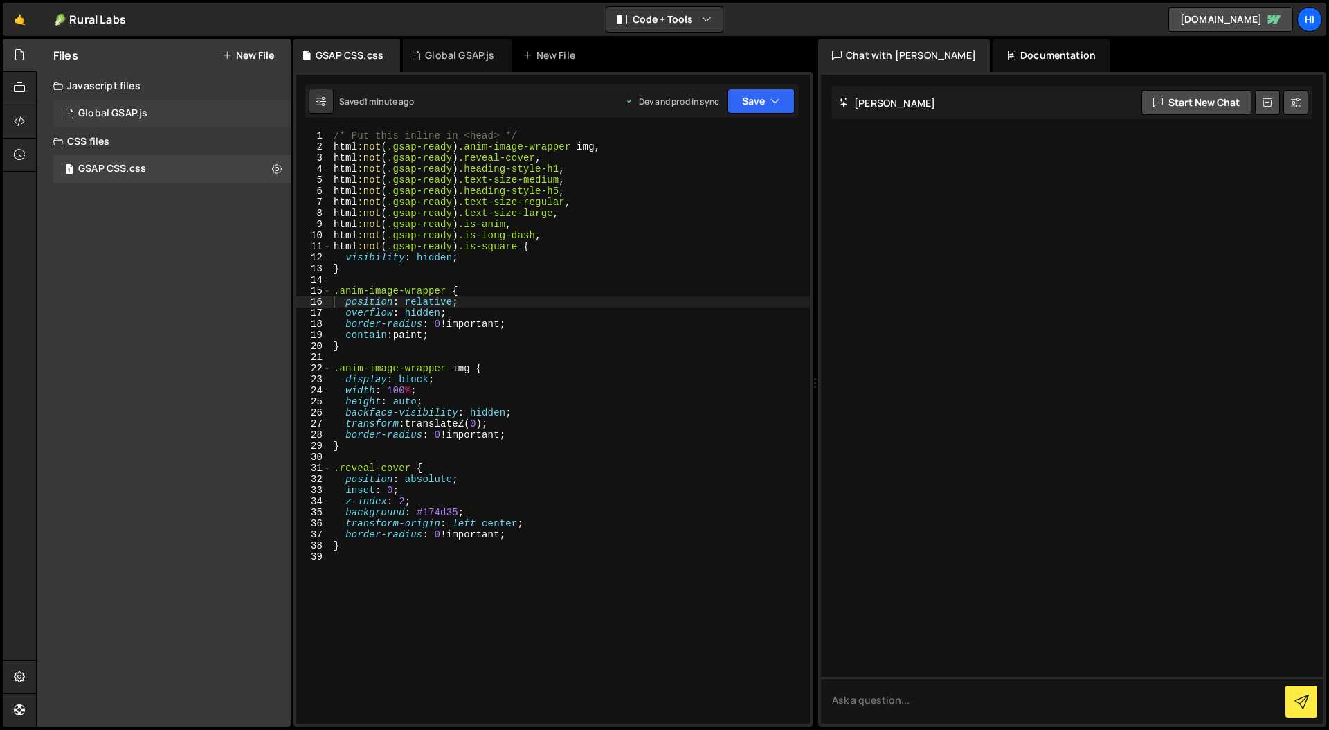
click at [154, 110] on div "1 Global GSAP.js 0" at bounding box center [171, 114] width 237 height 28
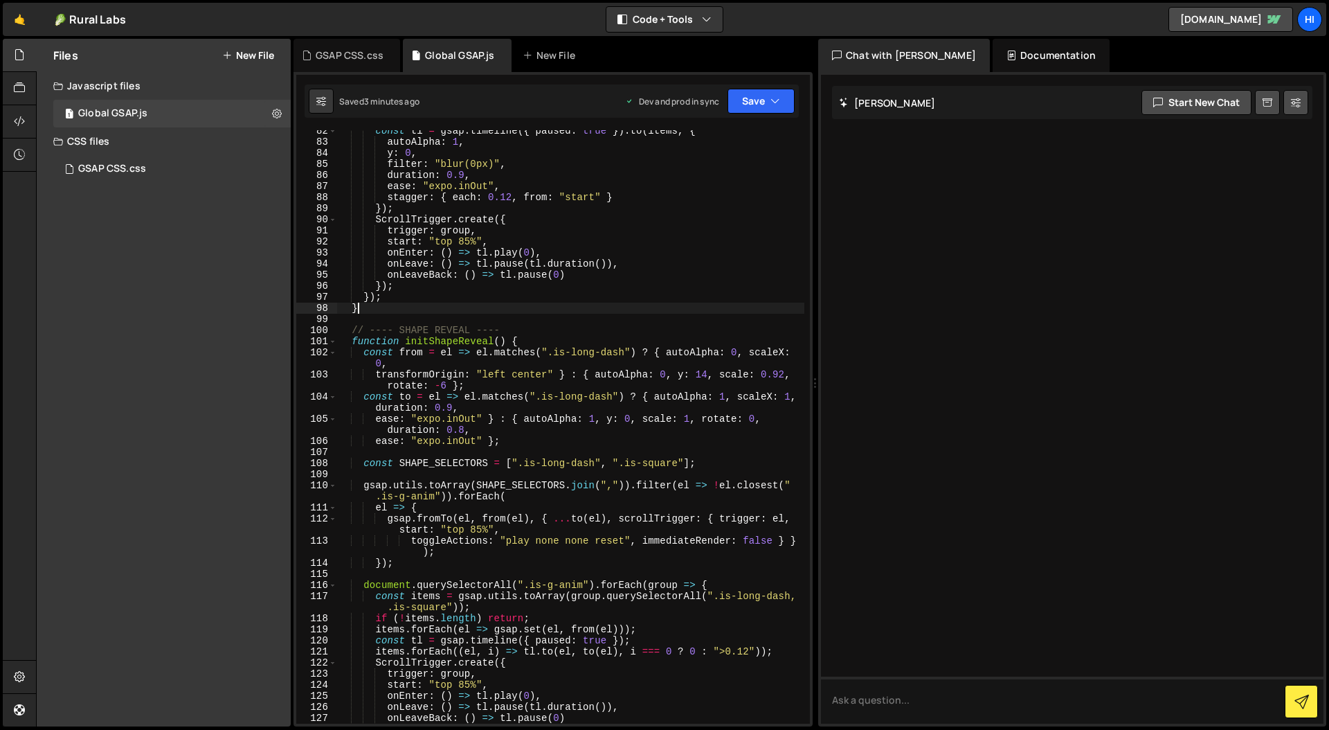
click at [526, 307] on div "const tl = gsap . timeline ({ paused : true }) . to ( items , { autoAlpha : 1 ,…" at bounding box center [570, 433] width 467 height 616
type textarea "})();"
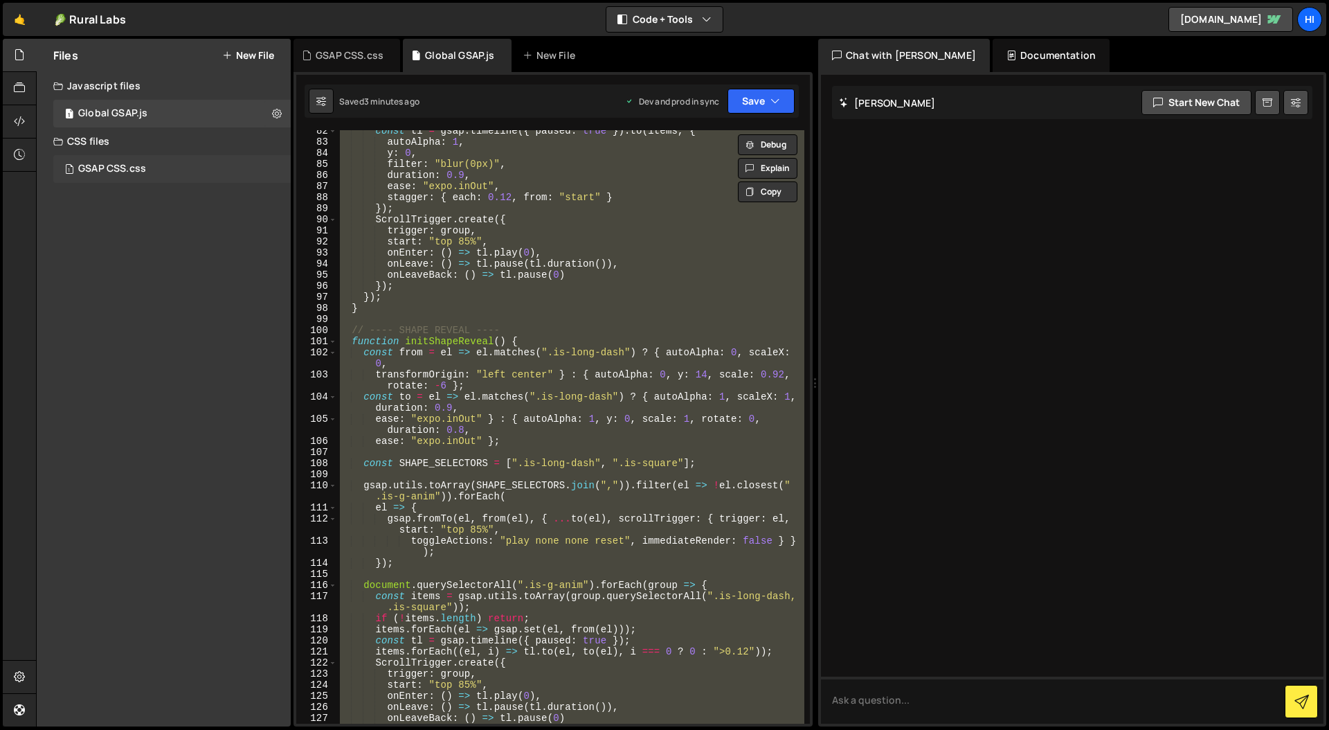
click at [143, 168] on div "GSAP CSS.css" at bounding box center [112, 169] width 68 height 12
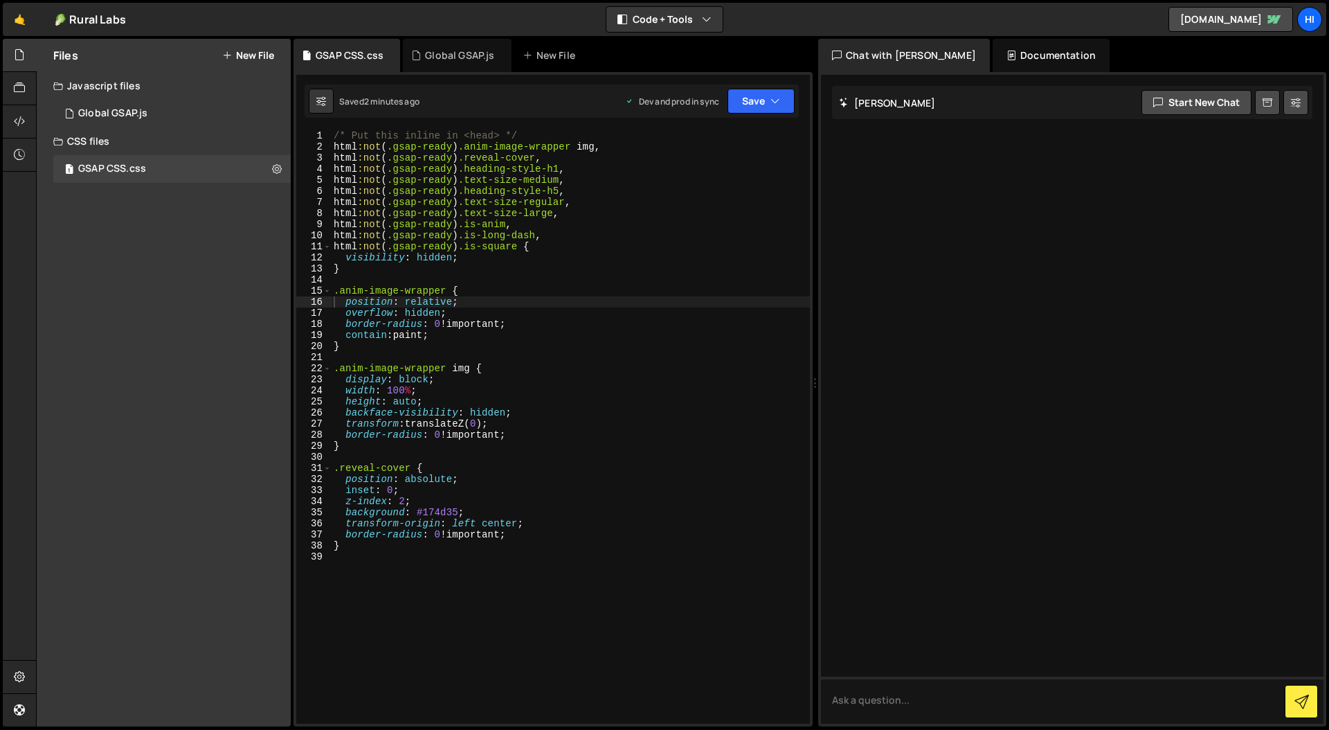
click at [466, 275] on div "/* Put this inline in <head> */ html :not ( .gsap-ready ) .anim-image-wrapper i…" at bounding box center [594, 476] width 526 height 692
type textarea "}"
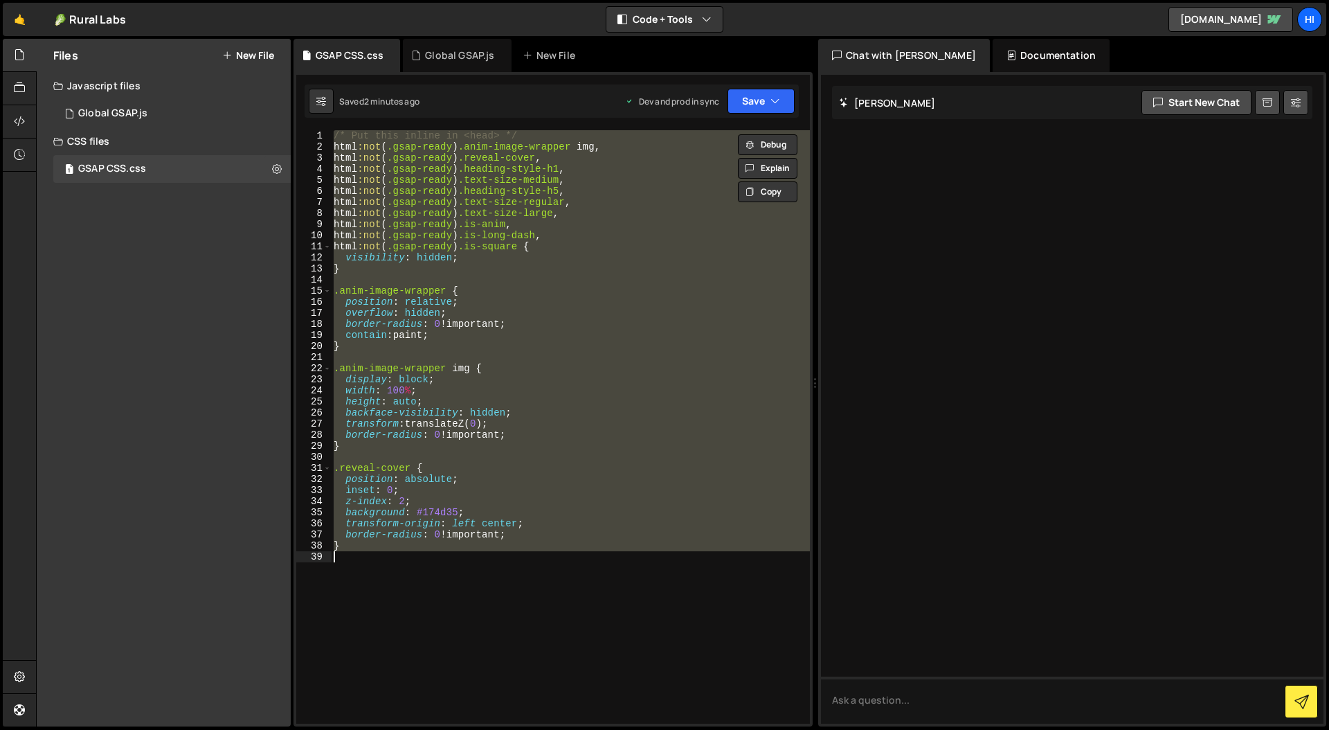
paste textarea
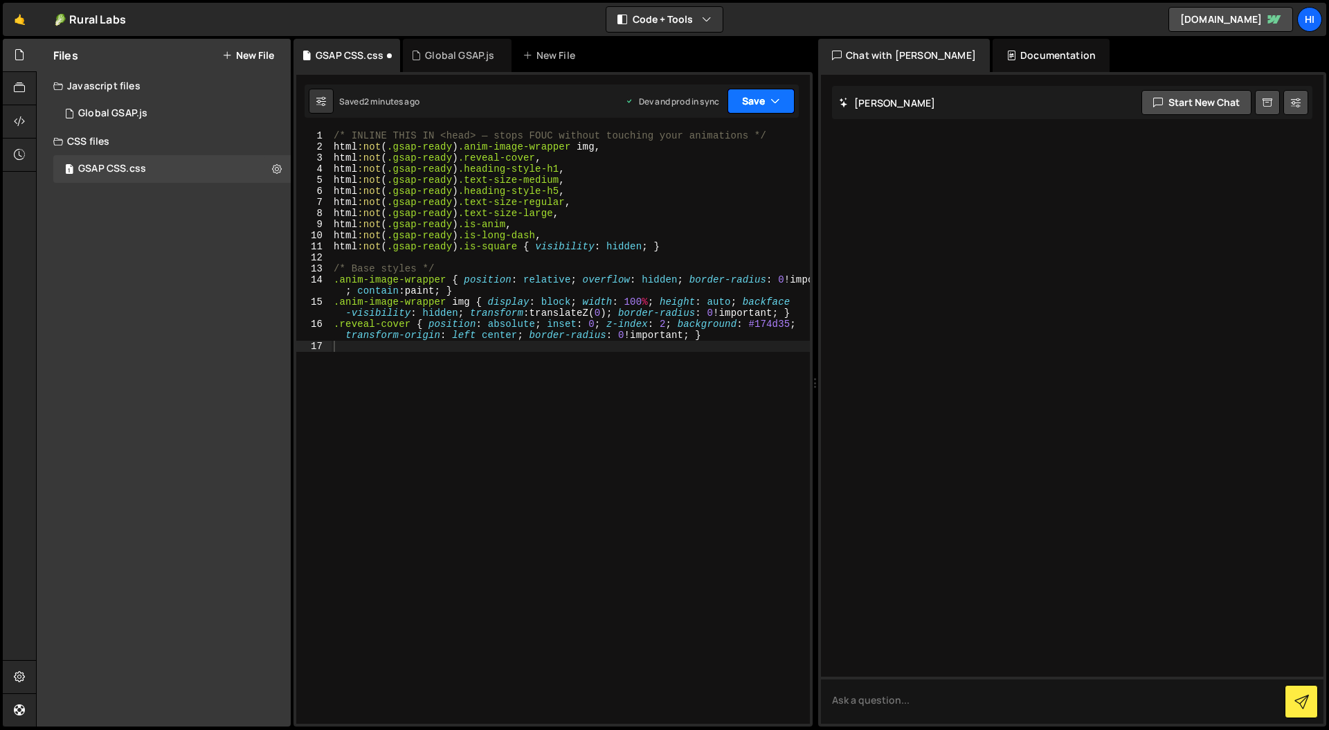
click at [790, 102] on button "Save" at bounding box center [761, 101] width 67 height 25
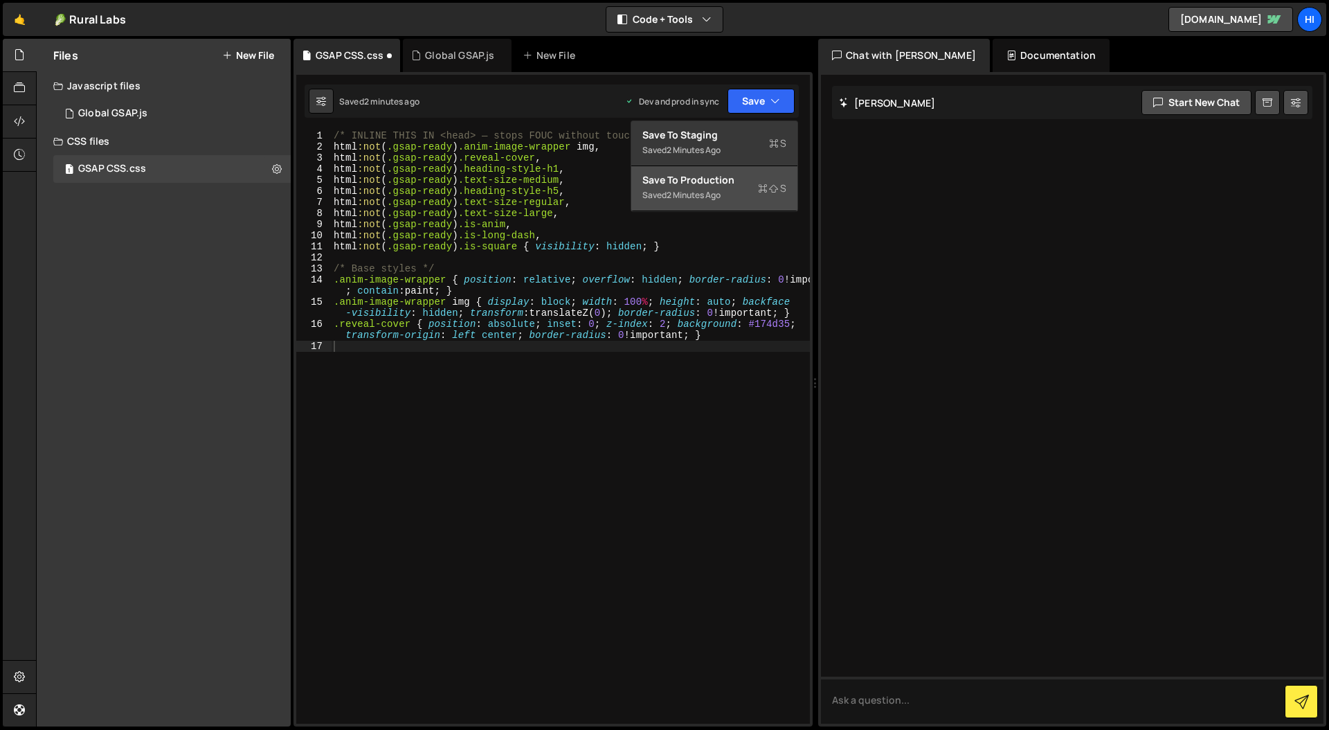
click at [726, 181] on div "Save to Production S" at bounding box center [715, 180] width 144 height 14
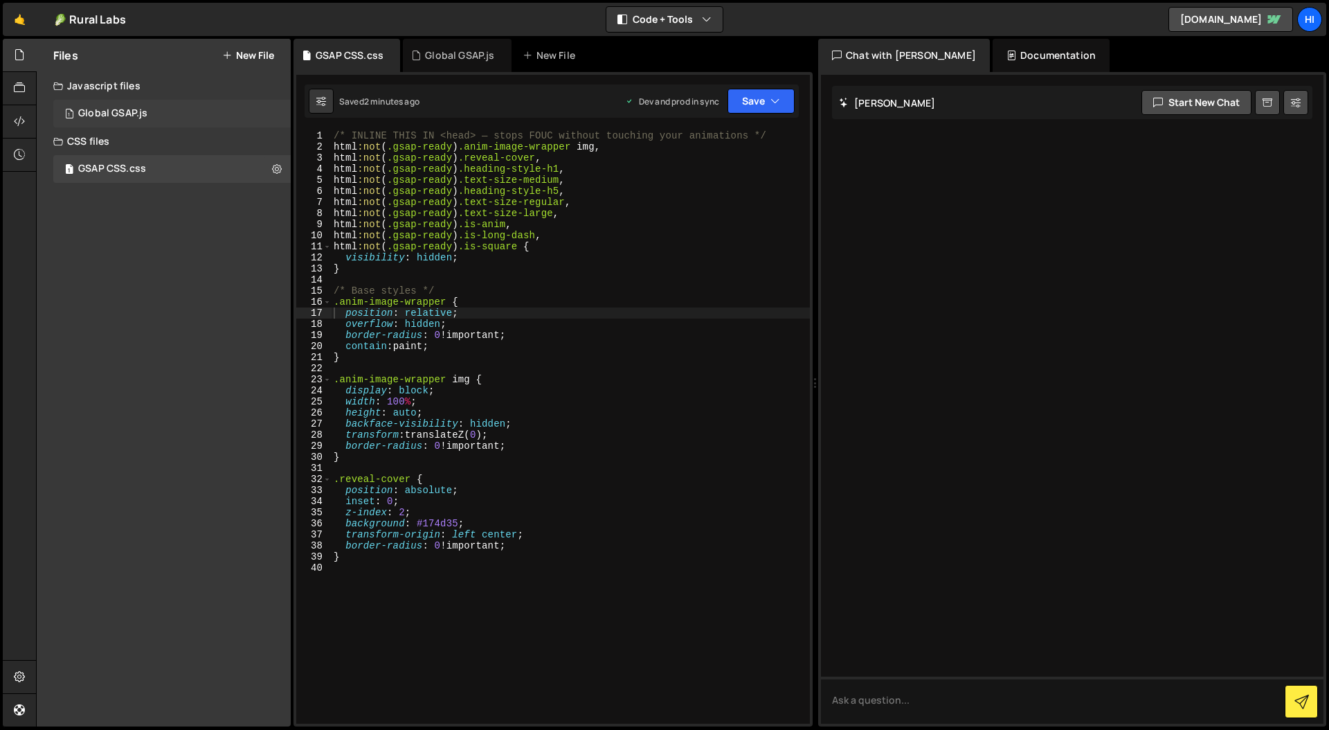
click at [113, 107] on div "Global GSAP.js" at bounding box center [112, 113] width 69 height 12
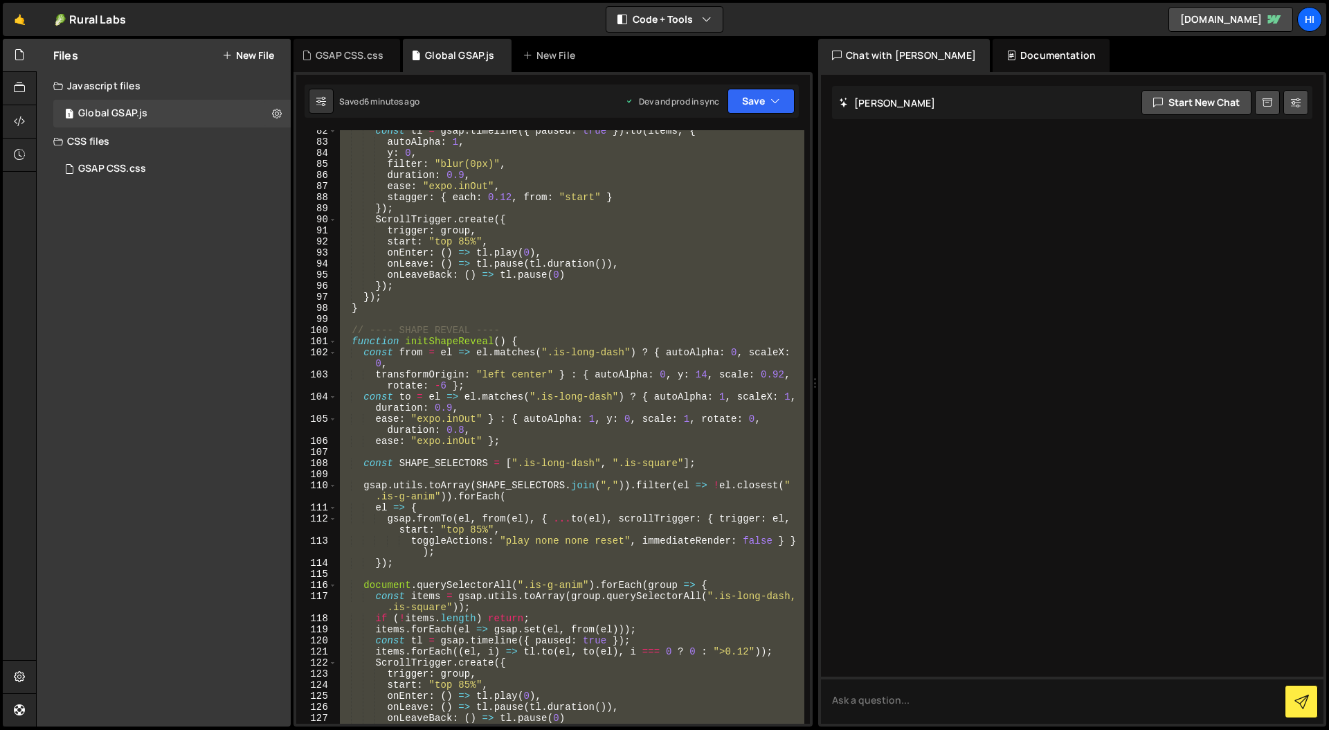
click at [596, 376] on div "const tl = gsap . timeline ({ paused : true }) . to ( items , { autoAlpha : 1 ,…" at bounding box center [570, 426] width 467 height 593
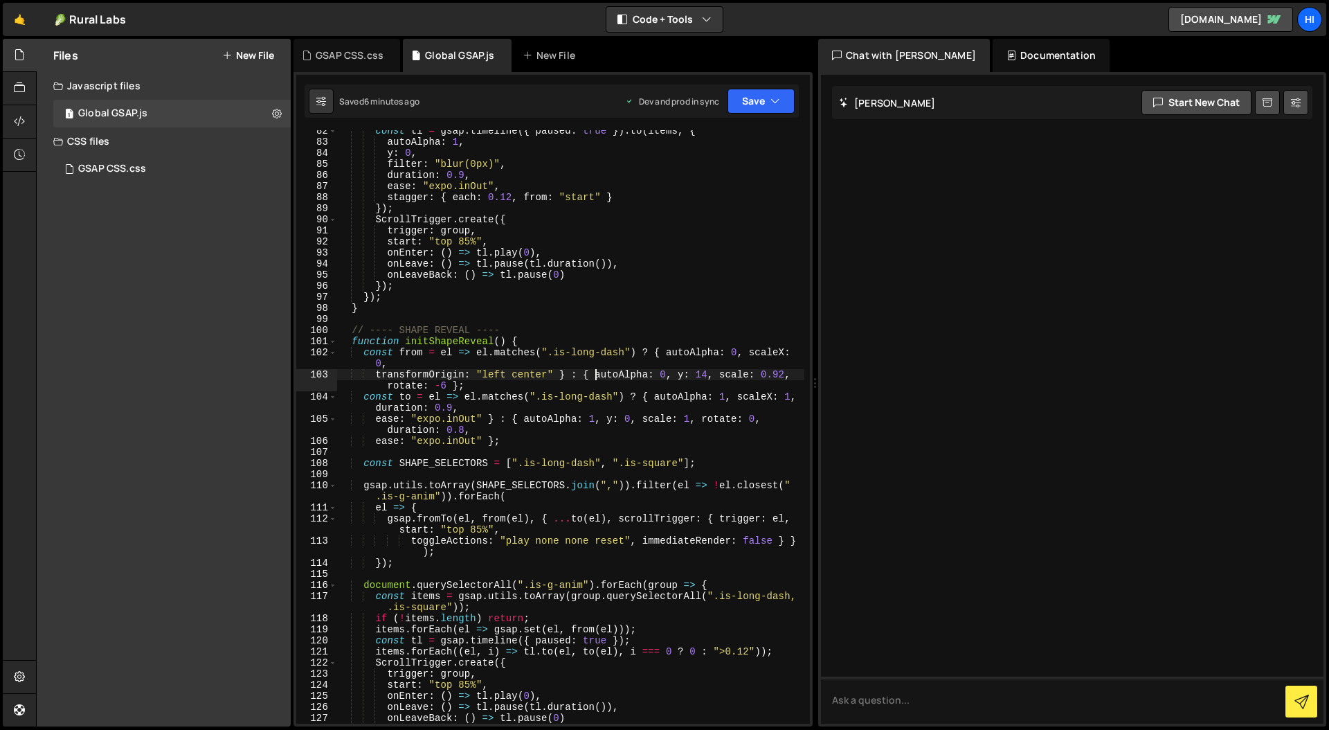
type textarea "})();"
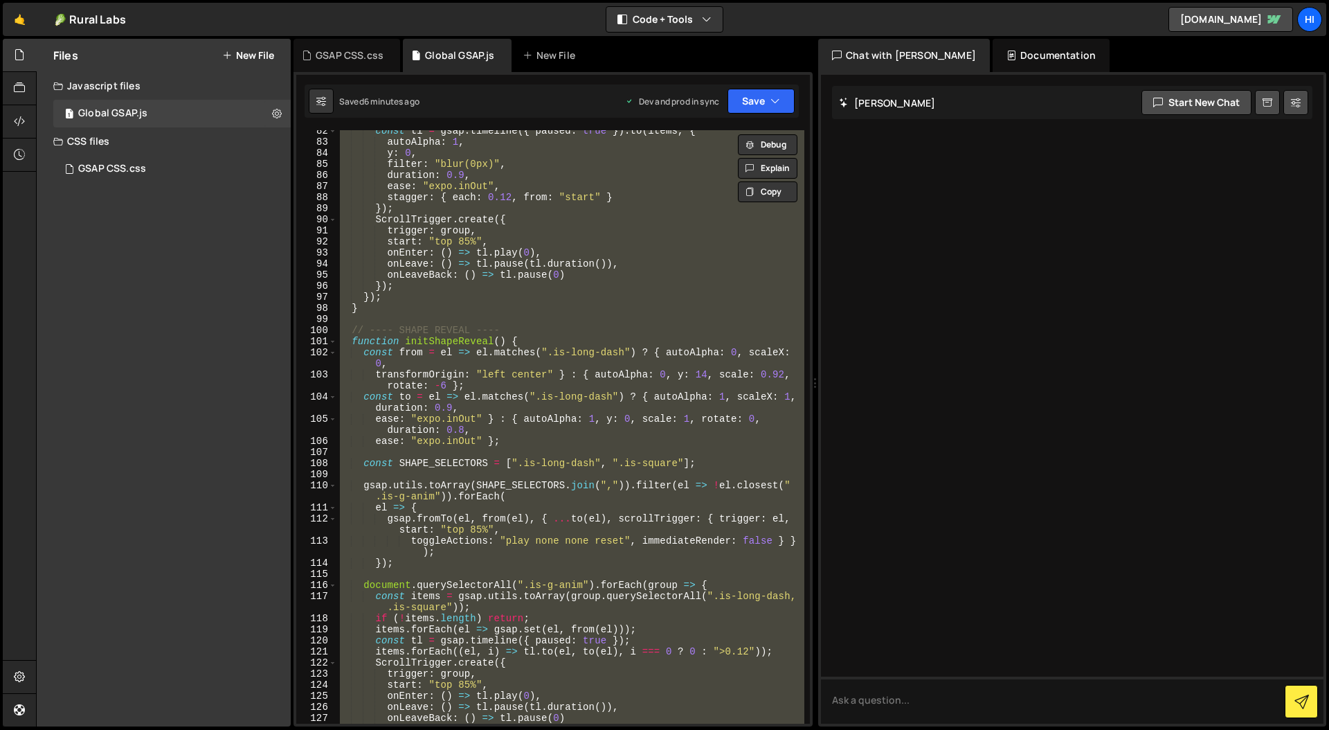
paste textarea
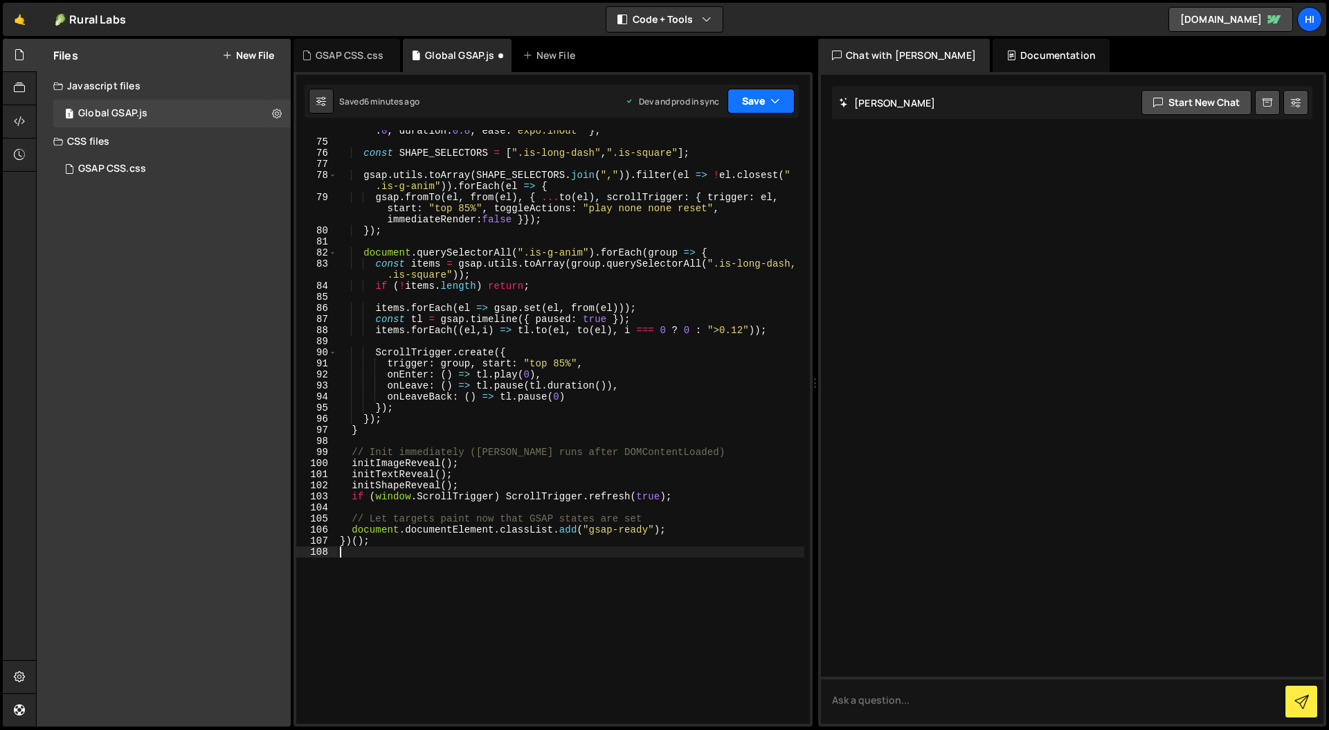
click at [773, 100] on icon "button" at bounding box center [776, 101] width 10 height 14
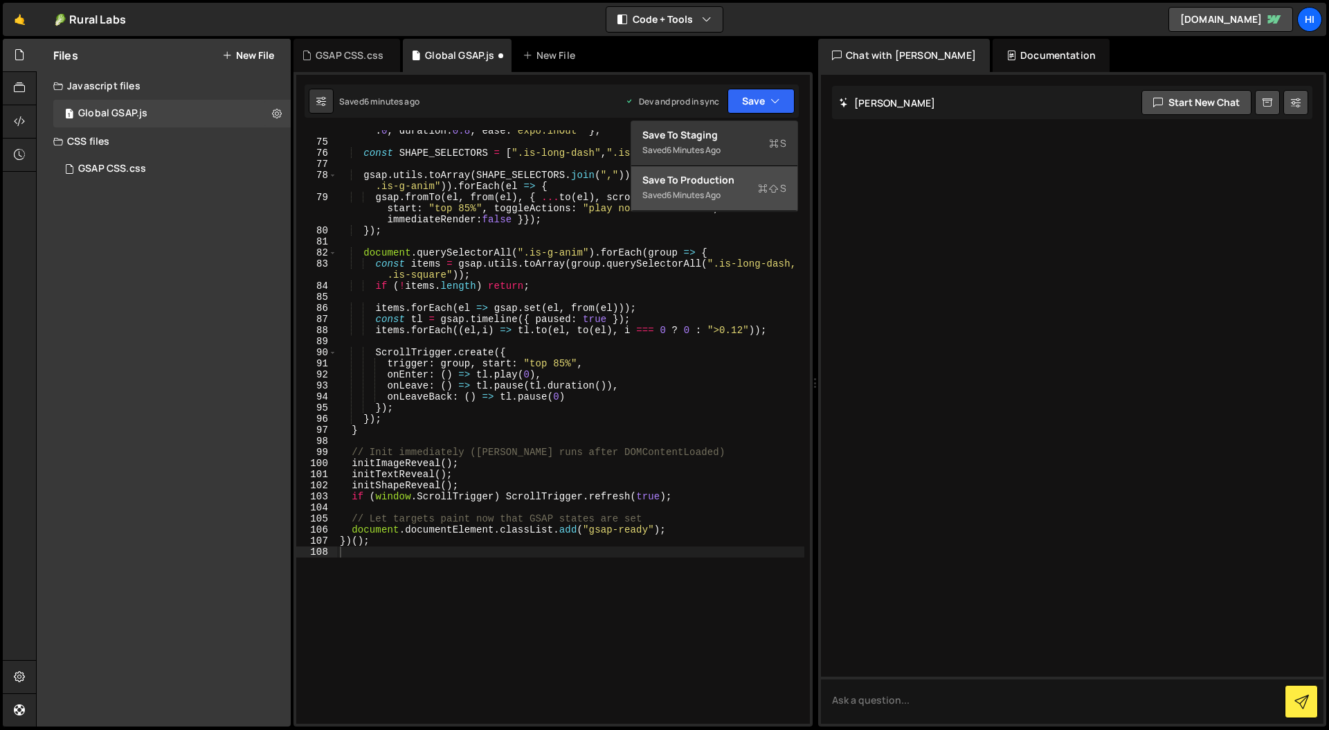
click at [735, 183] on div "Save to Production S" at bounding box center [715, 180] width 144 height 14
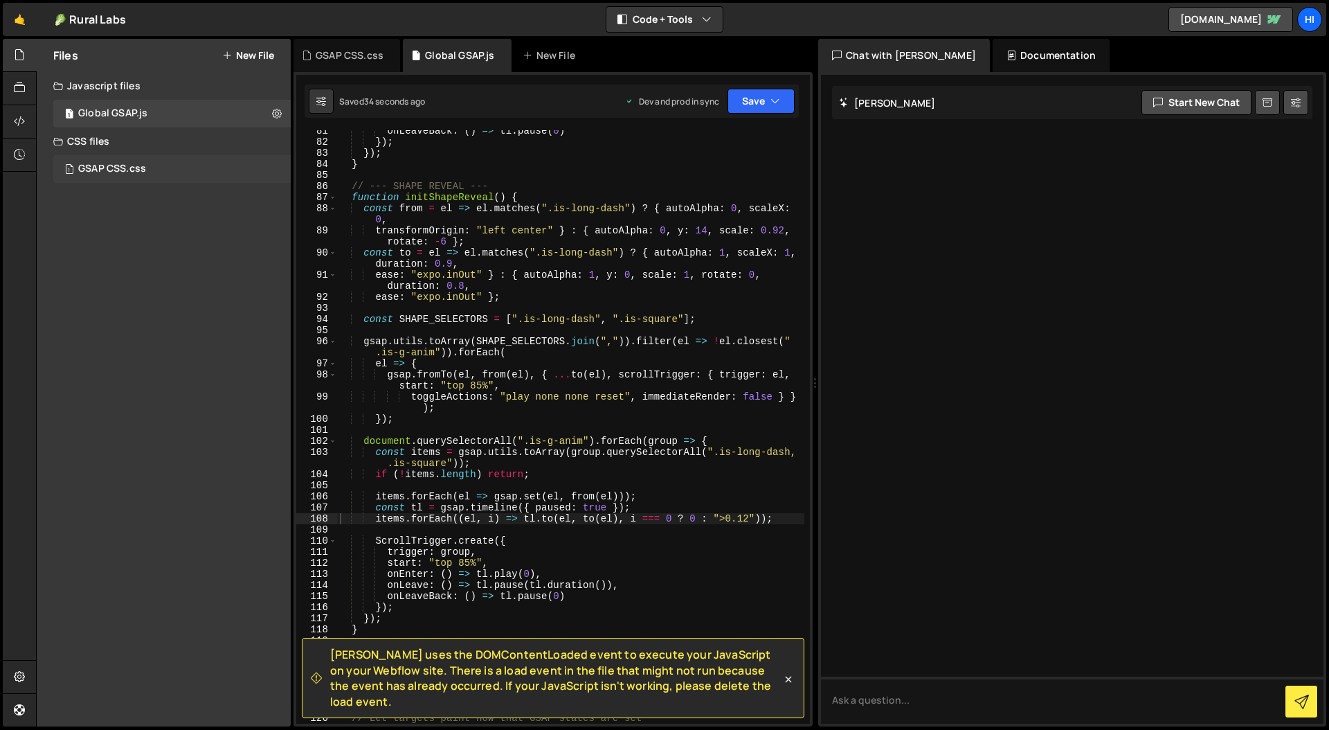
click at [125, 168] on div "GSAP CSS.css" at bounding box center [112, 169] width 68 height 12
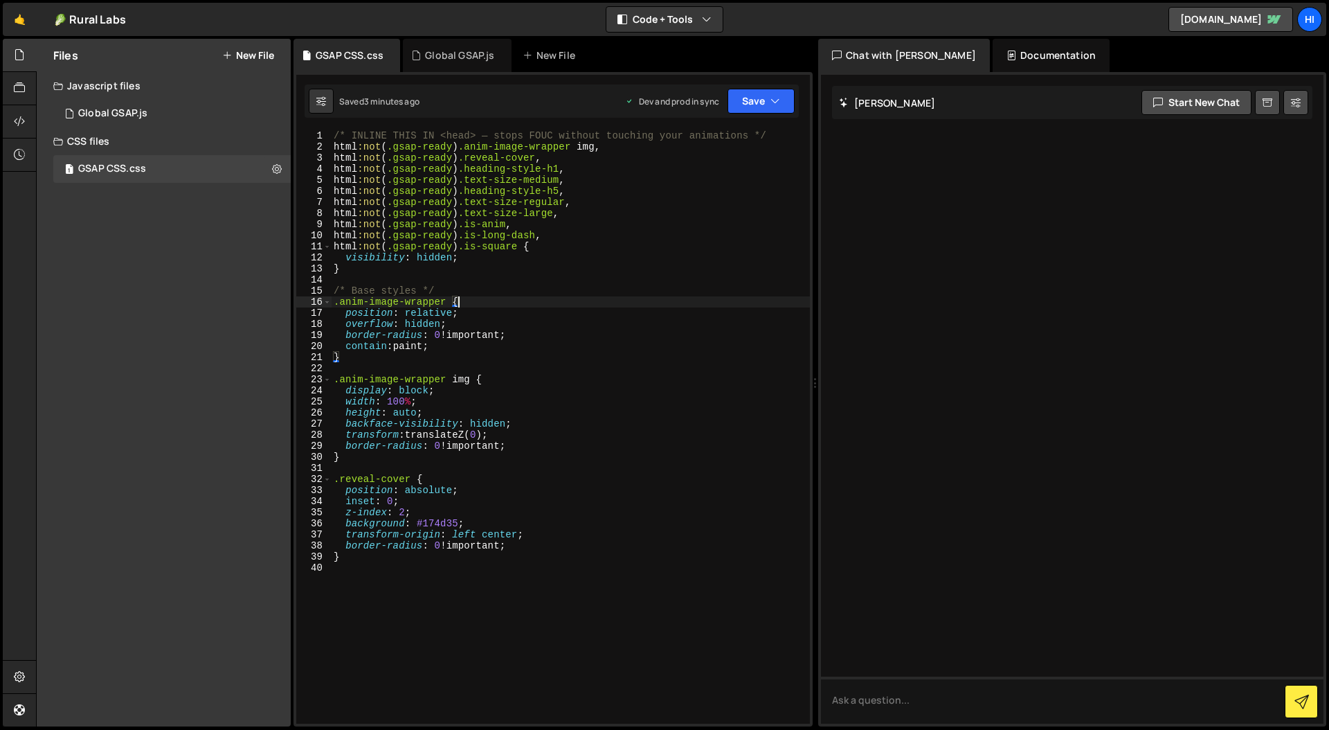
click at [561, 301] on div "/* INLINE THIS IN <head> — stops FOUC without touching your animations */ html …" at bounding box center [594, 476] width 526 height 692
type textarea "}"
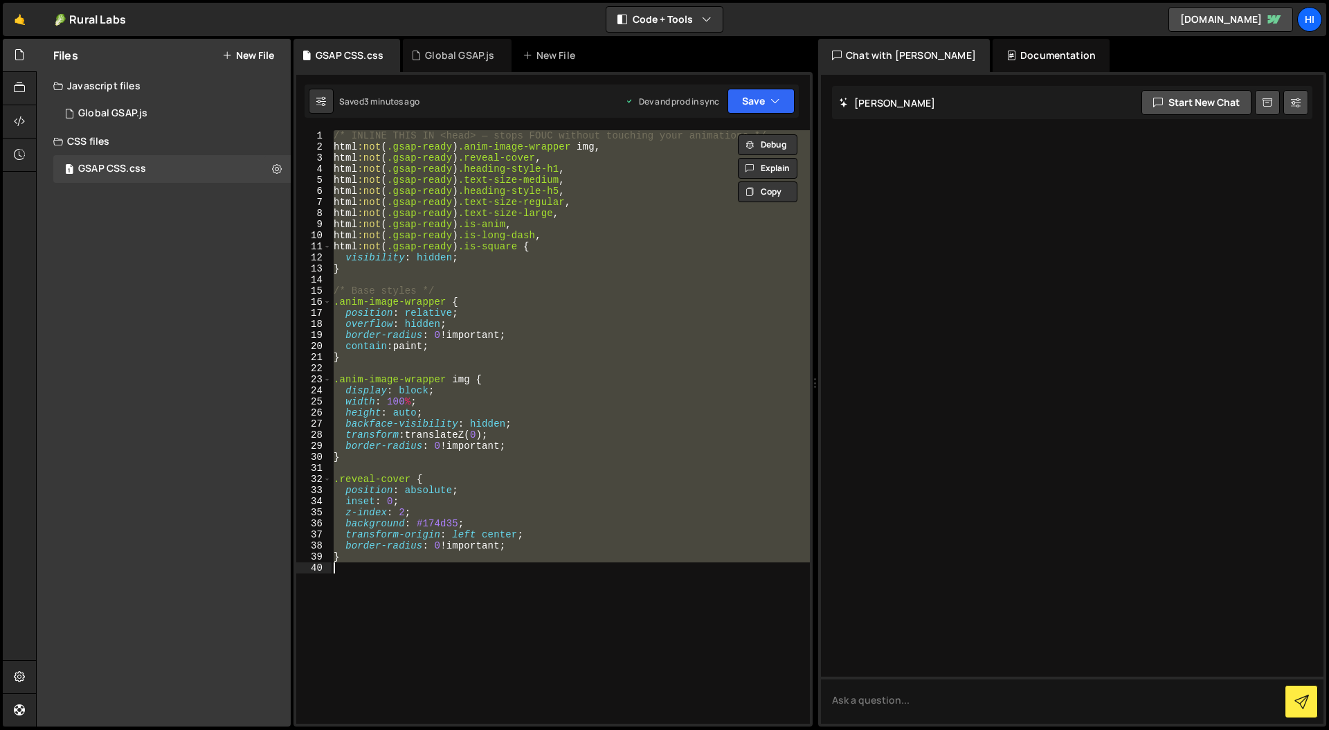
paste textarea
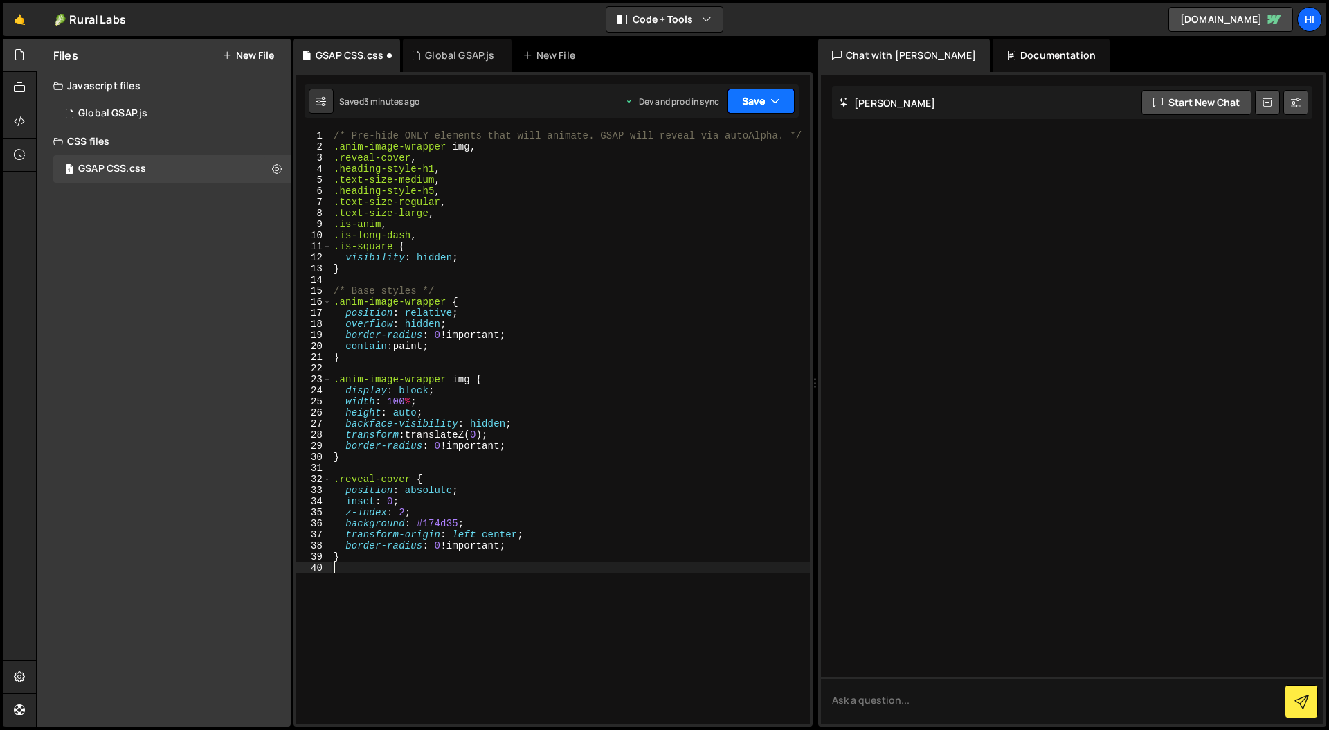
click at [748, 100] on button "Save" at bounding box center [761, 101] width 67 height 25
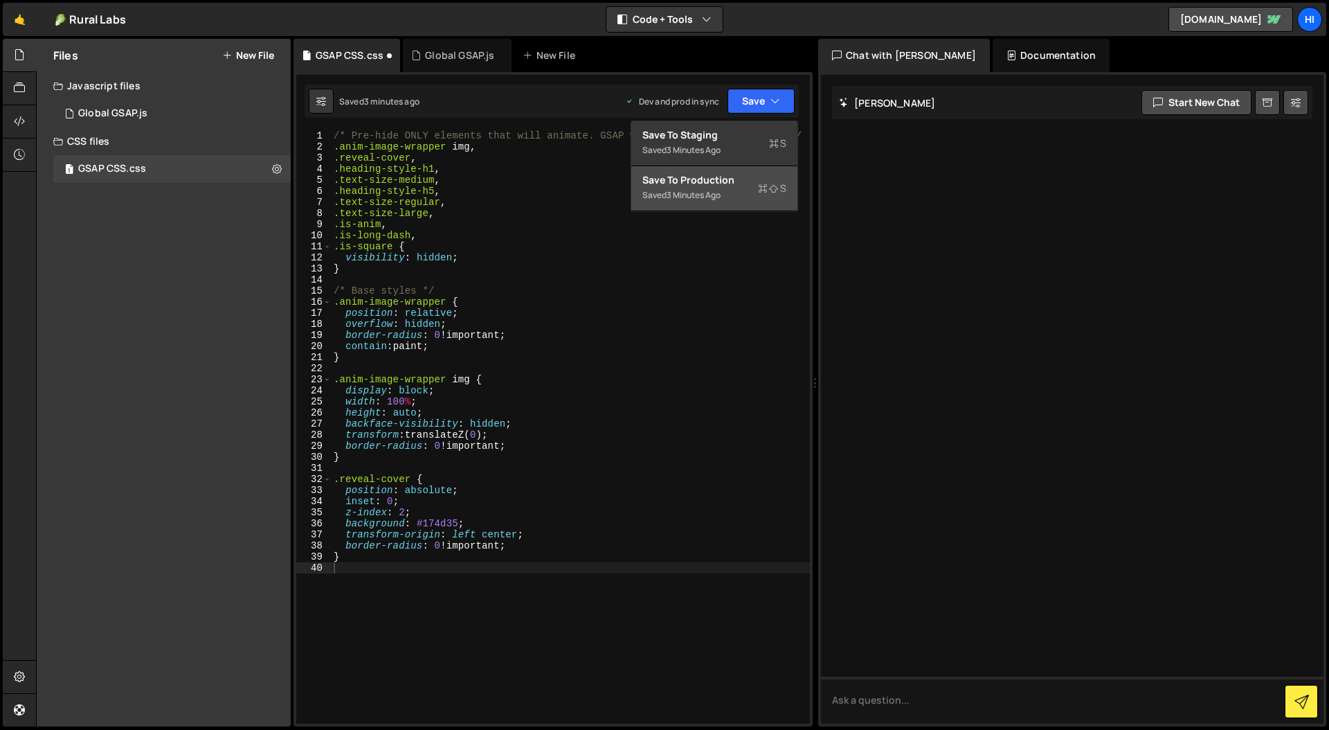
click at [714, 181] on div "Save to Production S" at bounding box center [715, 180] width 144 height 14
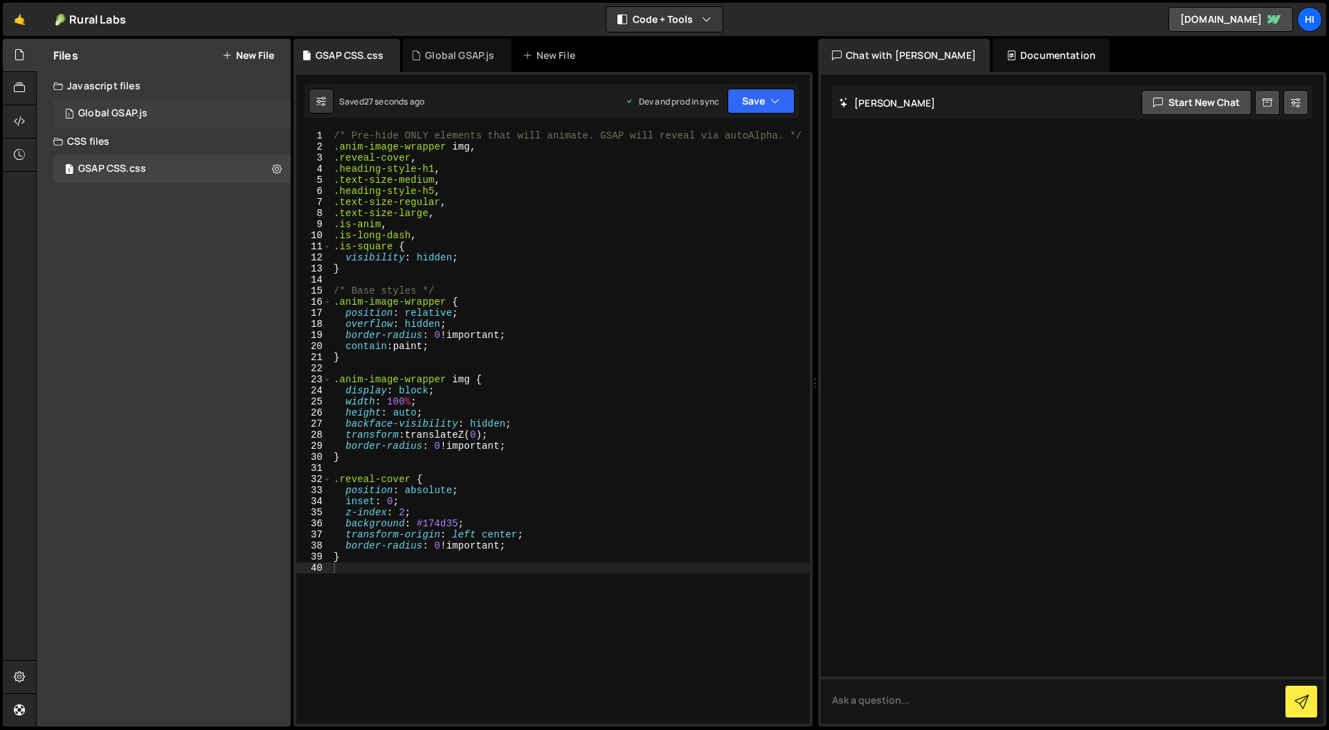
click at [171, 114] on div "1 Global GSAP.js 0" at bounding box center [171, 114] width 237 height 28
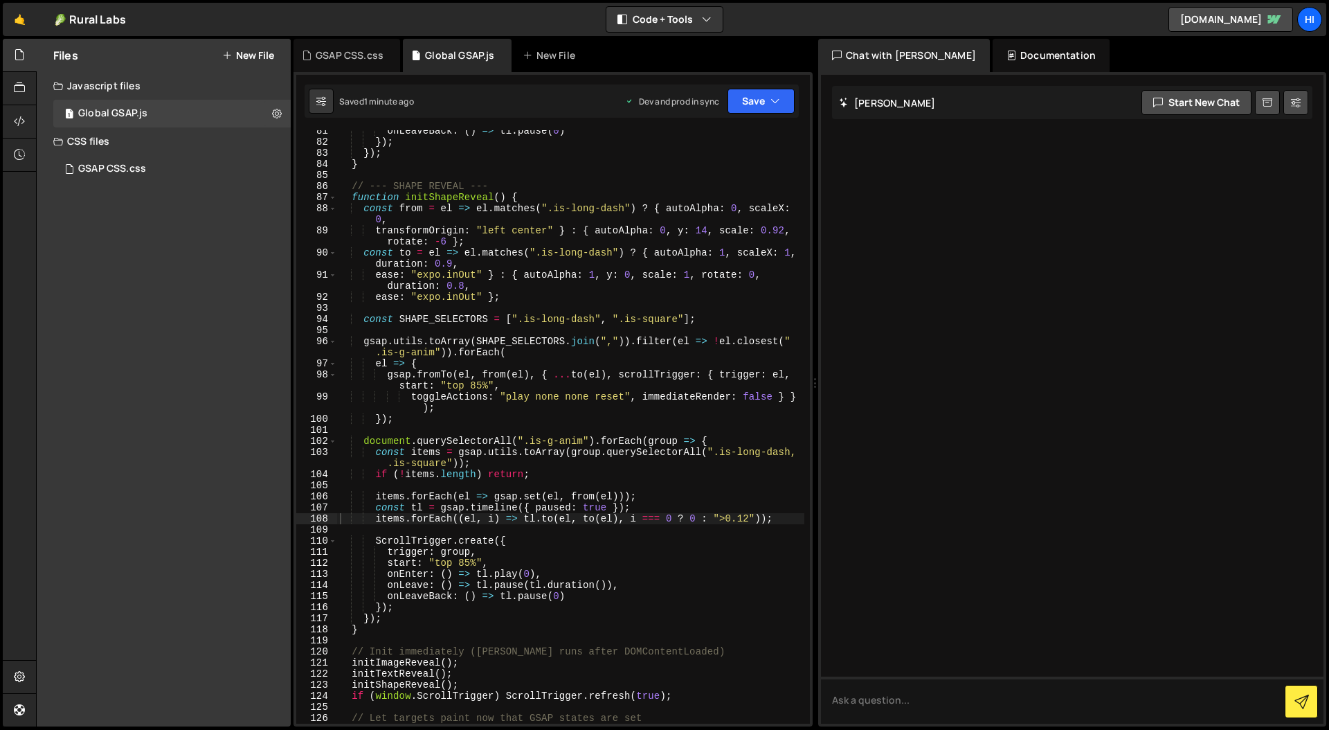
click at [517, 263] on div "onLeaveBack : ( ) => tl . pause ( 0 ) }) ; }) ; } // --- SHAPE REVEAL --- funct…" at bounding box center [570, 433] width 467 height 616
type textarea "})();"
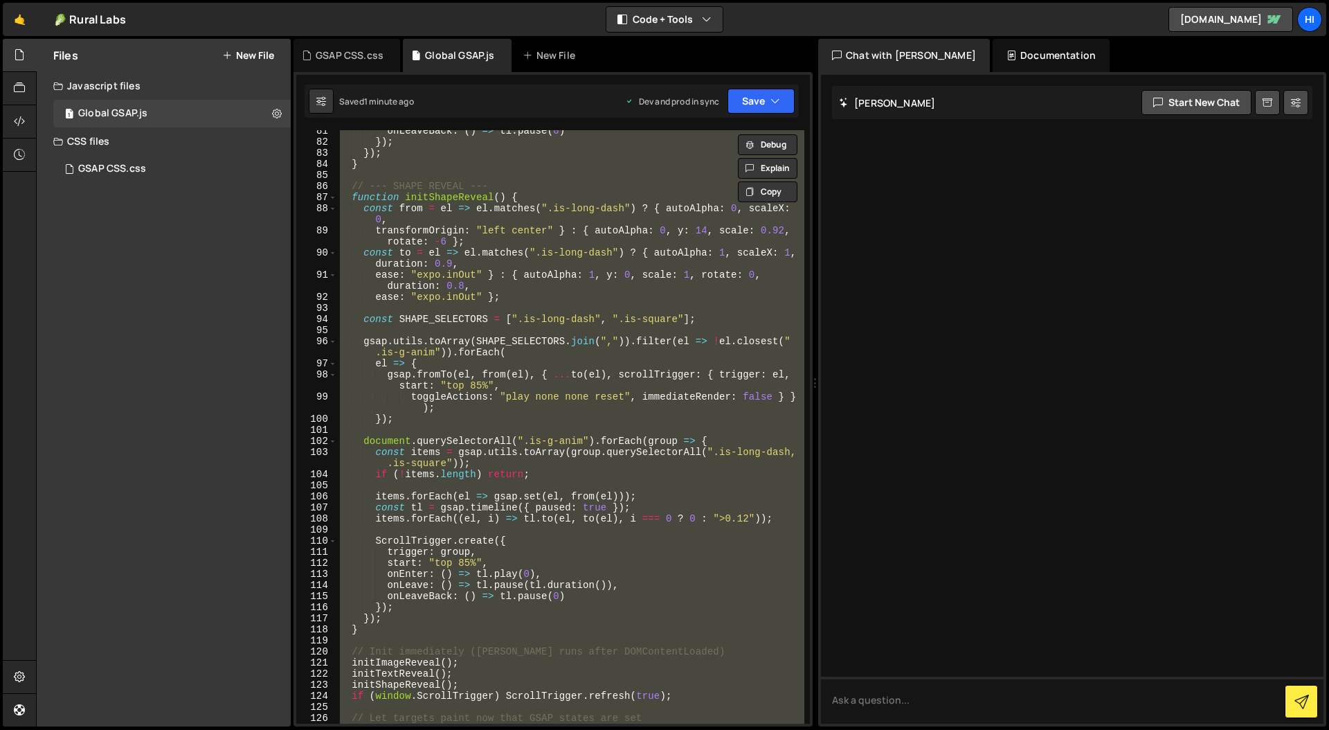
paste textarea
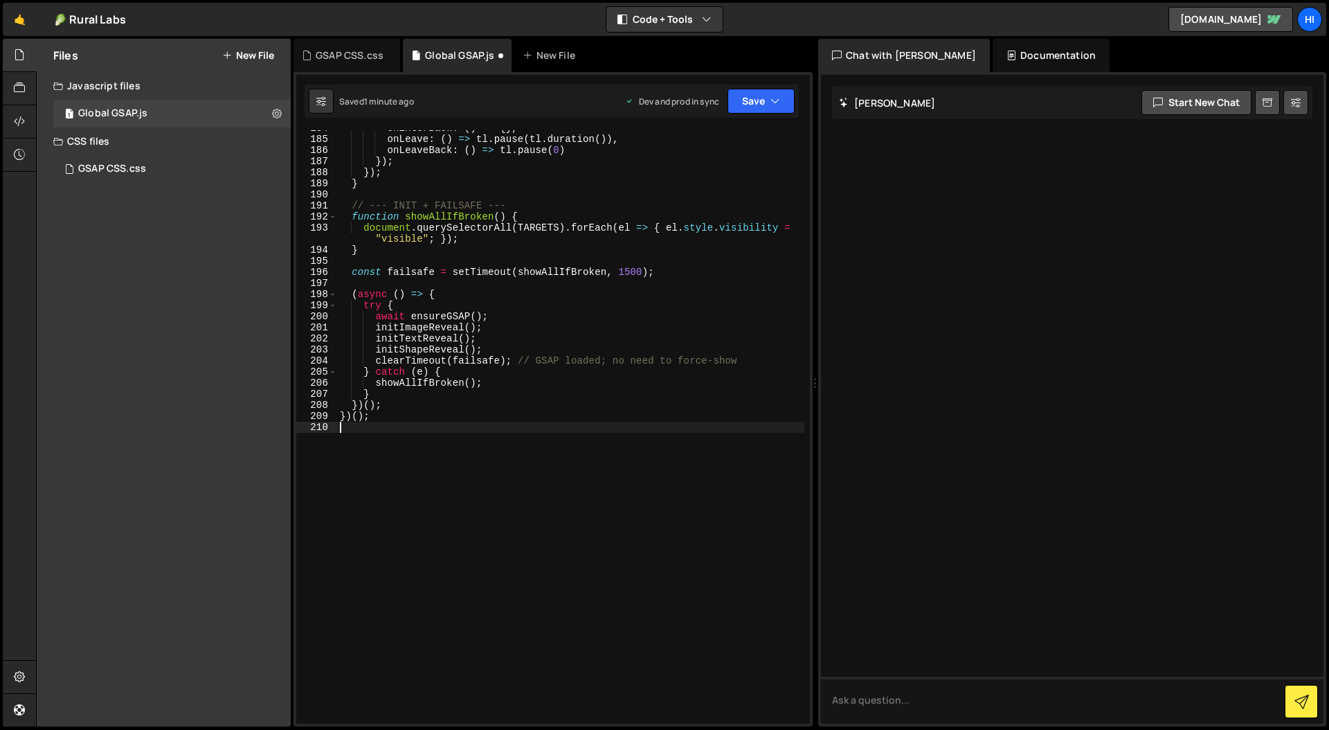
scroll to position [2169, 0]
click at [769, 107] on button "Save" at bounding box center [761, 101] width 67 height 25
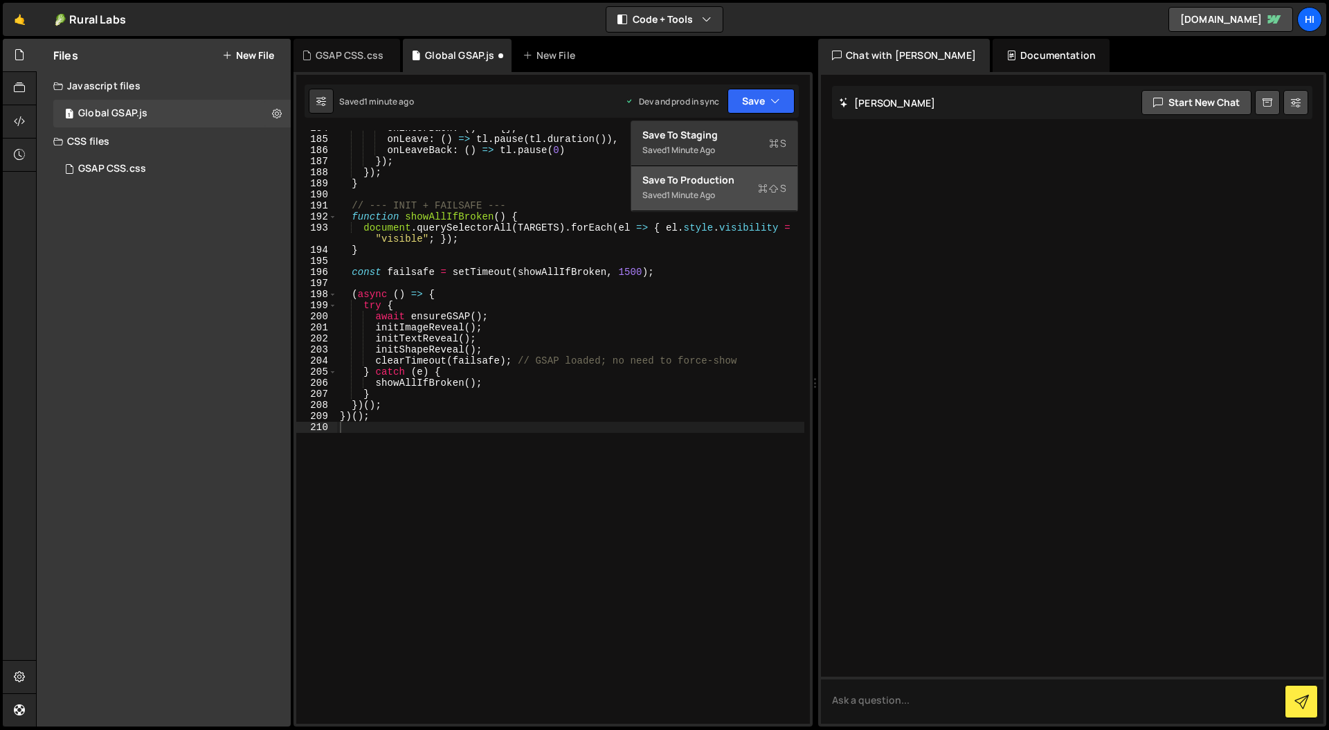
click at [741, 179] on div "Save to Production S" at bounding box center [715, 180] width 144 height 14
